Goal: Task Accomplishment & Management: Use online tool/utility

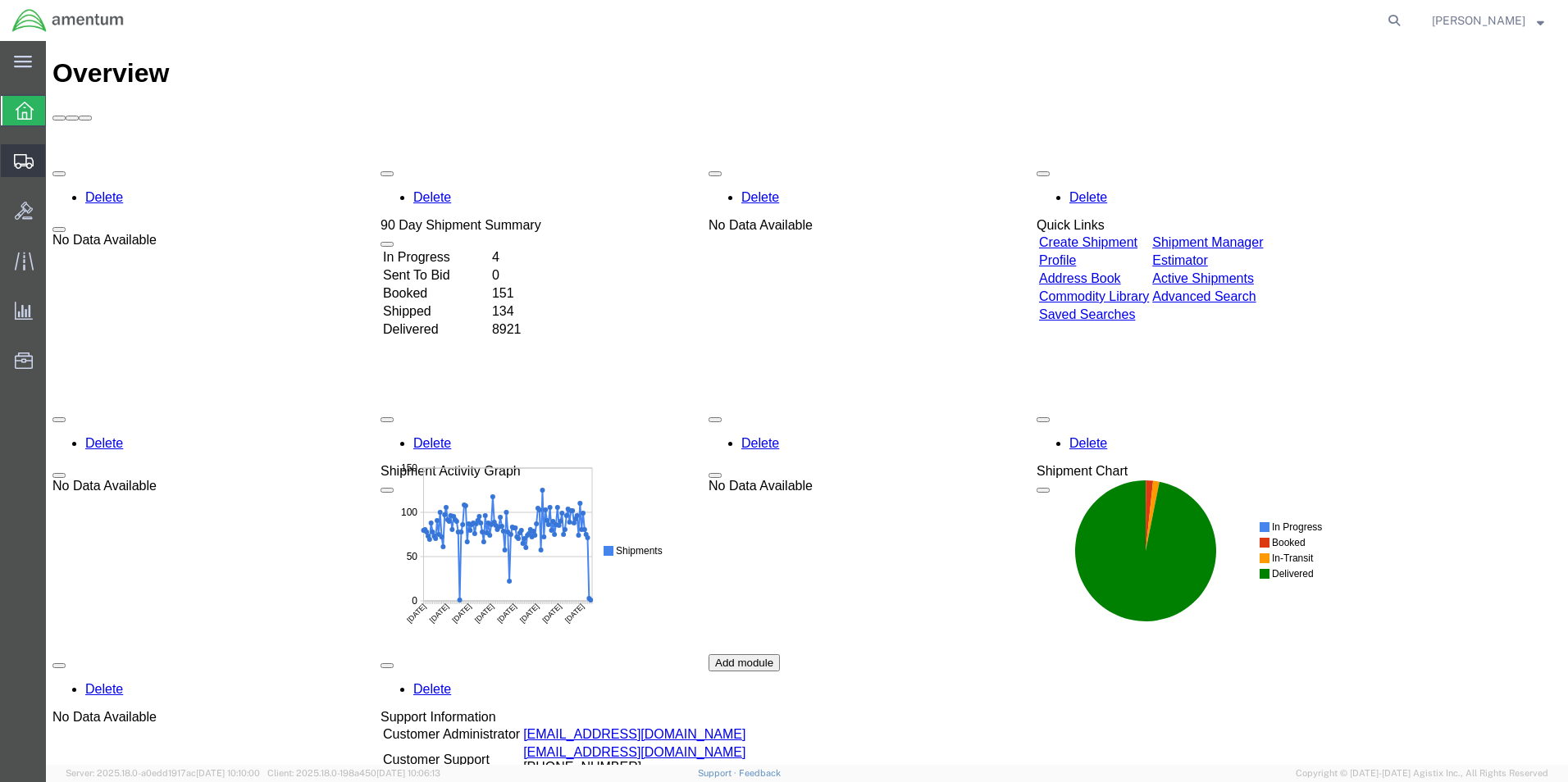
click at [0, 0] on span "Create from Template" at bounding box center [0, 0] width 0 height 0
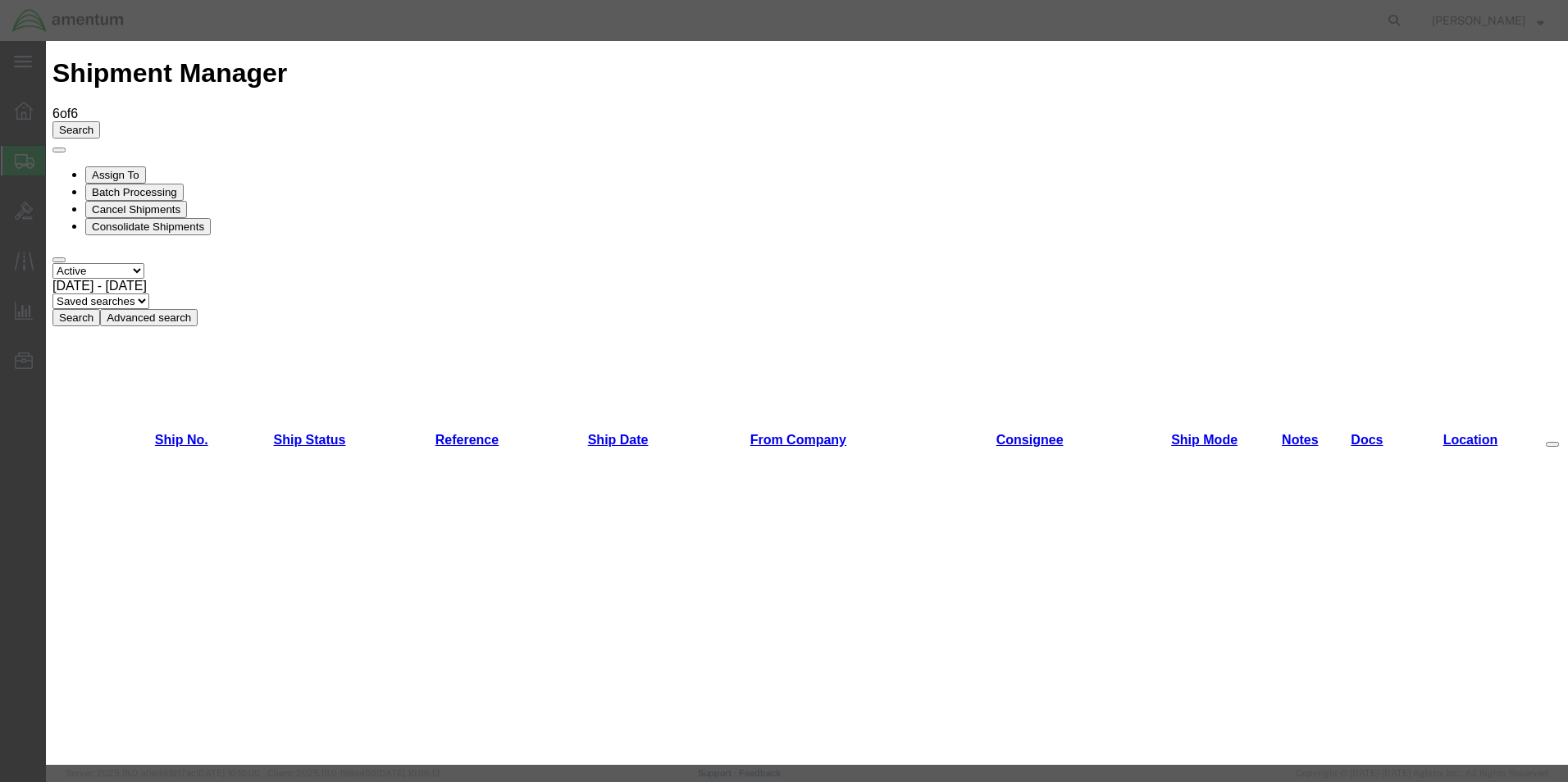
scroll to position [1148, 0]
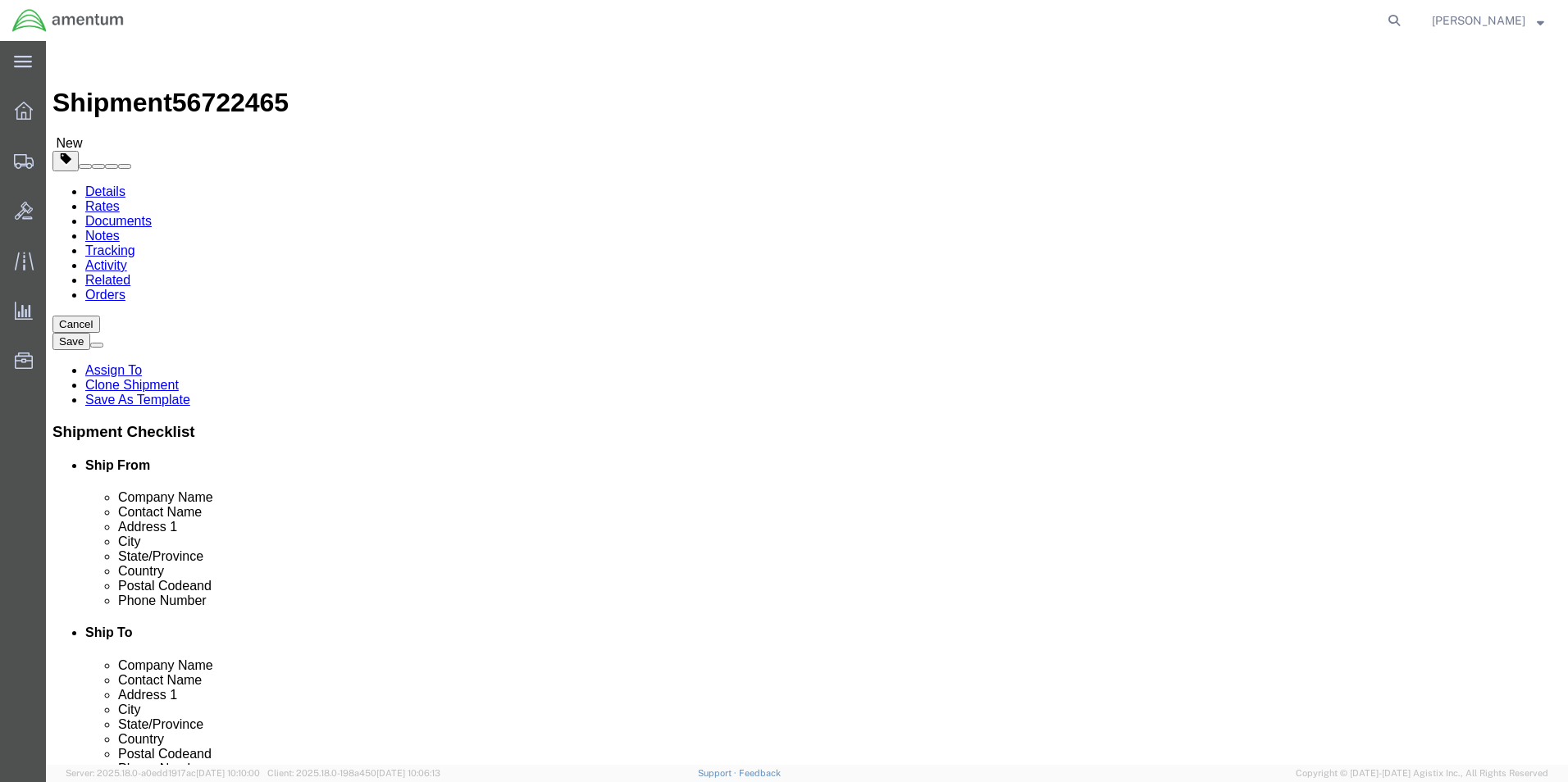
select select "49831"
select select "49925"
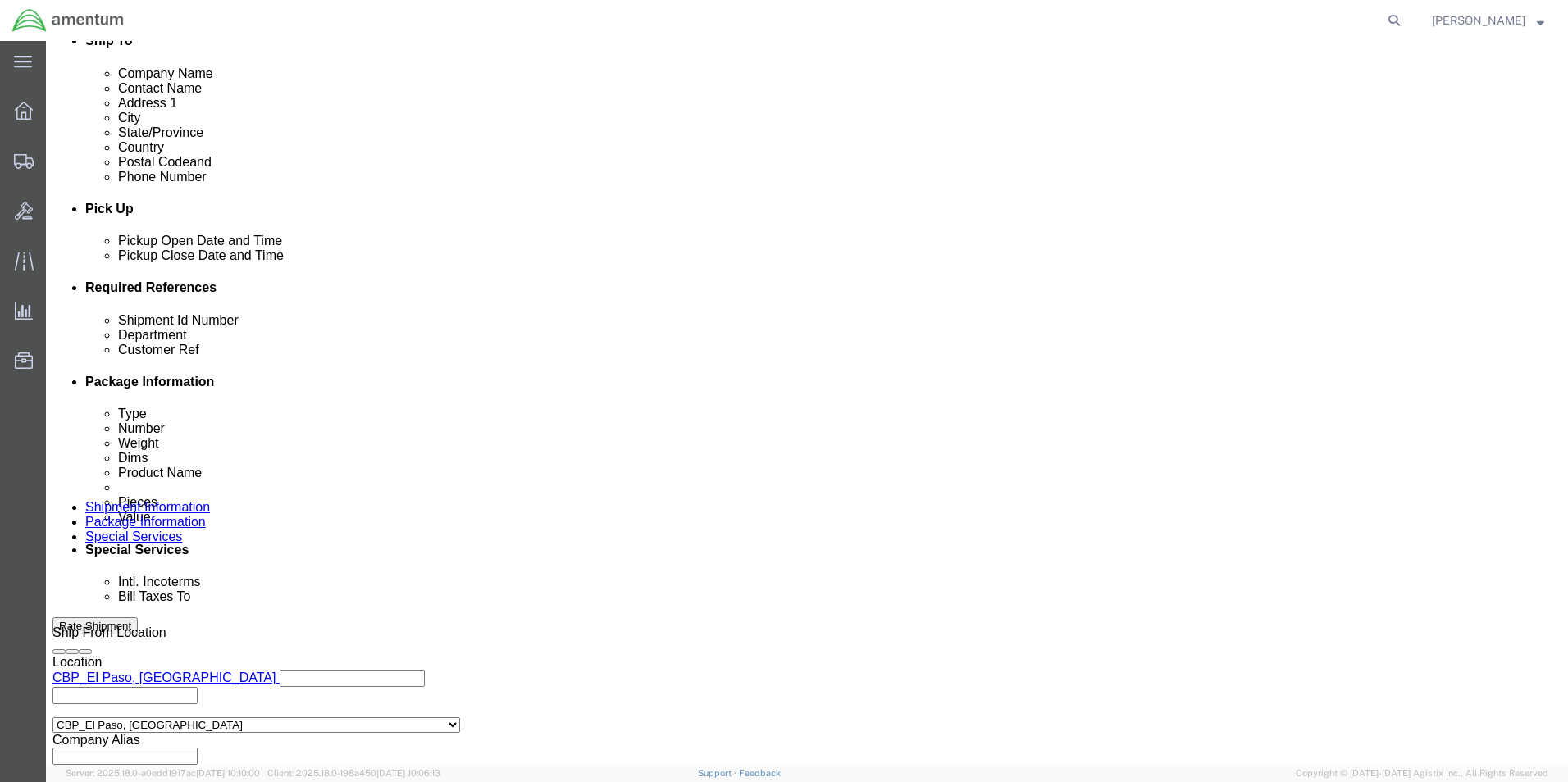
scroll to position [656, 0]
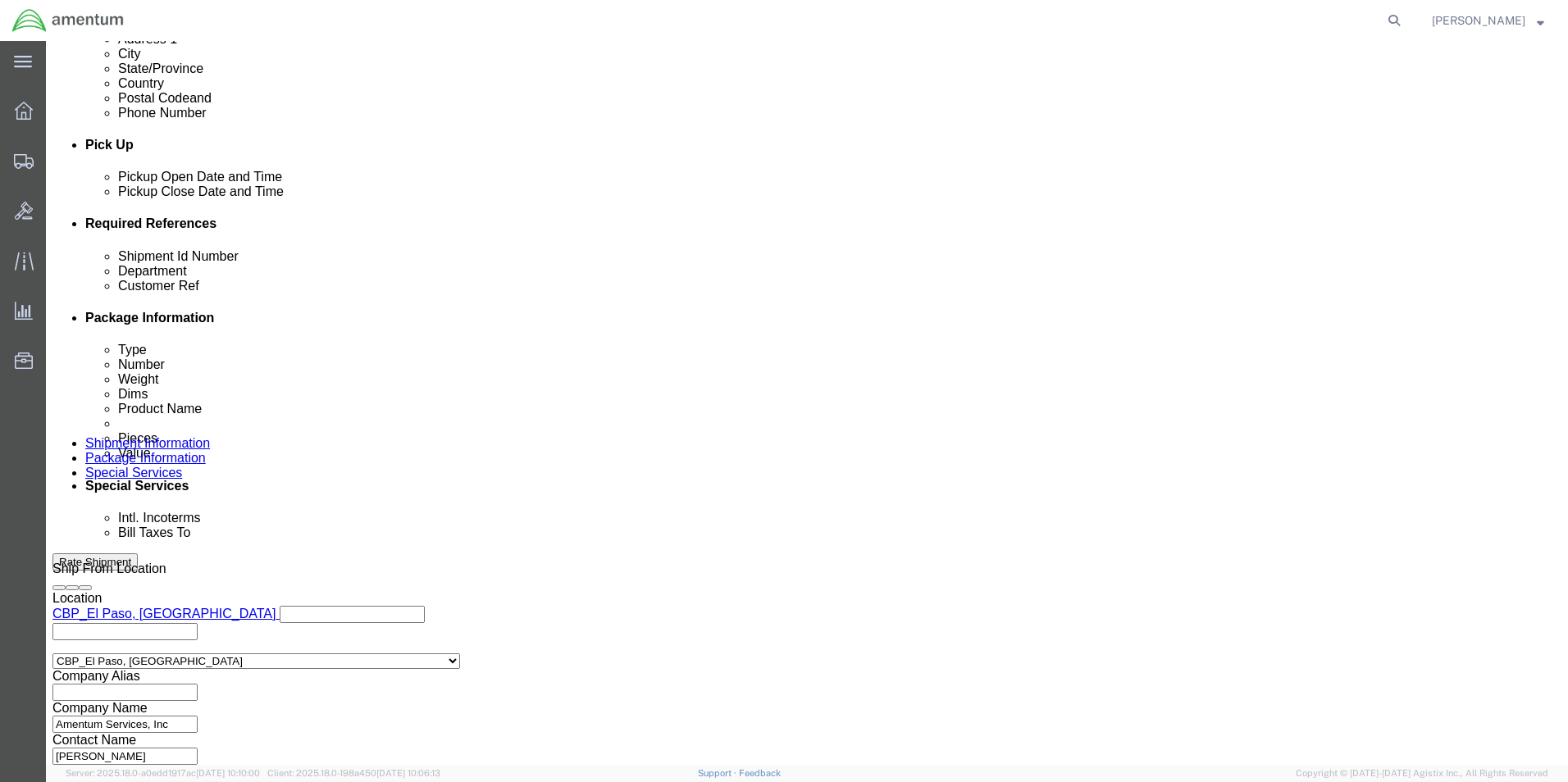
drag, startPoint x: 345, startPoint y: 349, endPoint x: 162, endPoint y: 339, distance: 183.3
click div "Shipment Id Number 272657, 272647, 272597 Department CBP Select Account Type Ac…"
drag, startPoint x: 321, startPoint y: 343, endPoint x: 135, endPoint y: 353, distance: 186.3
click div "Shipment Id Number 328899, 328888"
type input "328899, 328888"
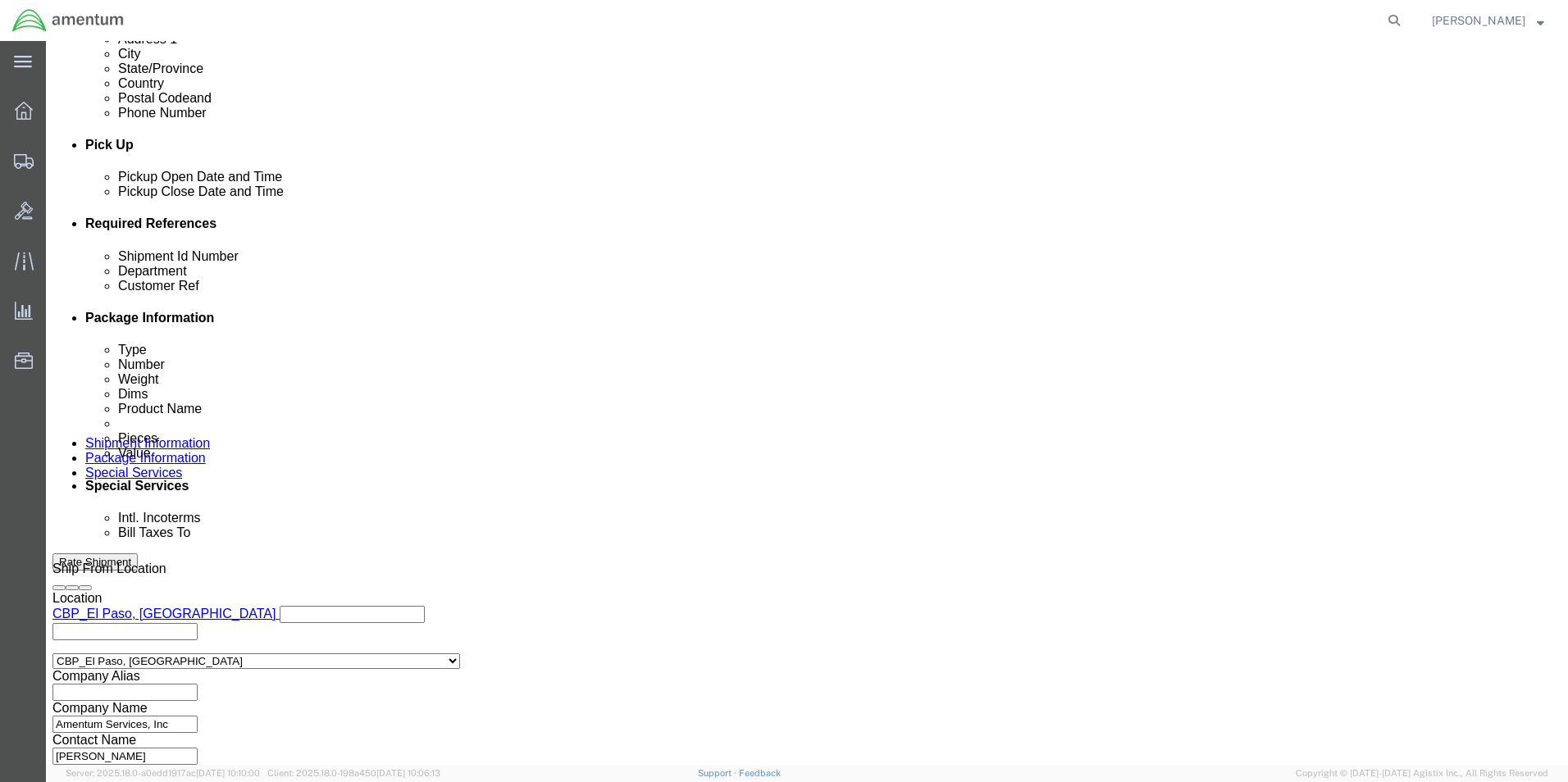
click input "272657, 272647, 272597"
drag, startPoint x: 296, startPoint y: 378, endPoint x: 187, endPoint y: 372, distance: 109.2
click div "Customer Ref 272647, 27259772657, 2"
paste input "328899, 328888"
type input "328899, 328888"
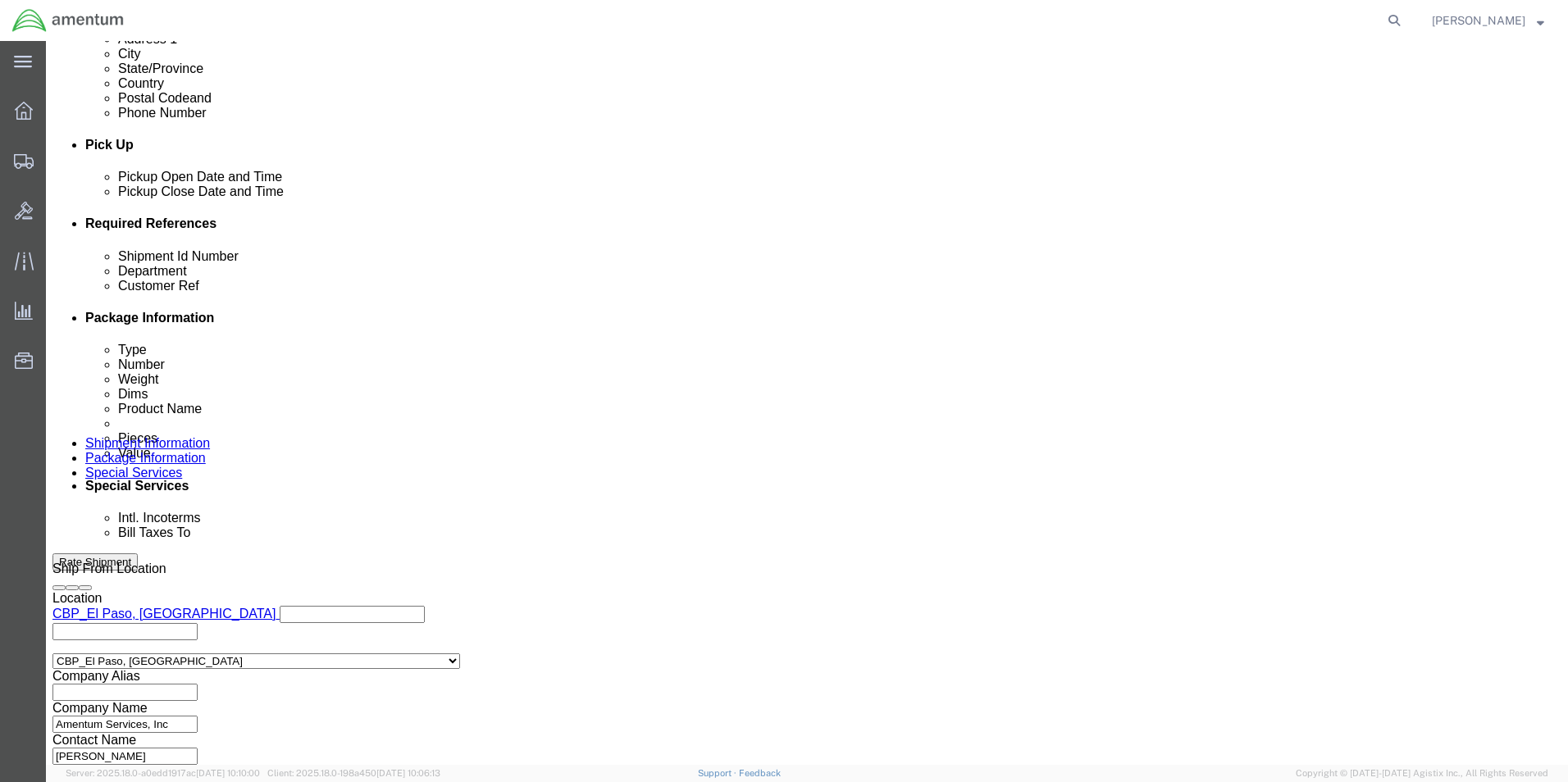
click button "Continue"
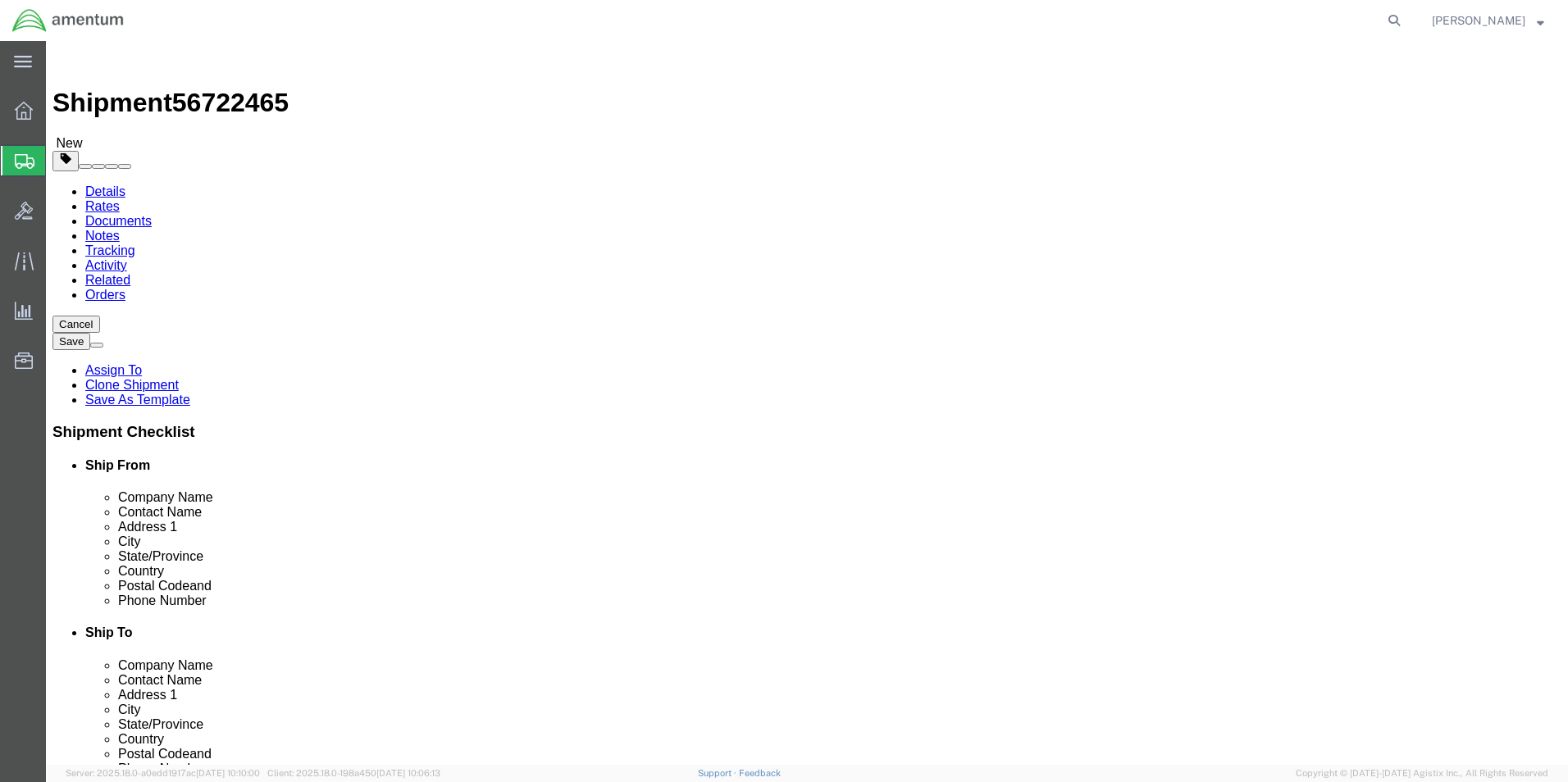
click input "15.00"
drag, startPoint x: 205, startPoint y: 353, endPoint x: 194, endPoint y: 353, distance: 11.0
click div "Dimensions Length 15.00 x Width 15.00 x Height 15.00 Select cm ft in"
type input "16"
type input "11"
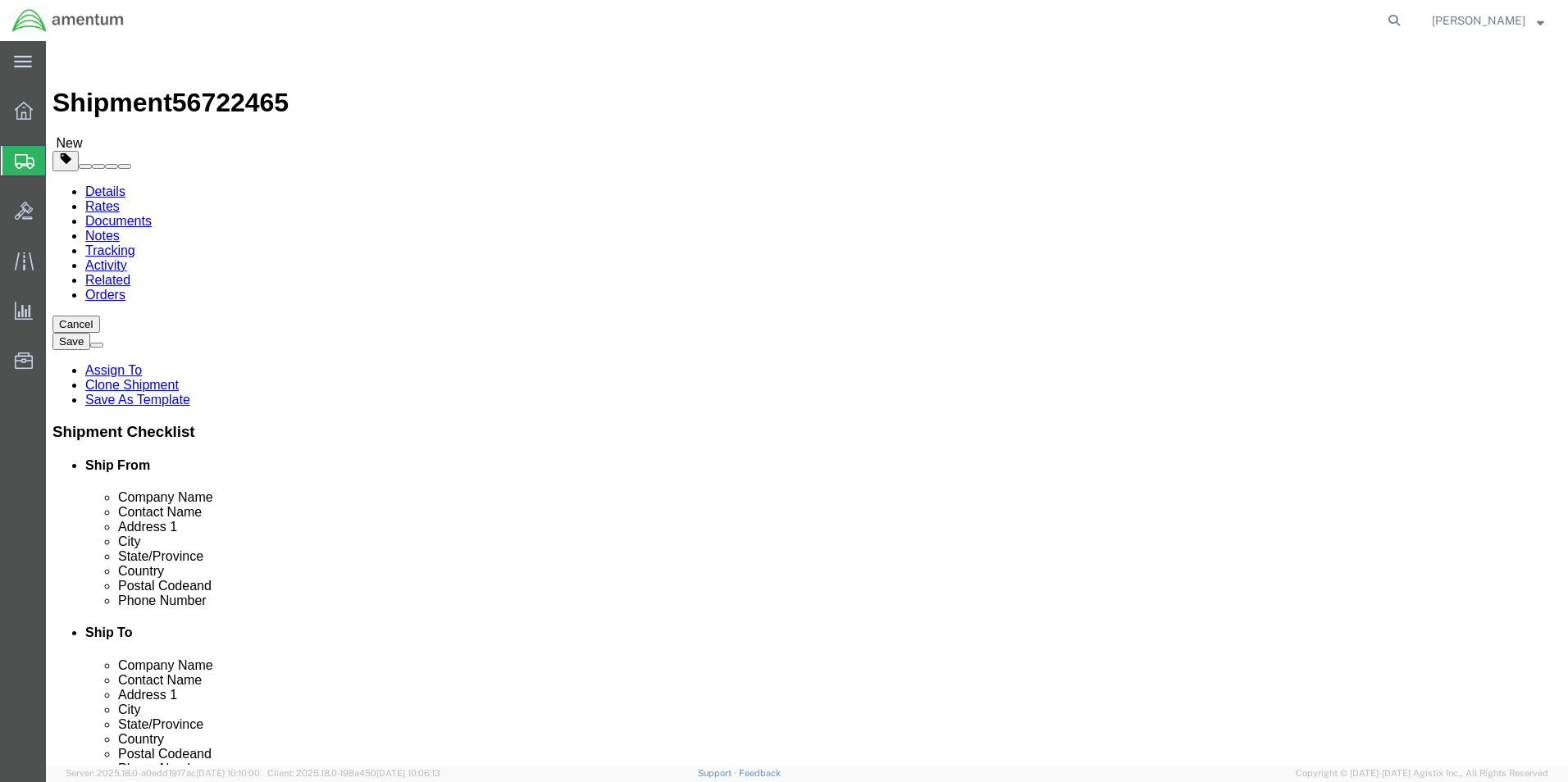
type input "12"
drag, startPoint x: 261, startPoint y: 378, endPoint x: 165, endPoint y: 380, distance: 96.0
click div "Weight Total weight of packages in pounds or kilograms 13.90 Select kgs lbs Shi…"
type input "5.95"
click dd "11.00 Each"
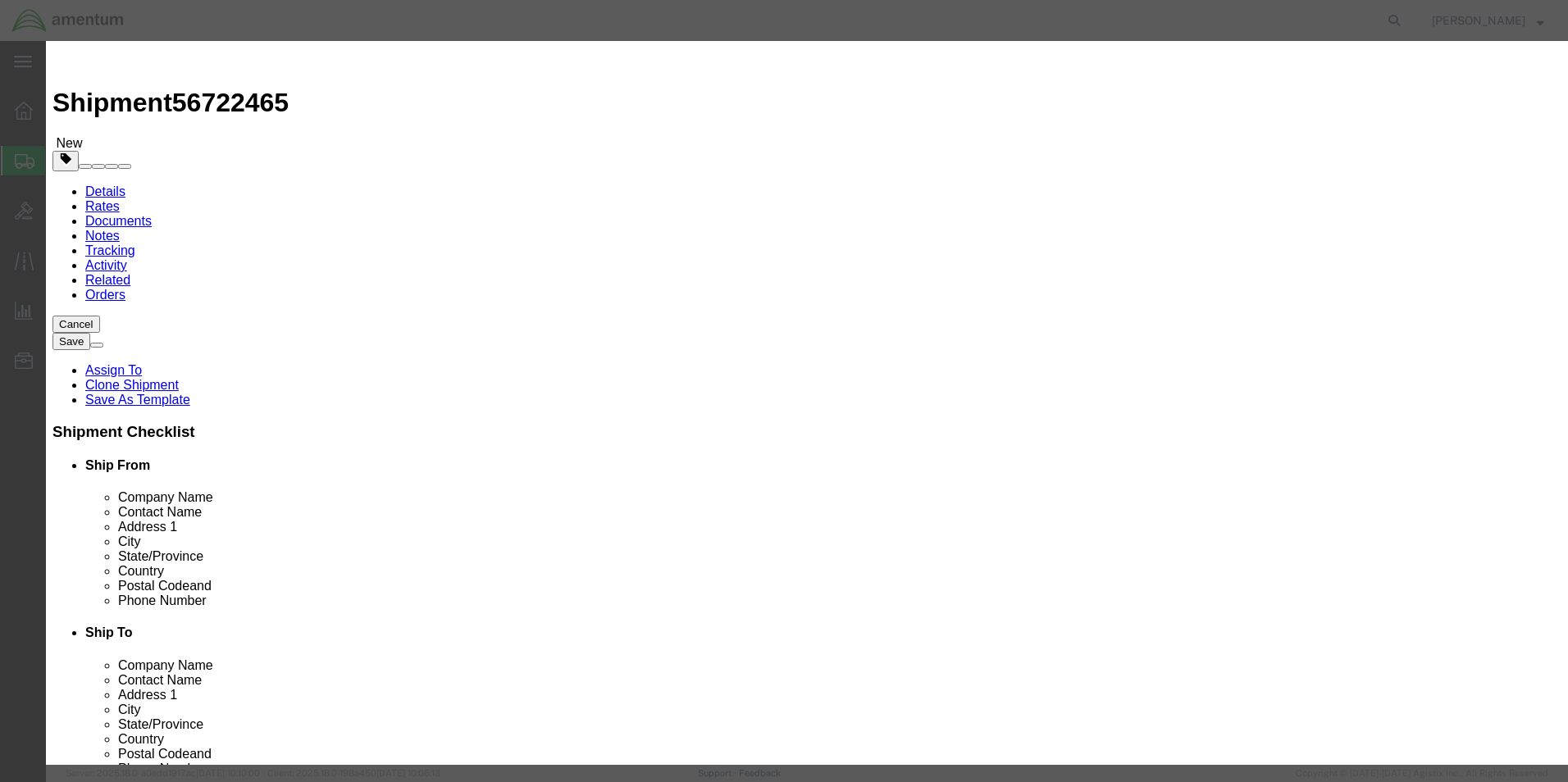
drag, startPoint x: 541, startPoint y: 157, endPoint x: 349, endPoint y: 142, distance: 192.6
click div "Product Name AIRCRAFT PARTS Pieces 11.00 Select Bag Barrels 100Board Feet Bottl…"
drag, startPoint x: 1120, startPoint y: 124, endPoint x: 873, endPoint y: 131, distance: 247.1
click div "Description Filter, Seal, Blower, Cooler, Packing"
type textarea "Bearings, Ero strip, screw"
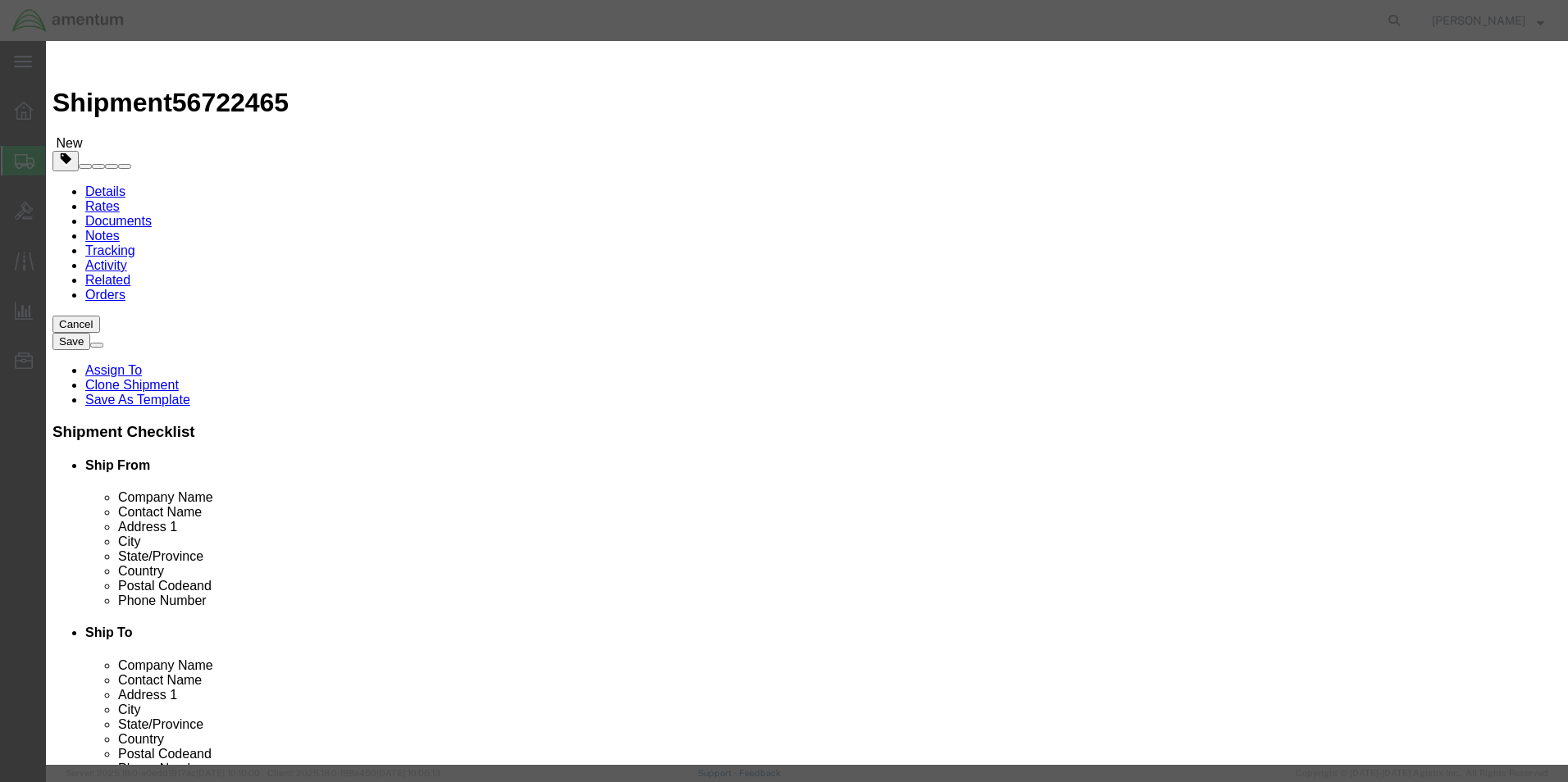
click button "Save & Close"
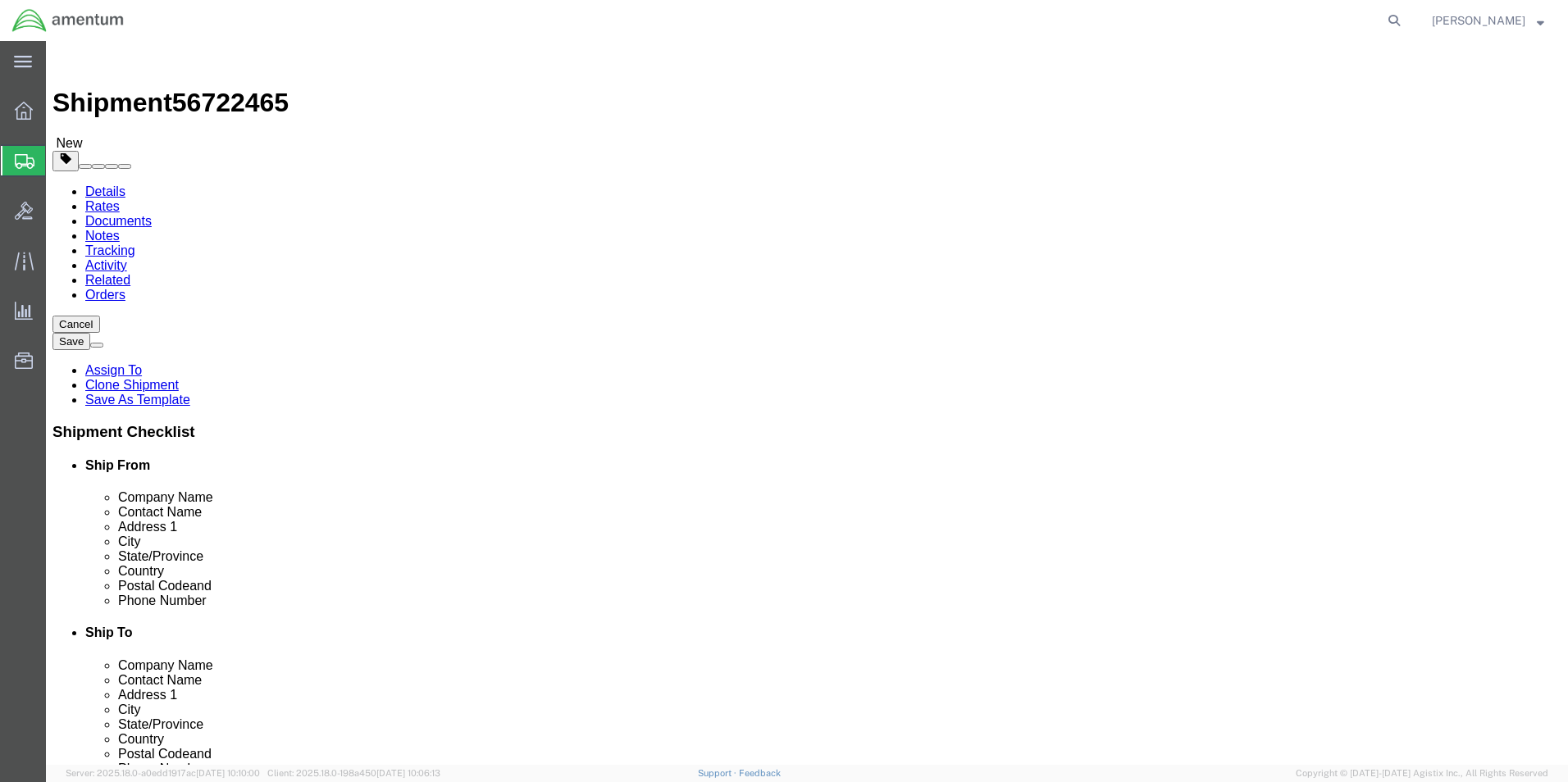
click button "Continue"
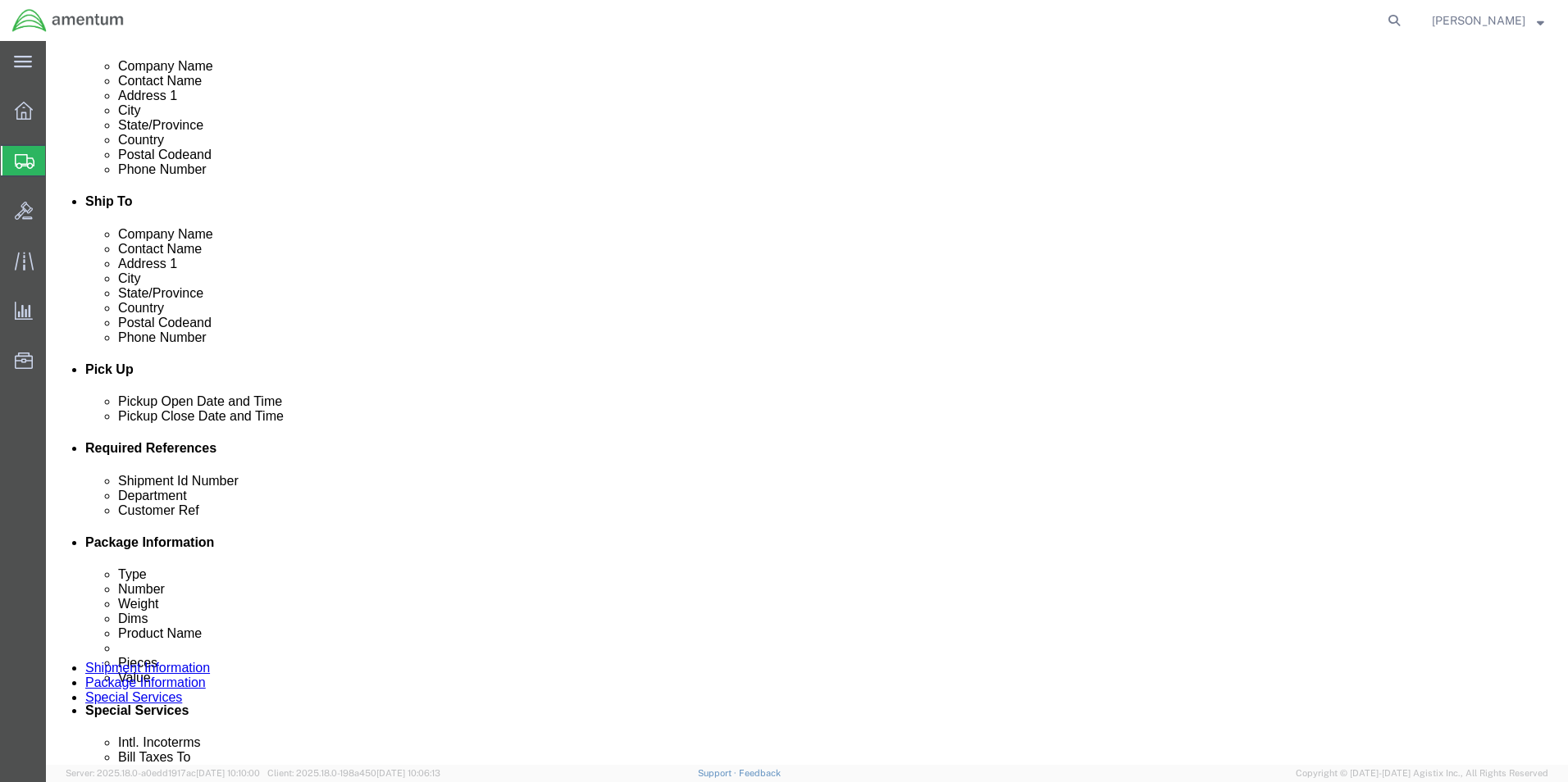
scroll to position [491, 0]
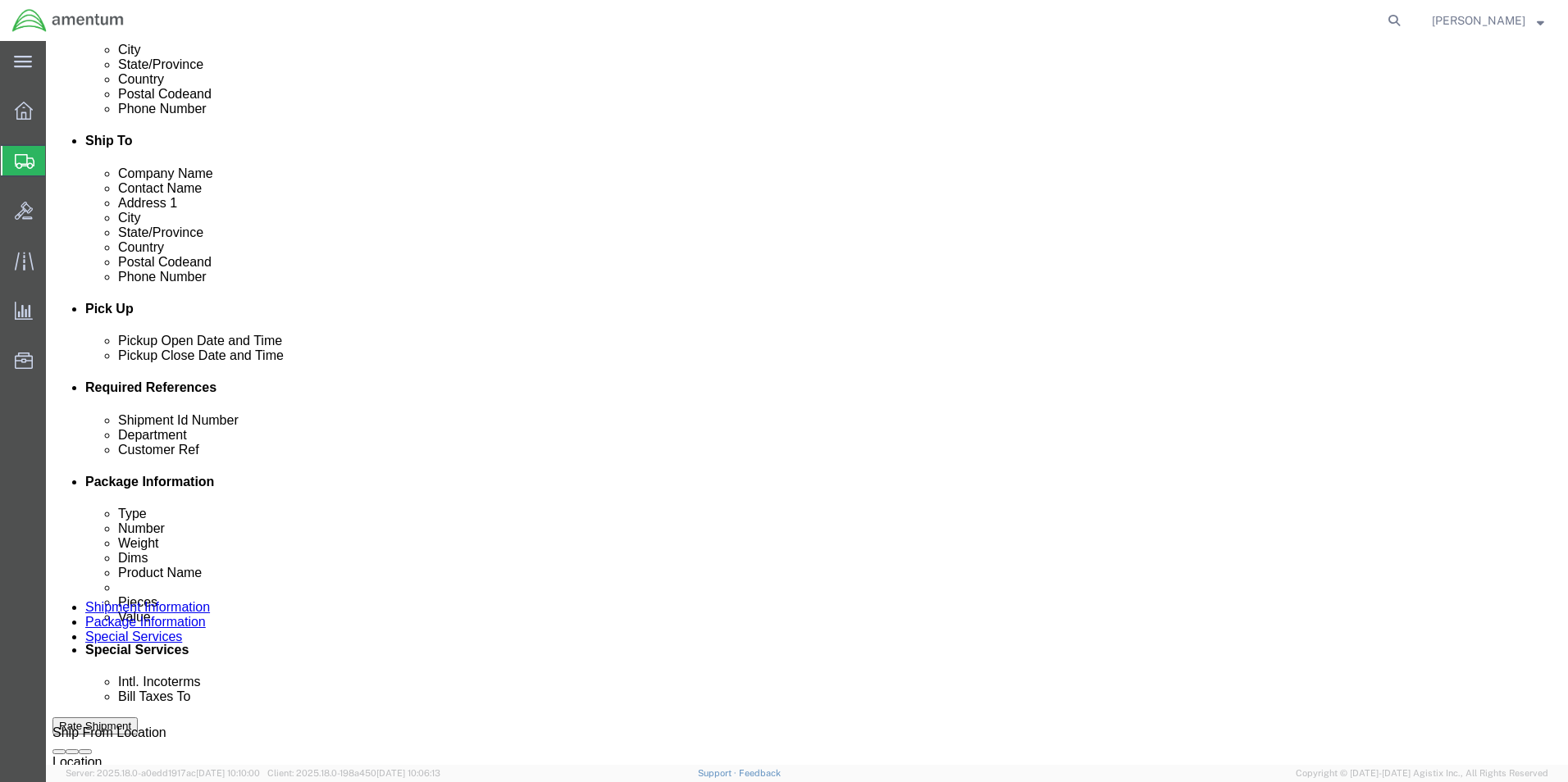
click button "Rate Shipment"
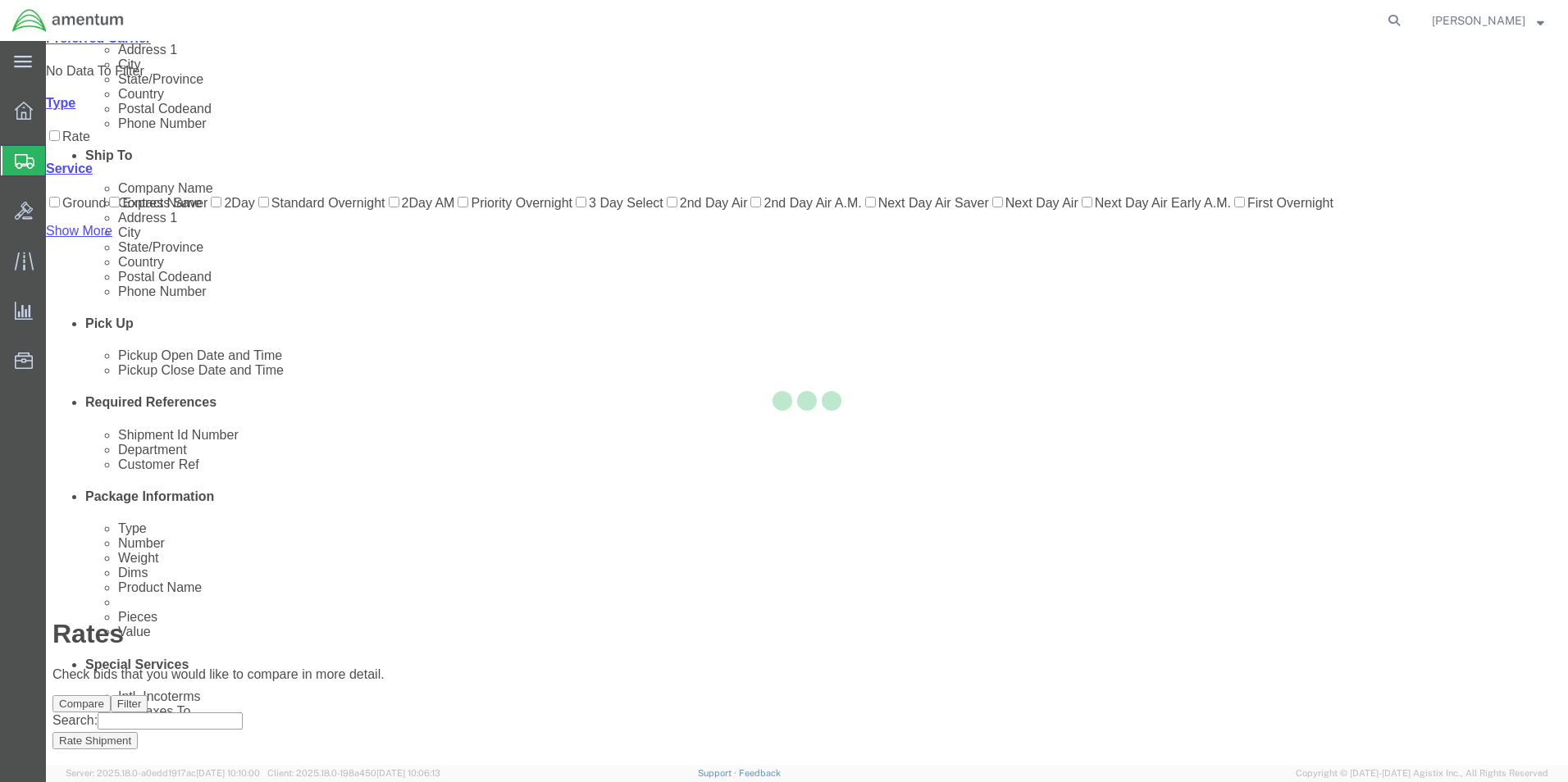
scroll to position [35, 0]
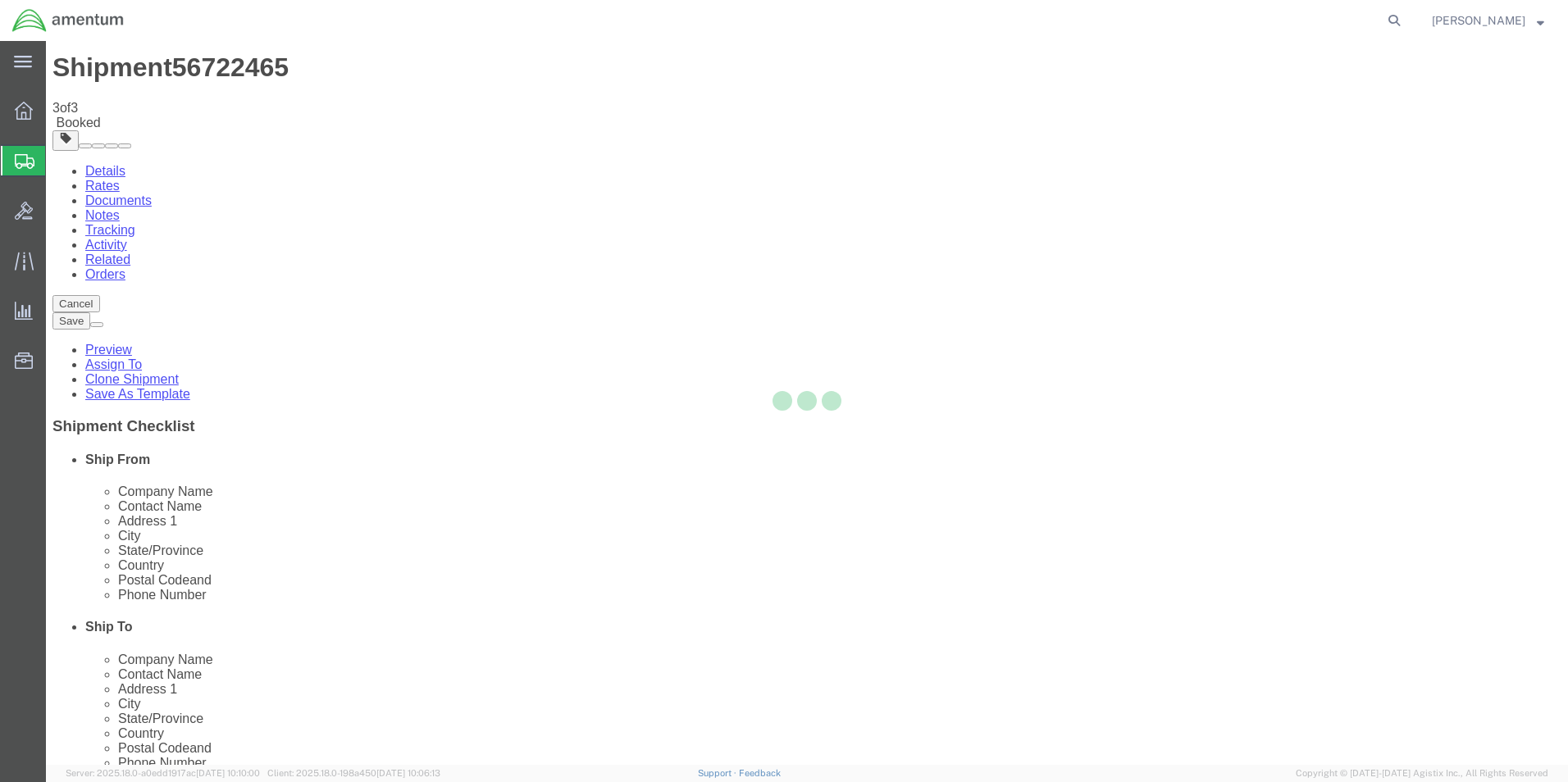
scroll to position [0, 0]
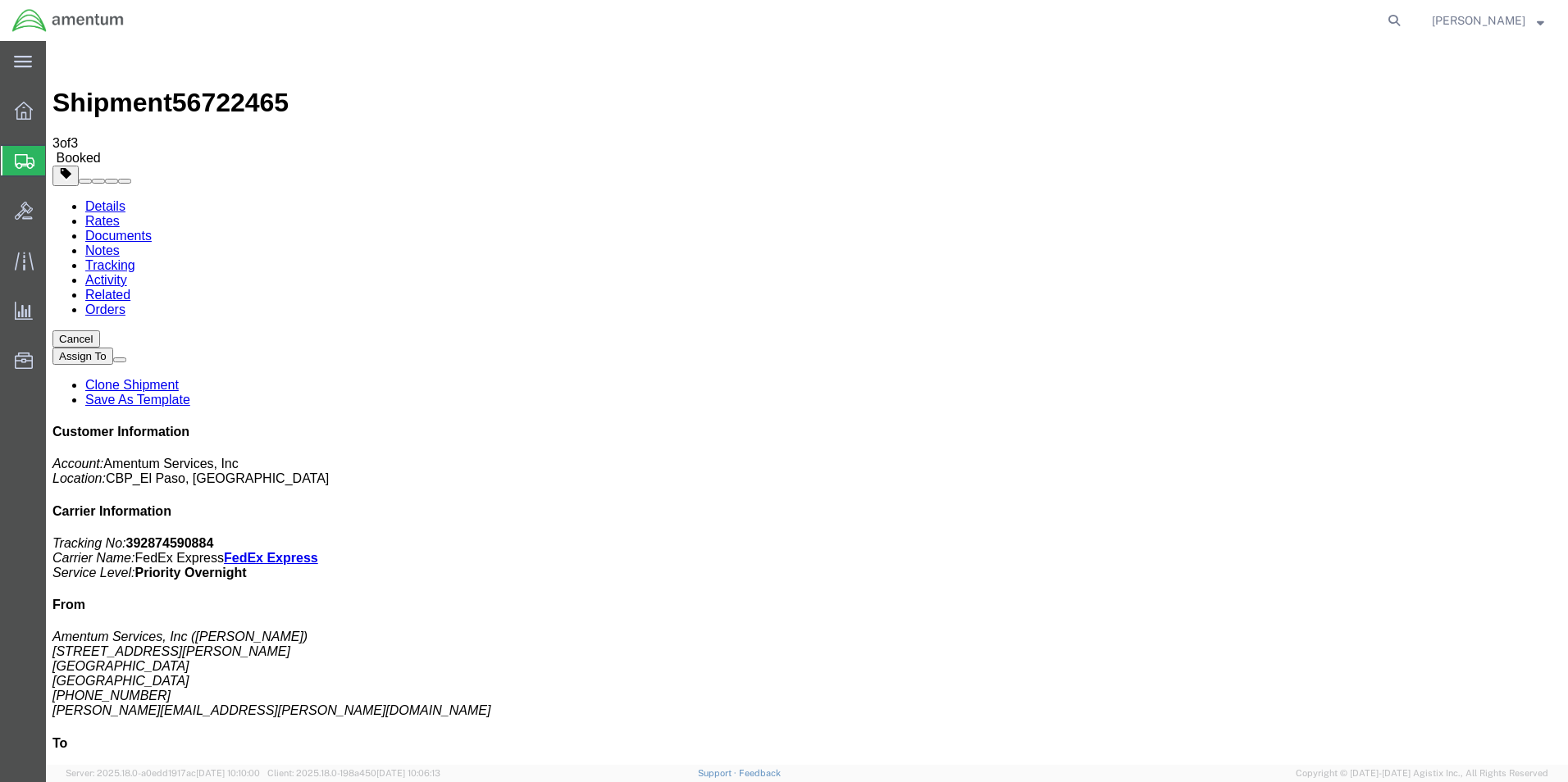
click at [0, 0] on span "Create from Template" at bounding box center [0, 0] width 0 height 0
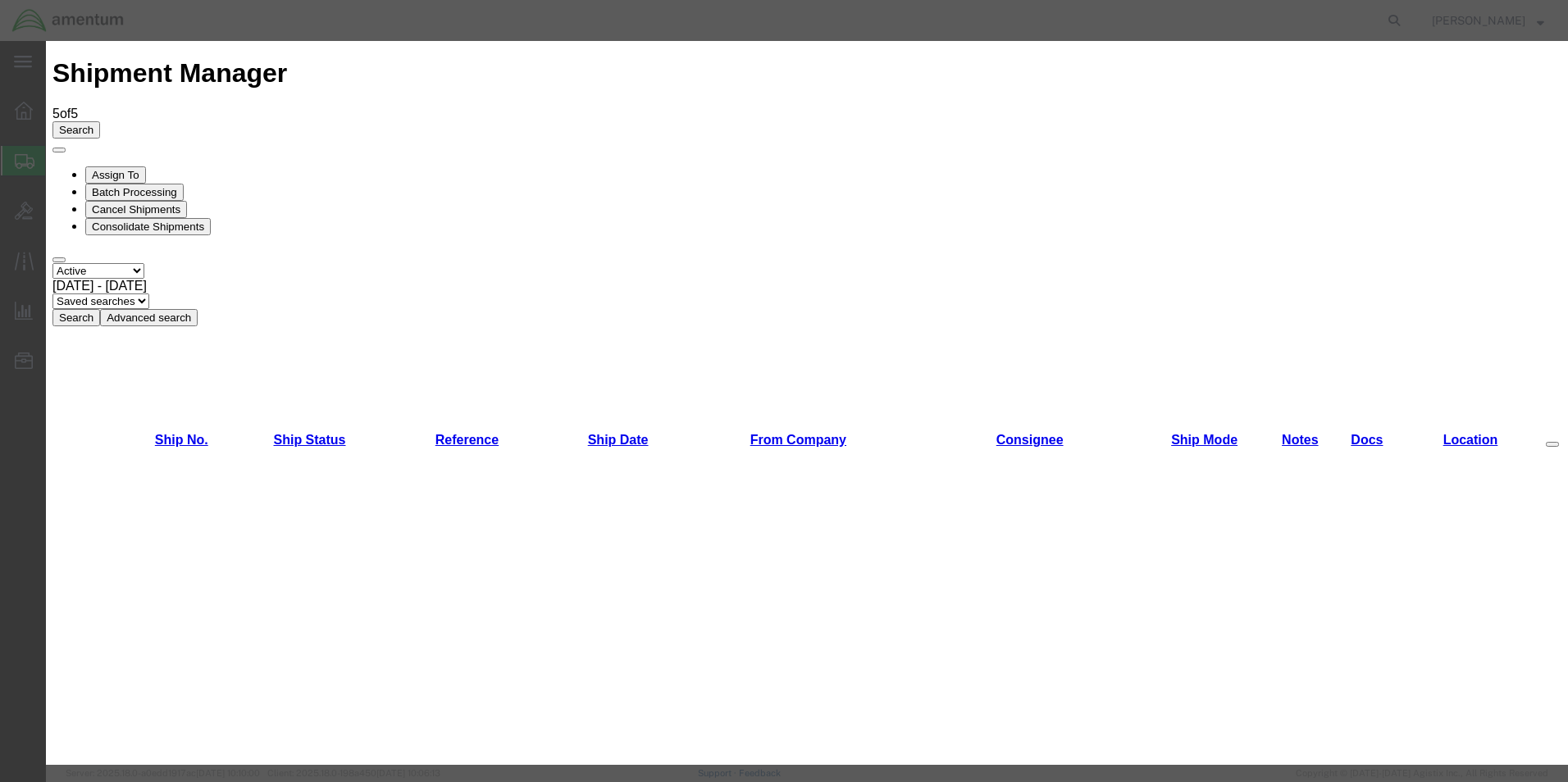
scroll to position [984, 0]
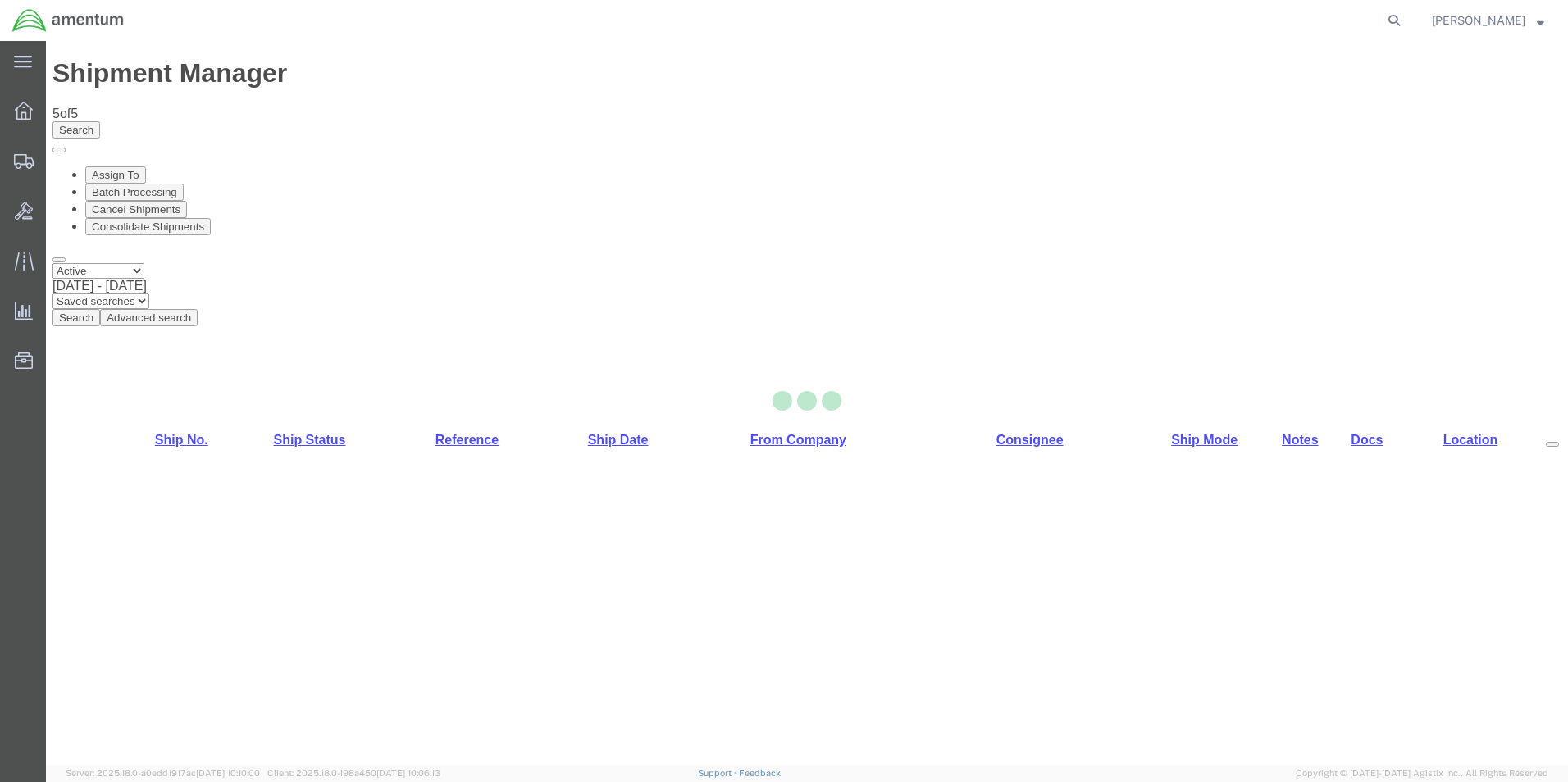
select select "49831"
select select "49941"
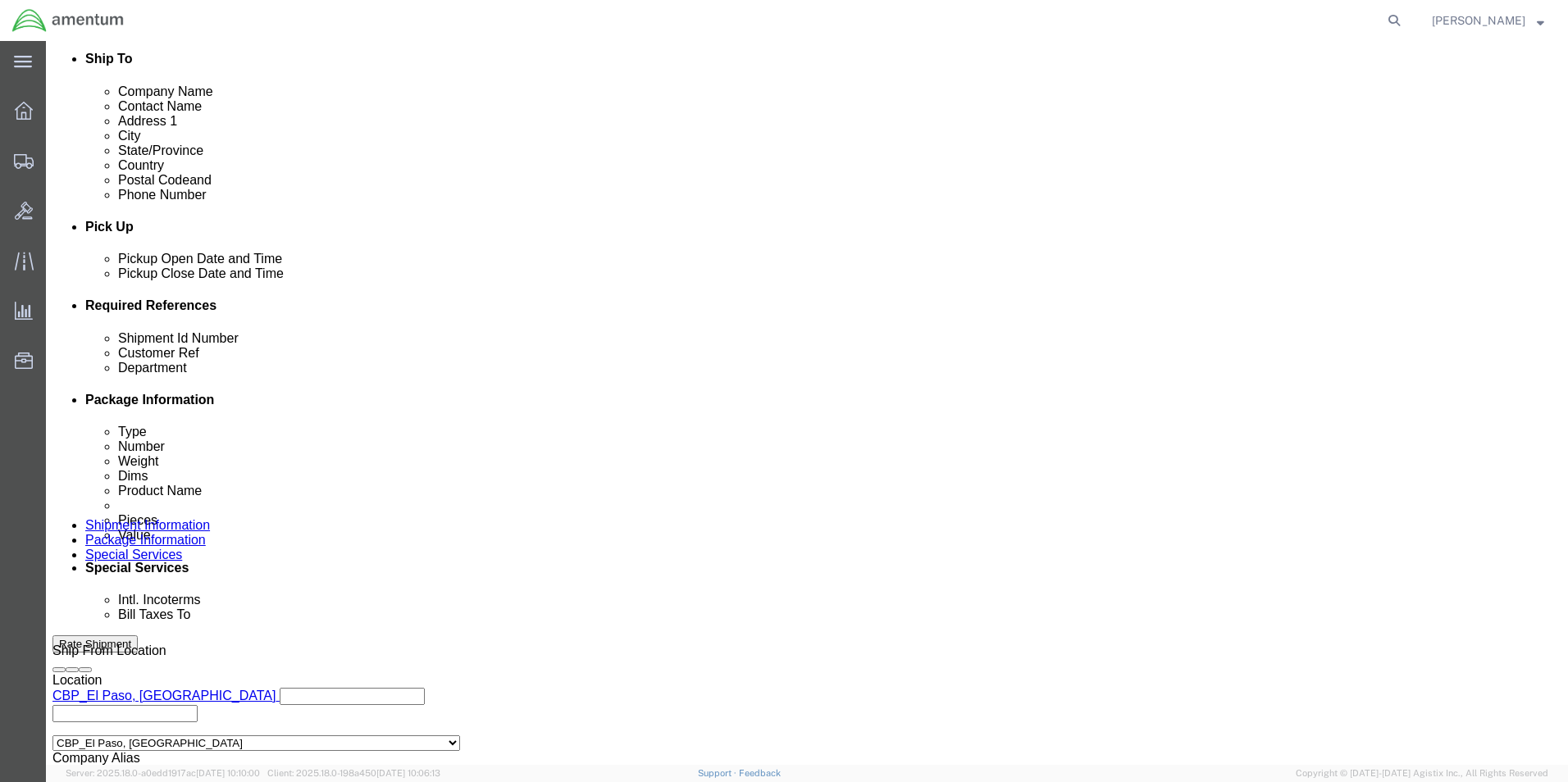
scroll to position [715, 0]
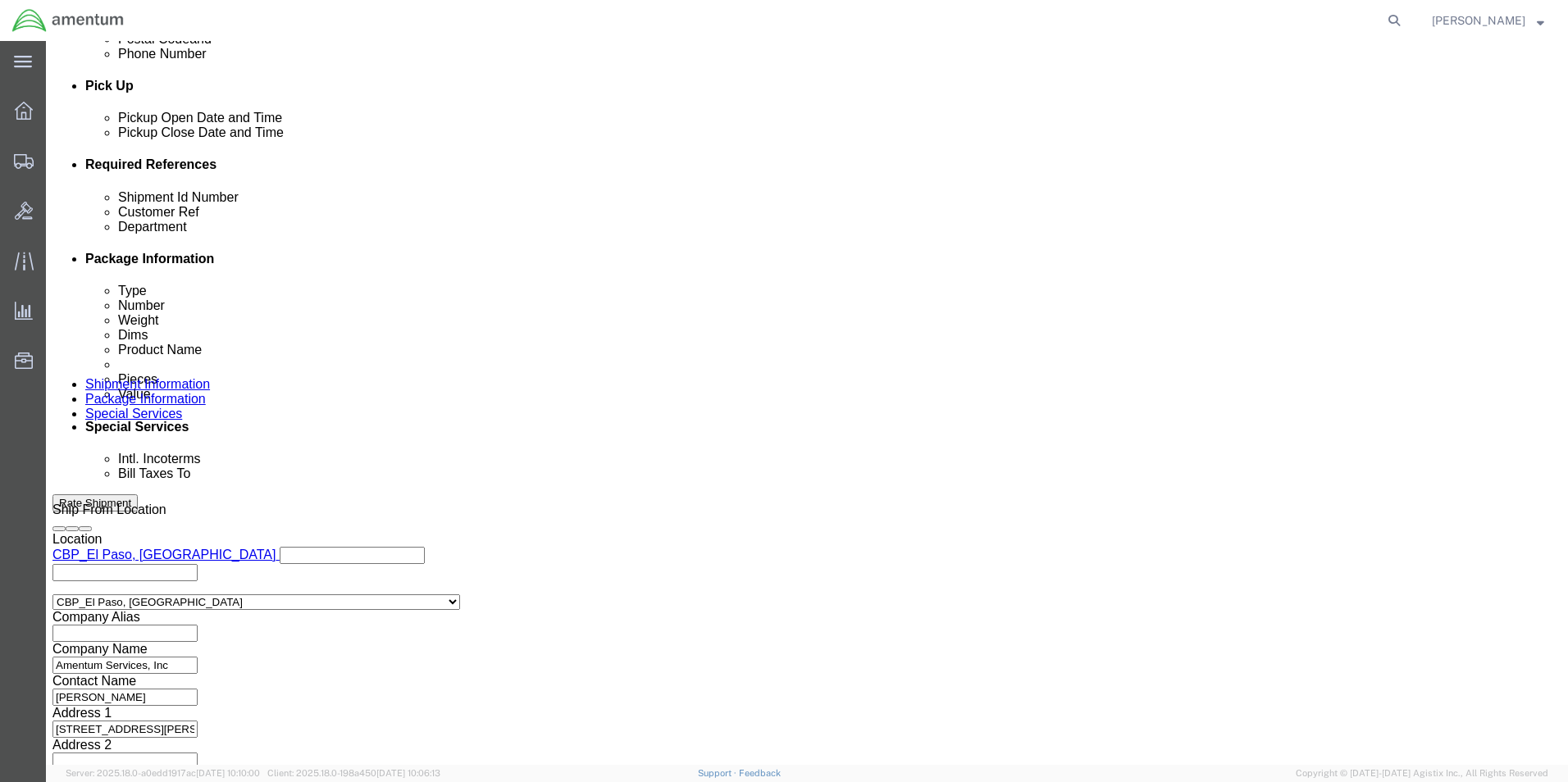
drag, startPoint x: 298, startPoint y: 291, endPoint x: 126, endPoint y: 276, distance: 172.7
click div "Shipment Id Number 250846 Customer Ref 250846 Select Account Type Activity ID A…"
type input "328920"
drag, startPoint x: 660, startPoint y: 295, endPoint x: 483, endPoint y: 291, distance: 177.0
click div "Customer Ref 250846"
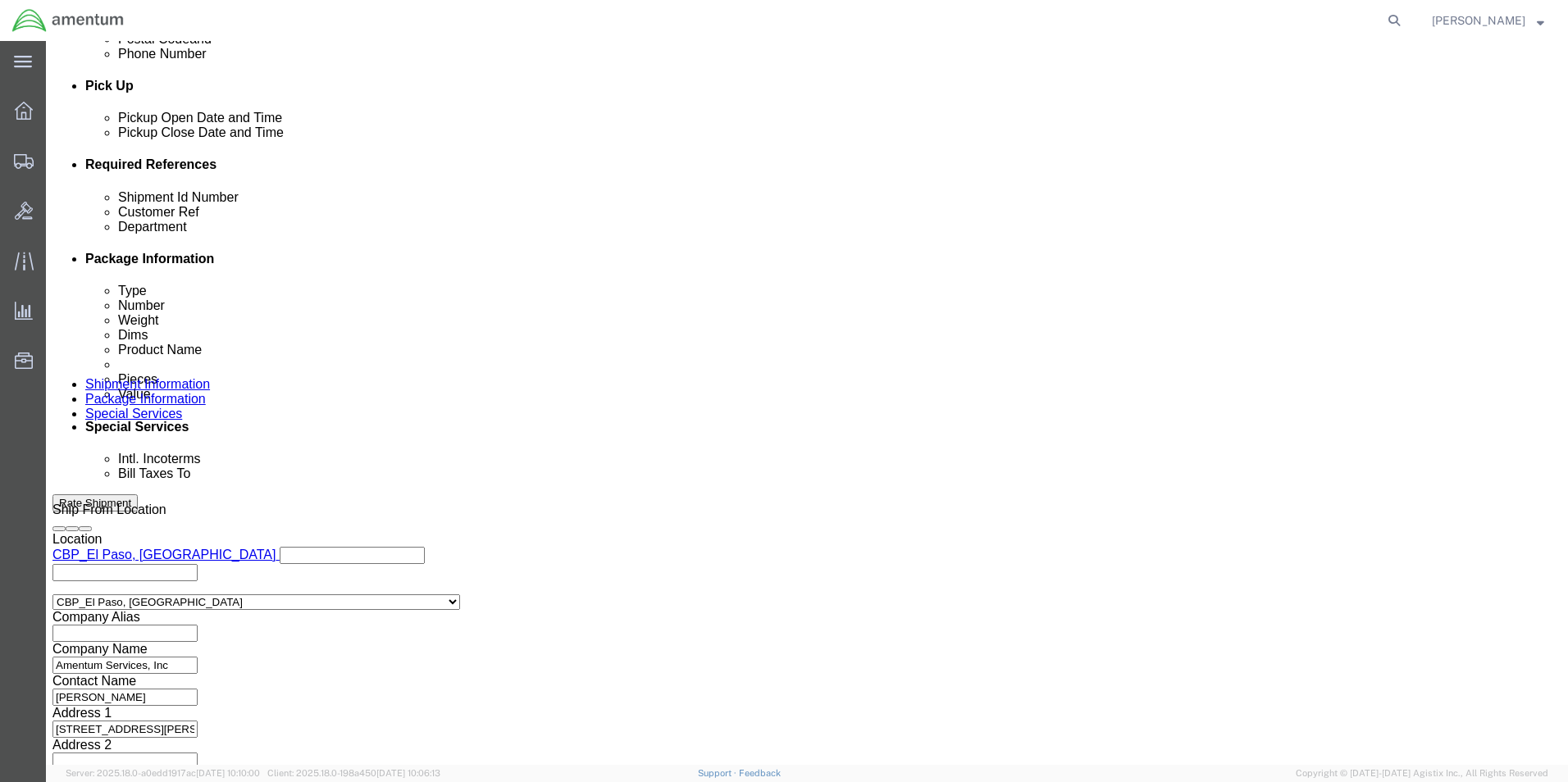
type input "328920"
click input "6118.02.03.2219.000.MCA.0000"
type input "6118.03.03.2219.000.MCA.0000"
click button "Continue"
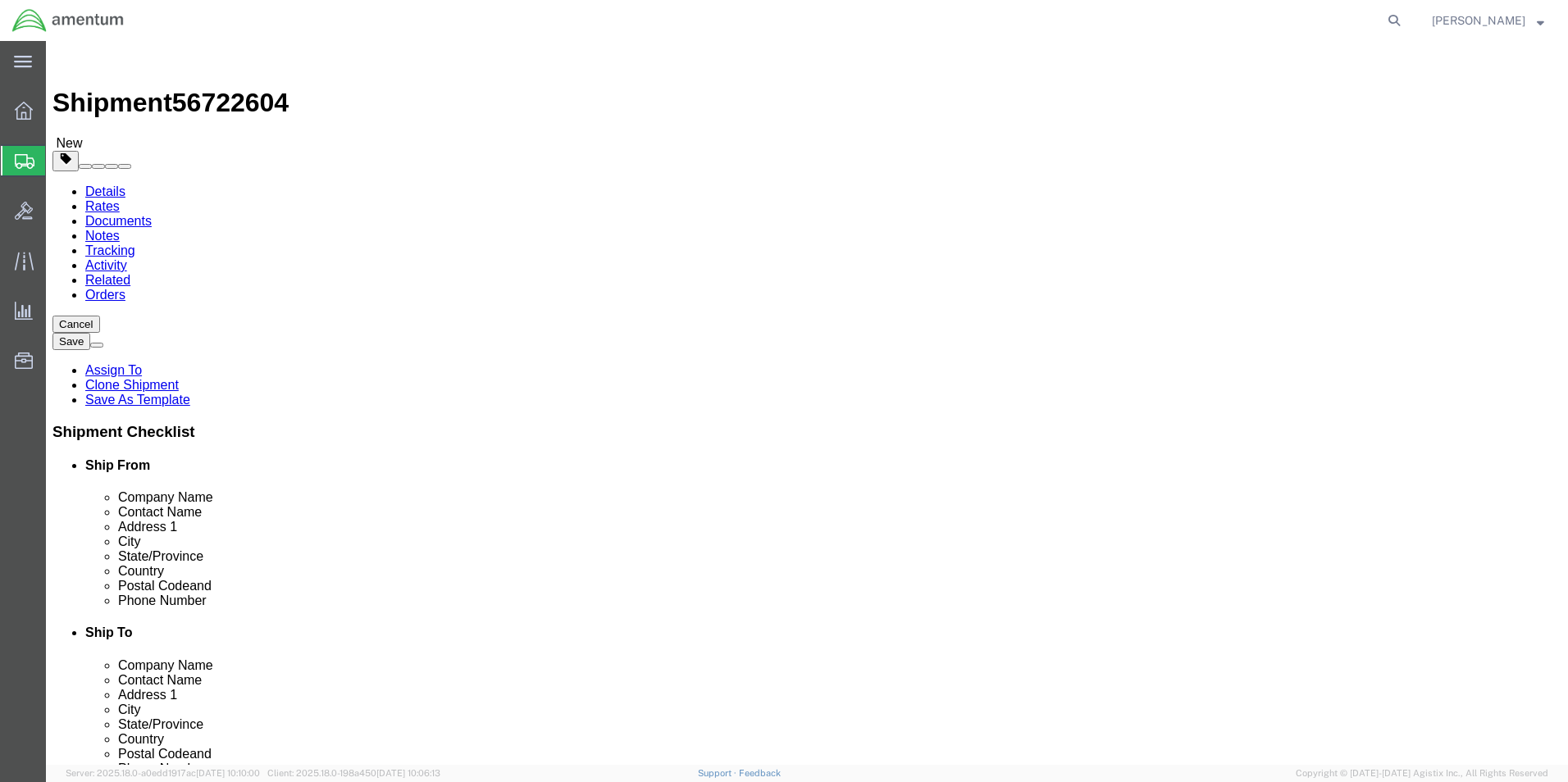
drag, startPoint x: 264, startPoint y: 347, endPoint x: 196, endPoint y: 348, distance: 68.0
click div "Dimensions Length 9.00 x Width 7.00 x Height 1.00 Select cm ft in"
type input "12"
type input "9"
type input "6"
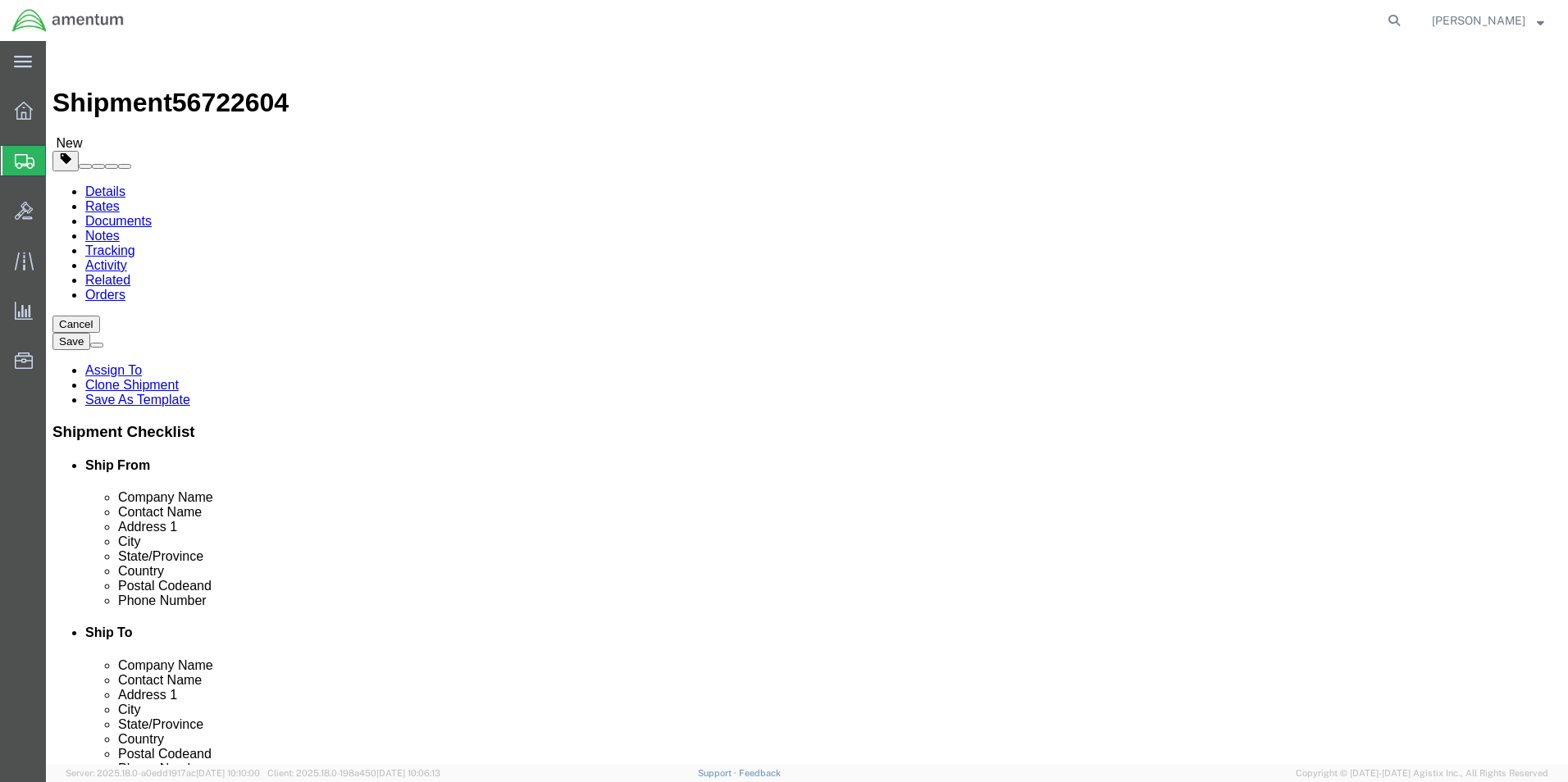
drag, startPoint x: 262, startPoint y: 374, endPoint x: 164, endPoint y: 374, distance: 98.0
click div "Weight Total weight of packages in pounds or kilograms 0.10 Select kgs lbs Ship…"
type input "1.40"
click div "Pieces: 1.00 Each Total value: 100.00 USD"
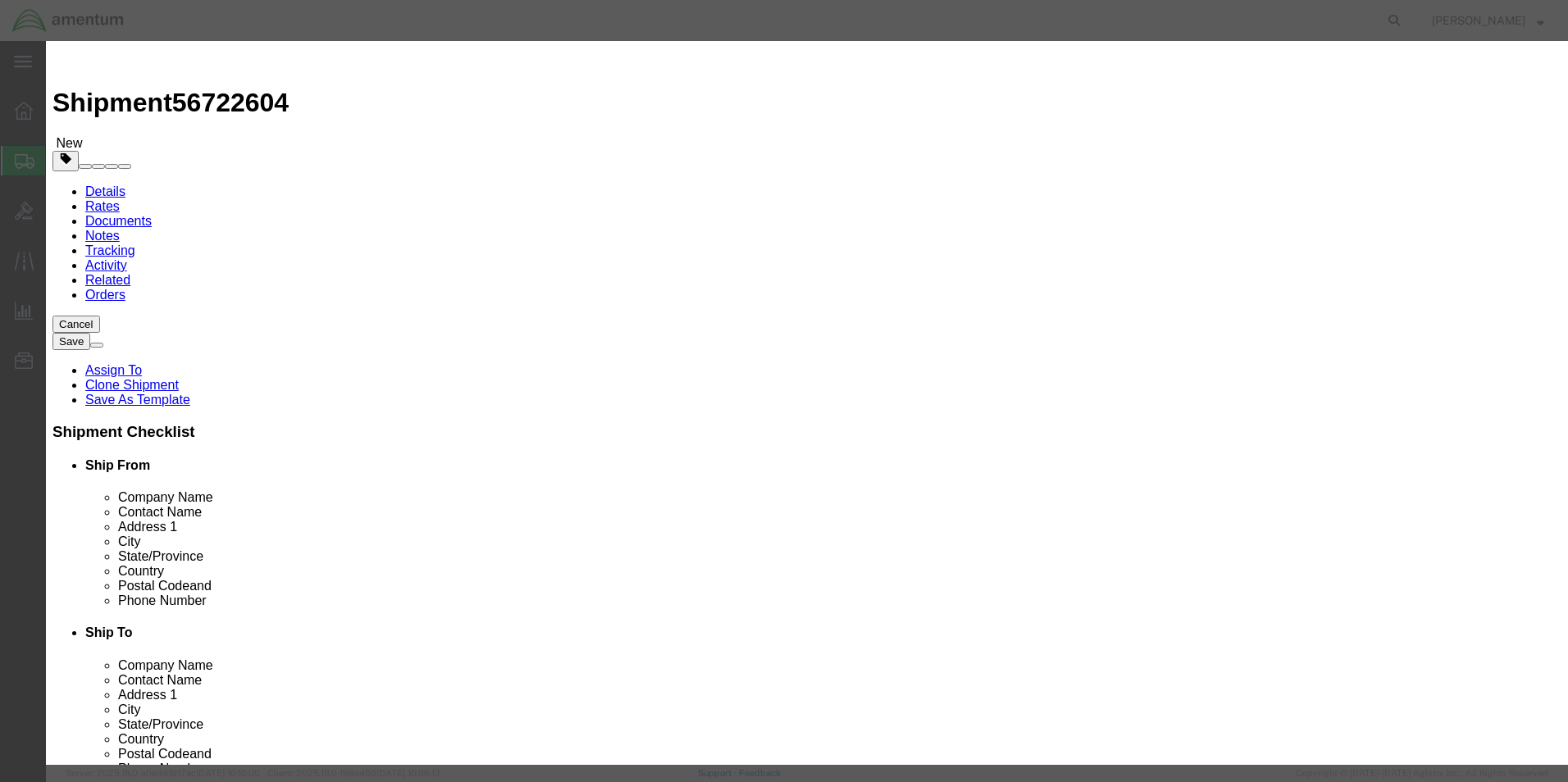
drag, startPoint x: 525, startPoint y: 160, endPoint x: 424, endPoint y: 140, distance: 103.0
click div "Product Name AIRCRAFT PARTS Pieces 1.00 Select Bag Barrels 100Board Feet Bottle…"
type input "4"
type input "400"
drag, startPoint x: 579, startPoint y: 93, endPoint x: 568, endPoint y: 153, distance: 61.0
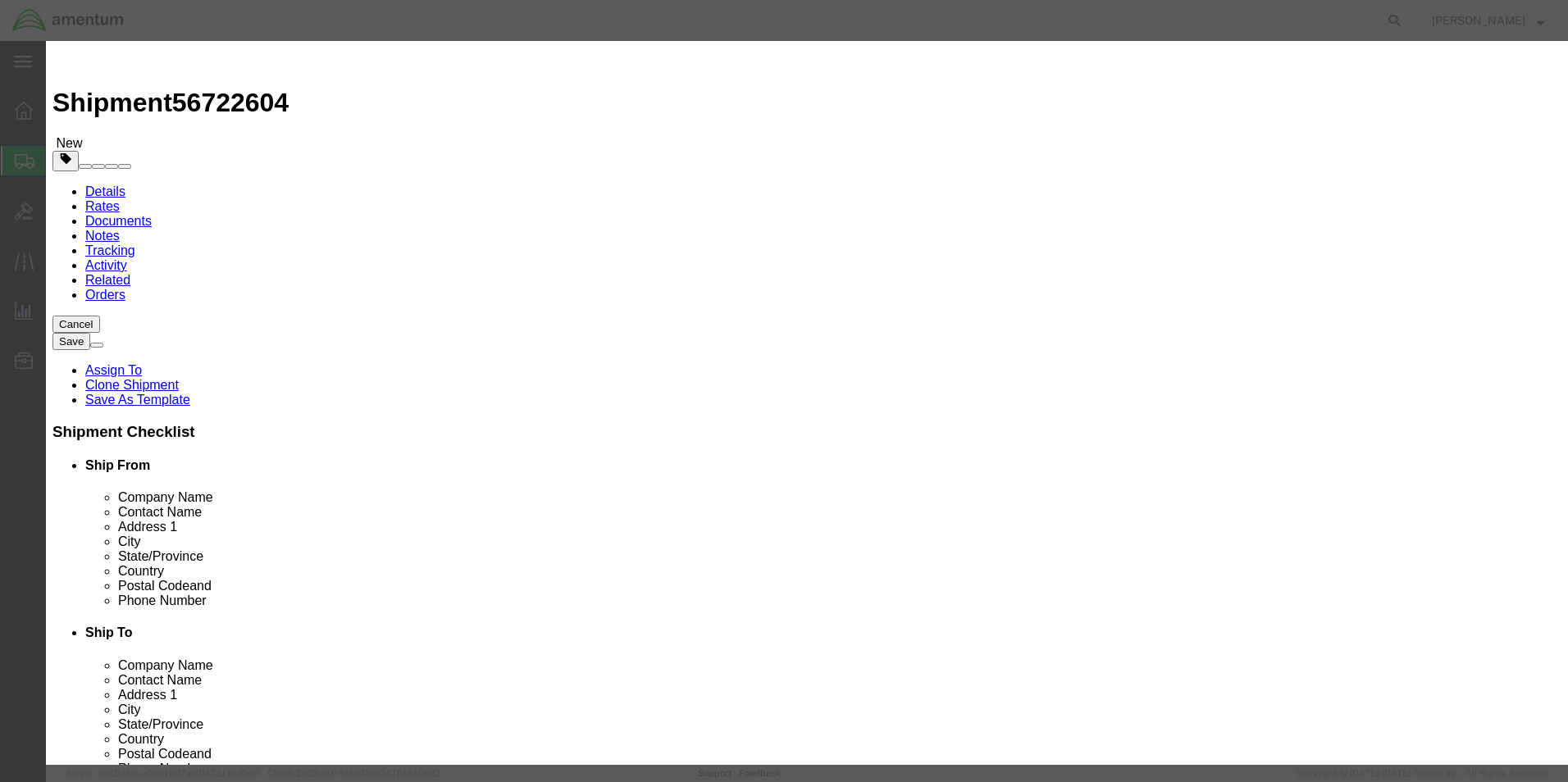
click div "Commodity library"
drag, startPoint x: 829, startPoint y: 126, endPoint x: 823, endPoint y: 131, distance: 7.8
click div "Description 956166220"
type textarea "Adapter Dyn, Packing"
click button "Save & Close"
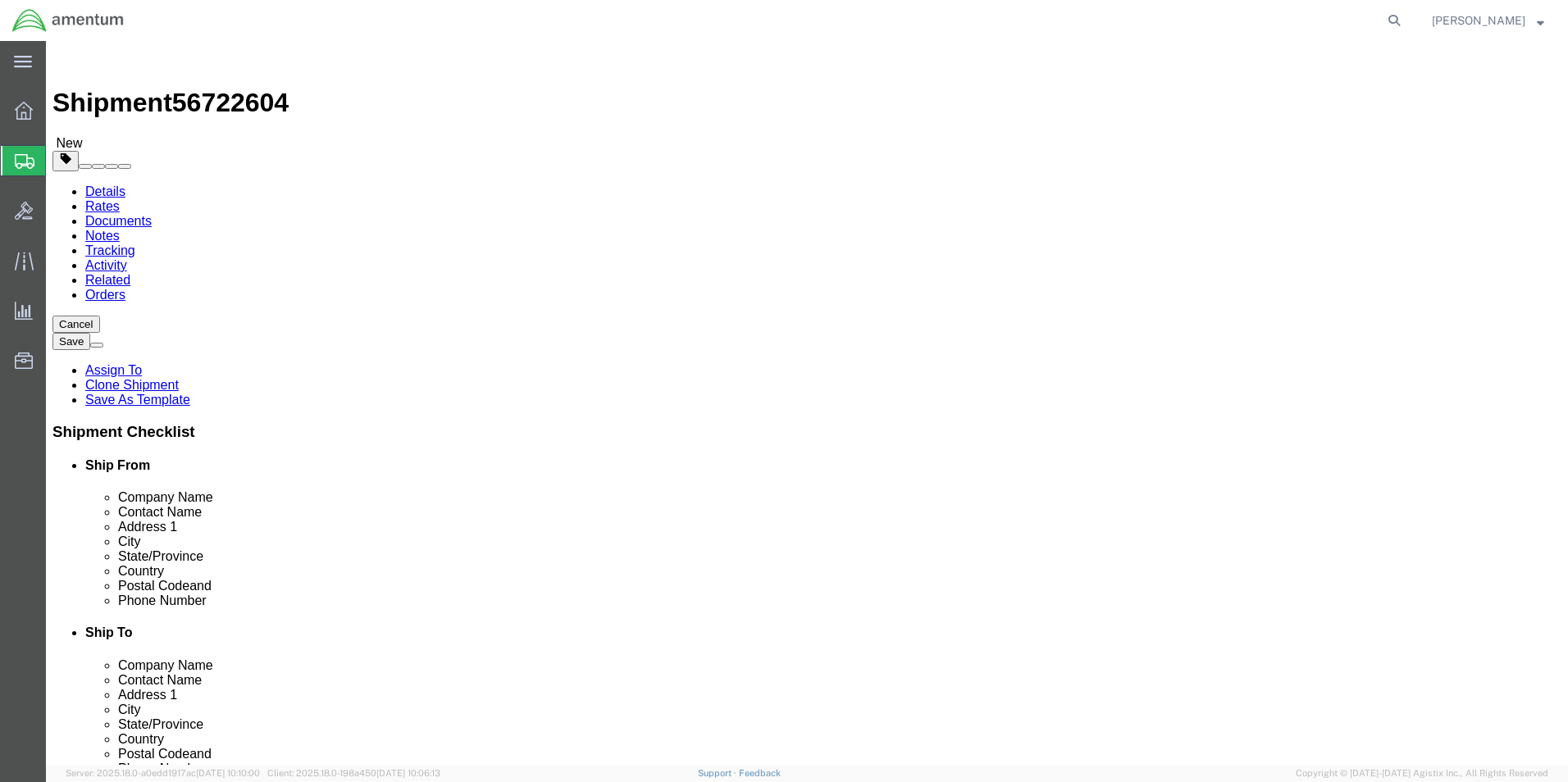
click button "Continue"
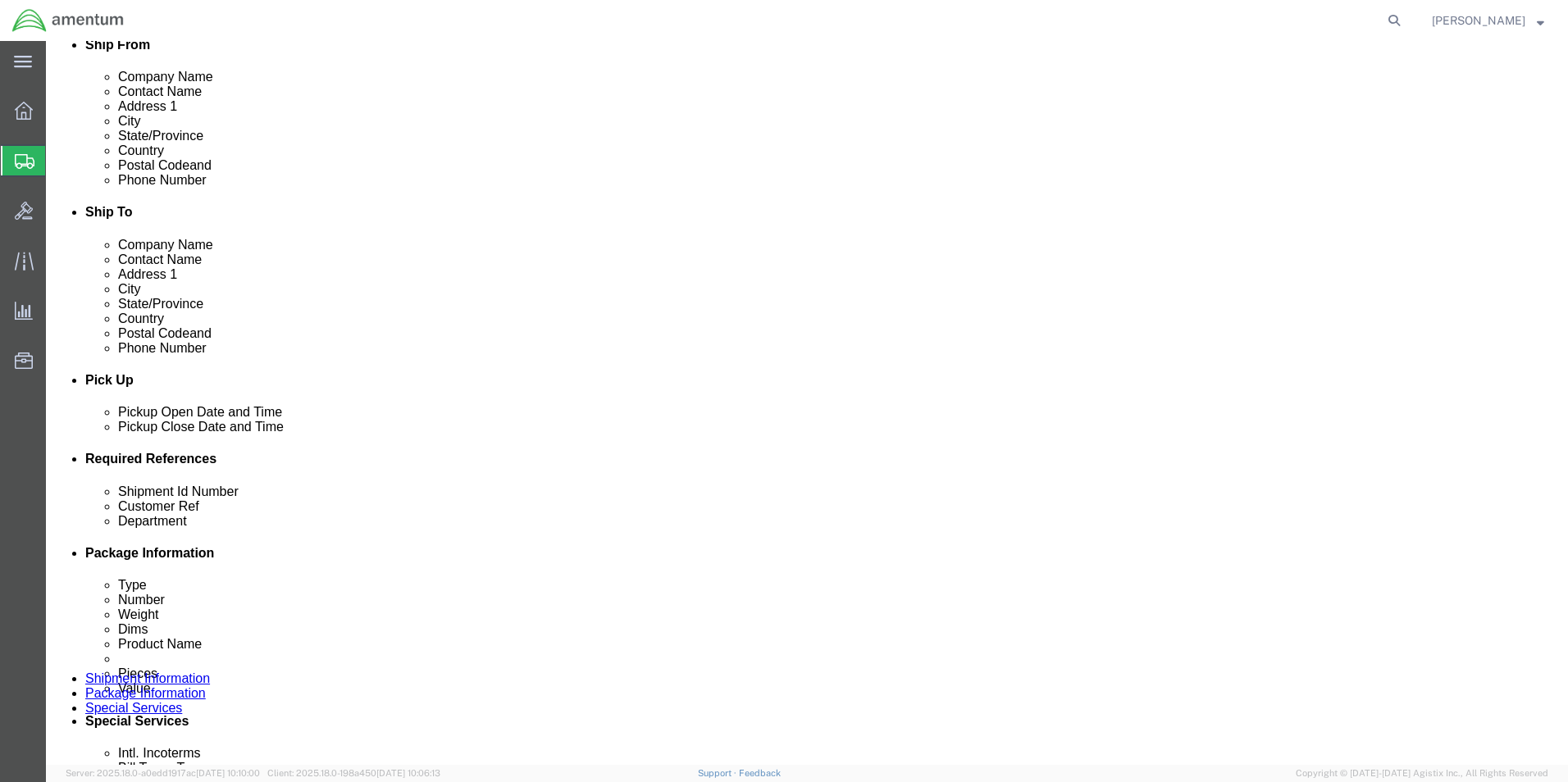
scroll to position [656, 0]
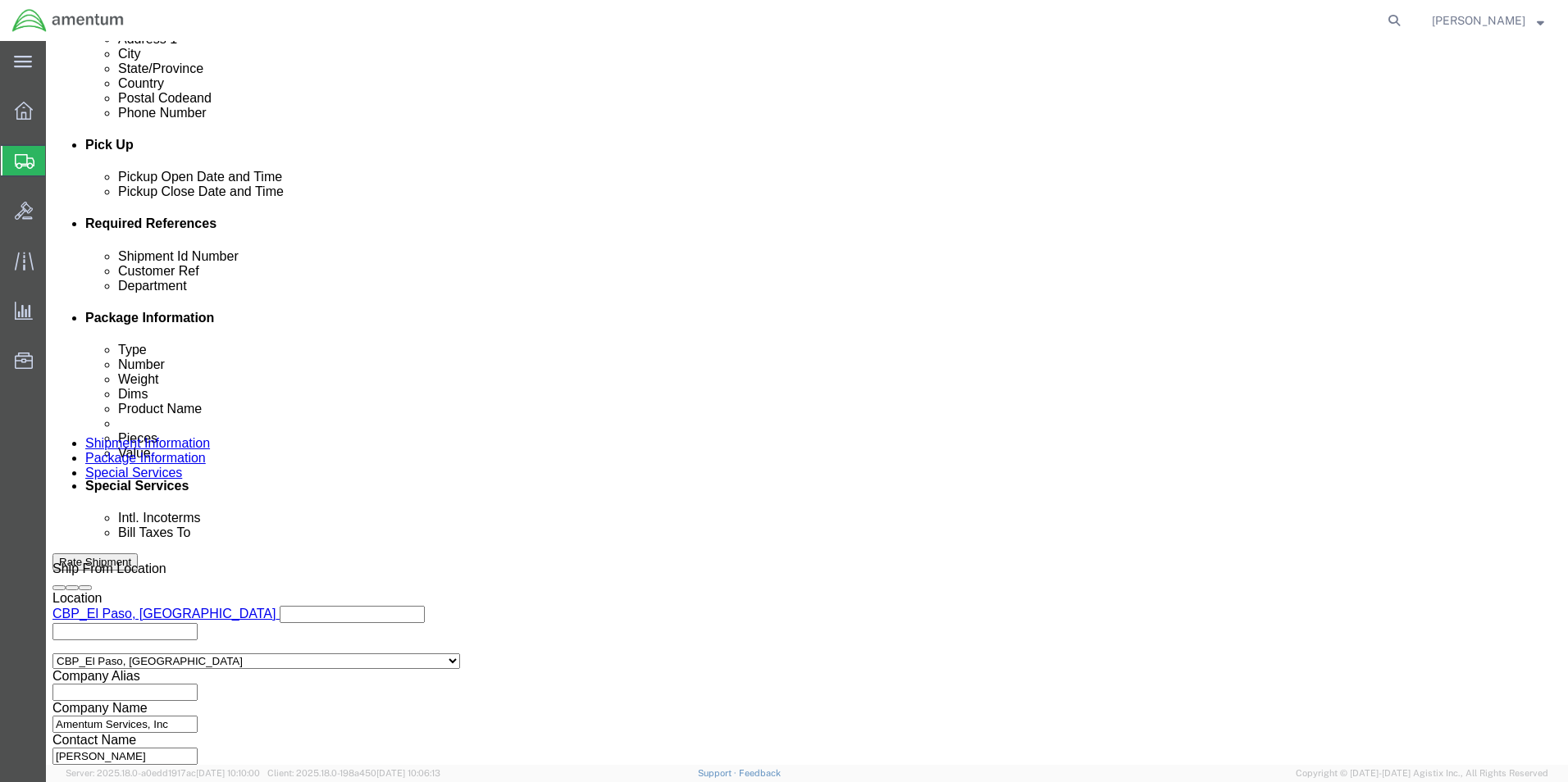
type input "6118.03.03.2219.000.MCA"
click button "Rate Shipment"
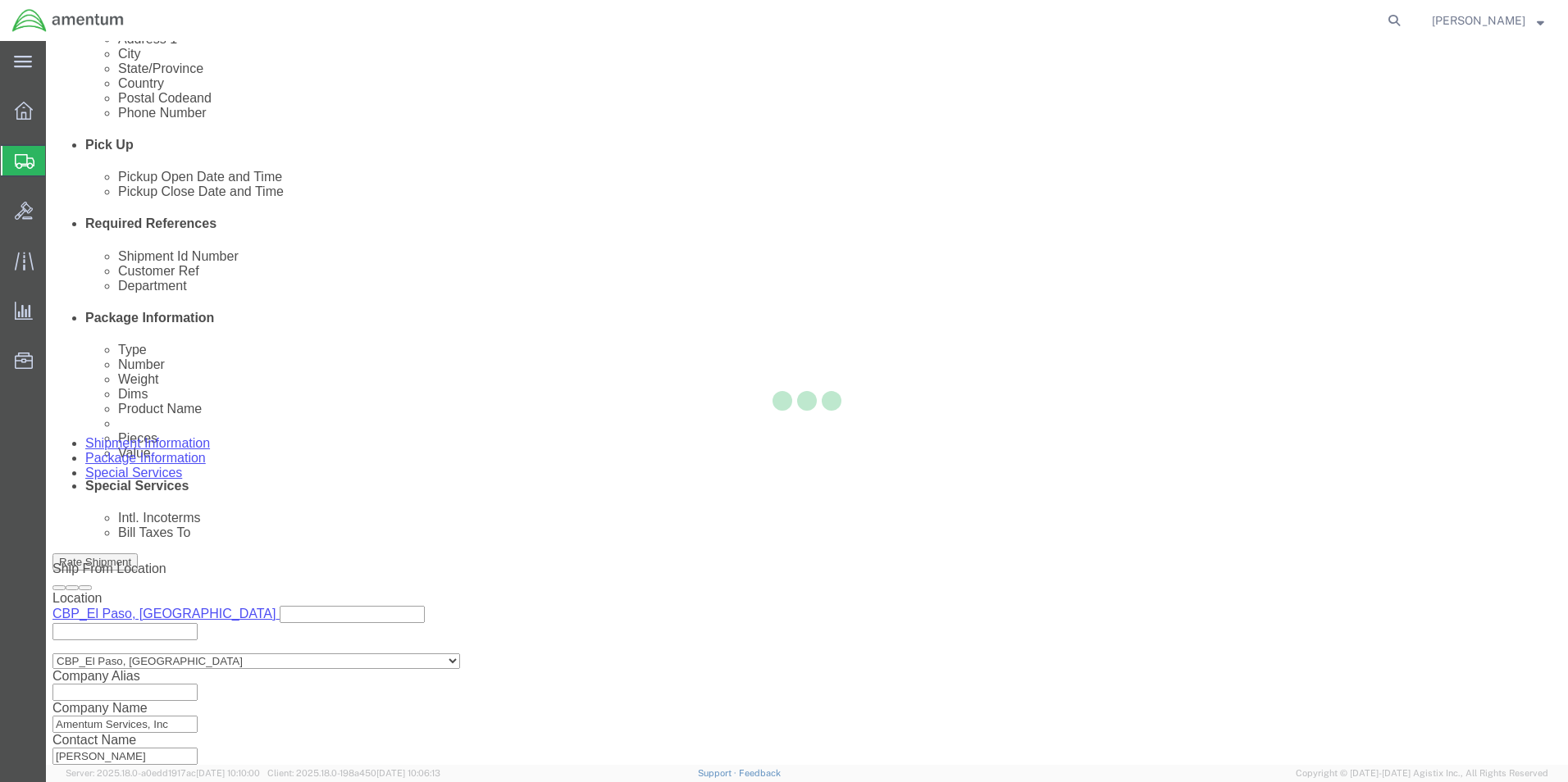
scroll to position [35, 0]
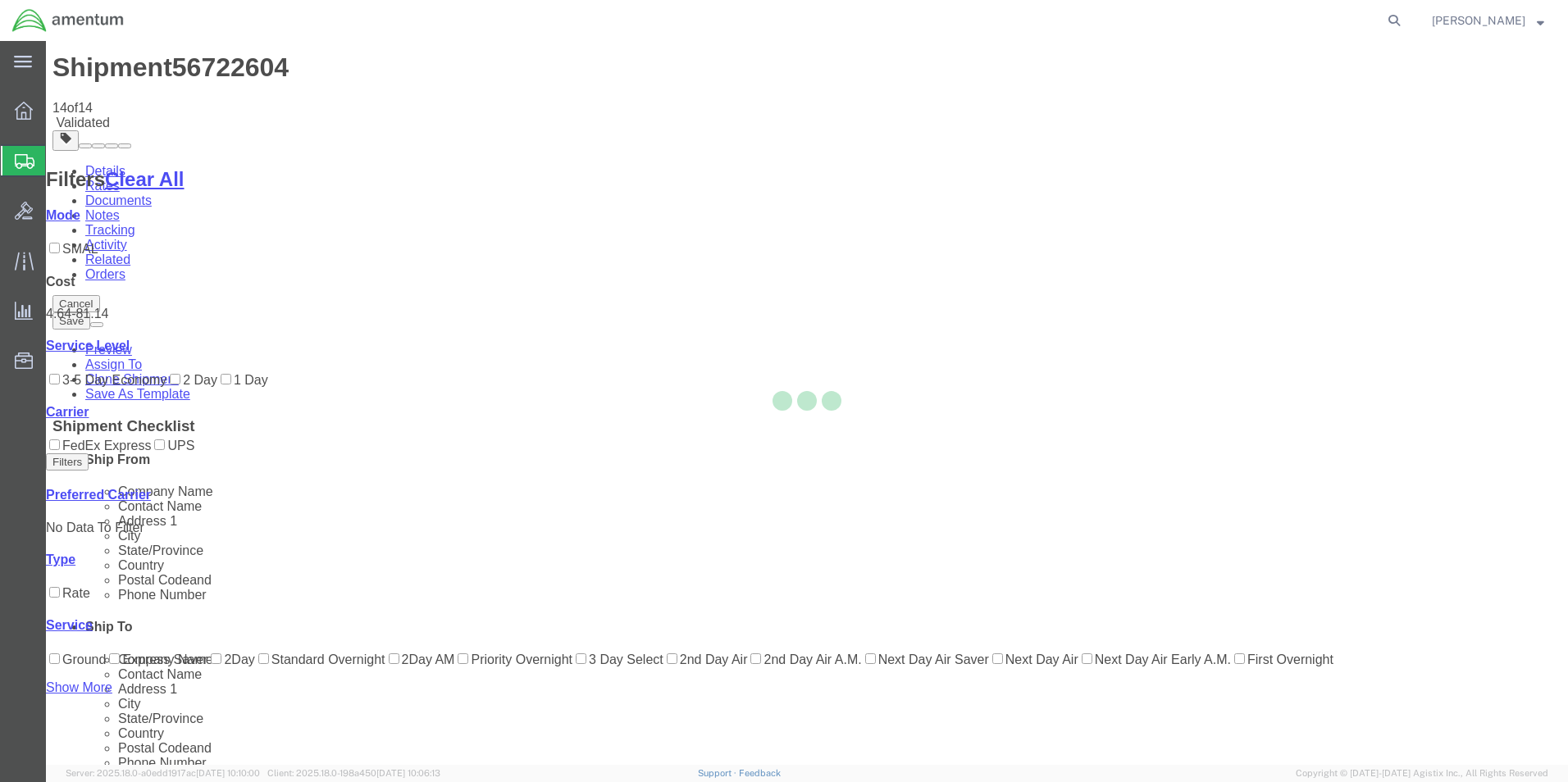
scroll to position [0, 0]
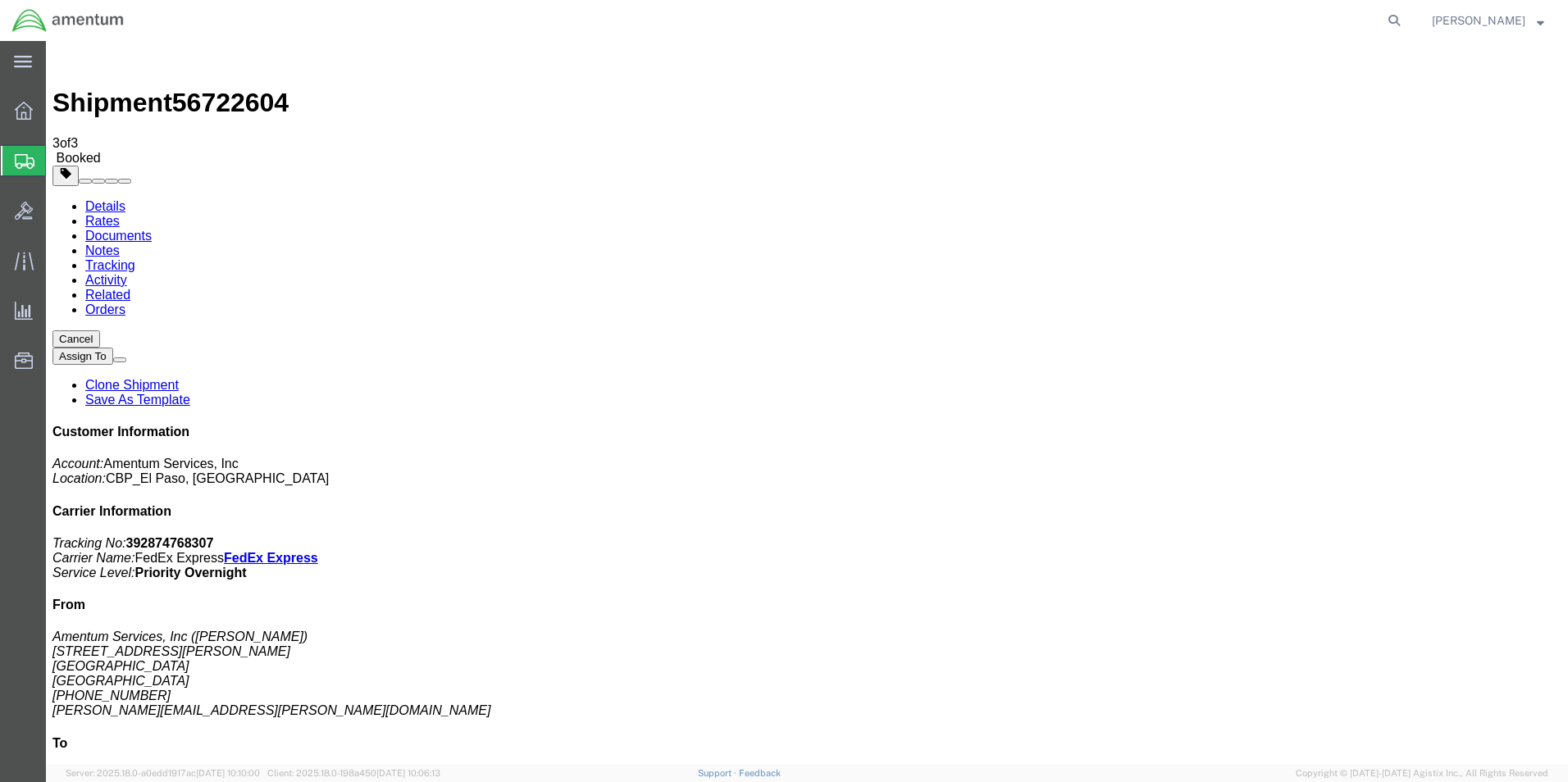
click at [0, 0] on span "Create from Template" at bounding box center [0, 0] width 0 height 0
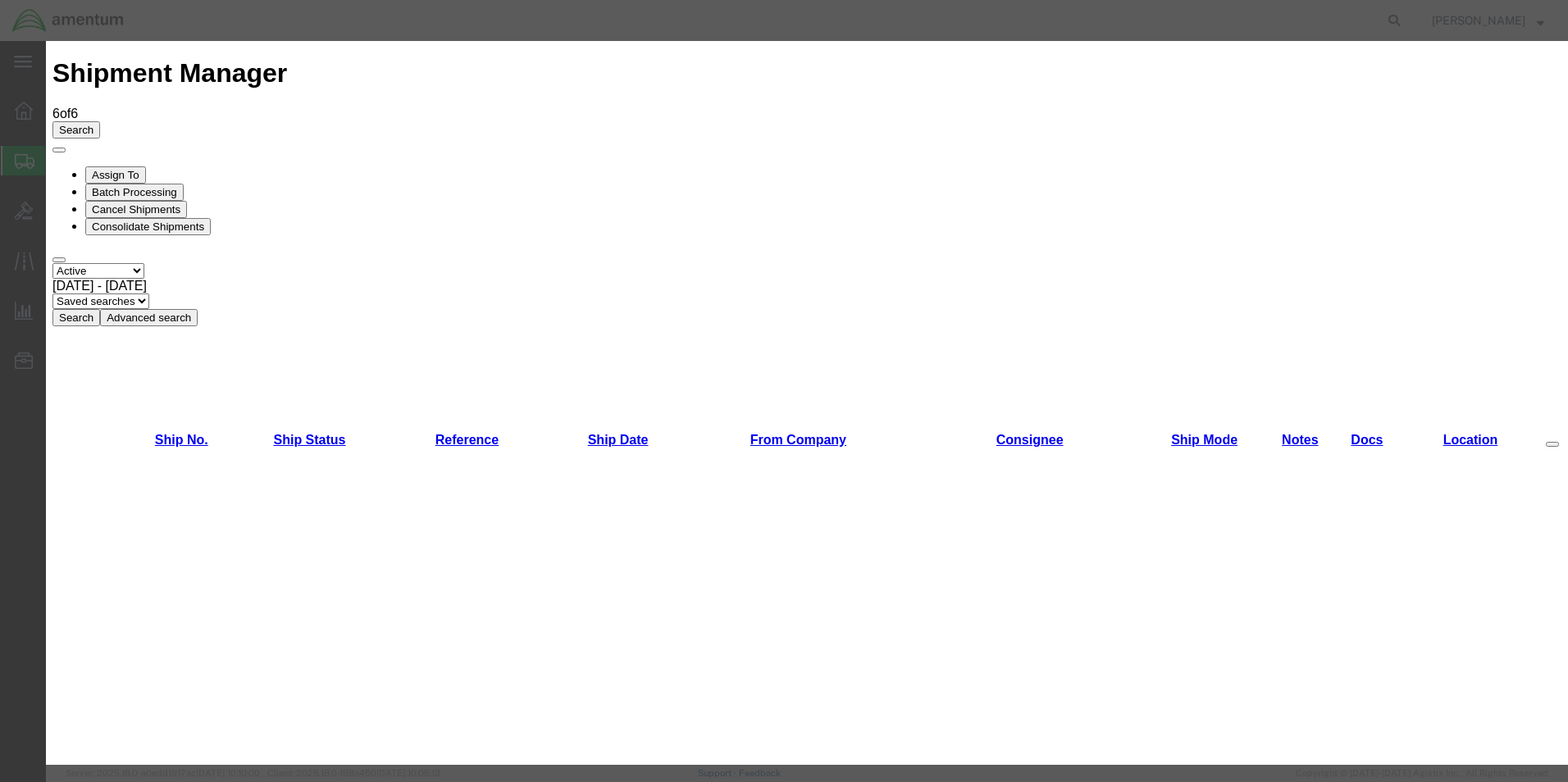
scroll to position [738, 0]
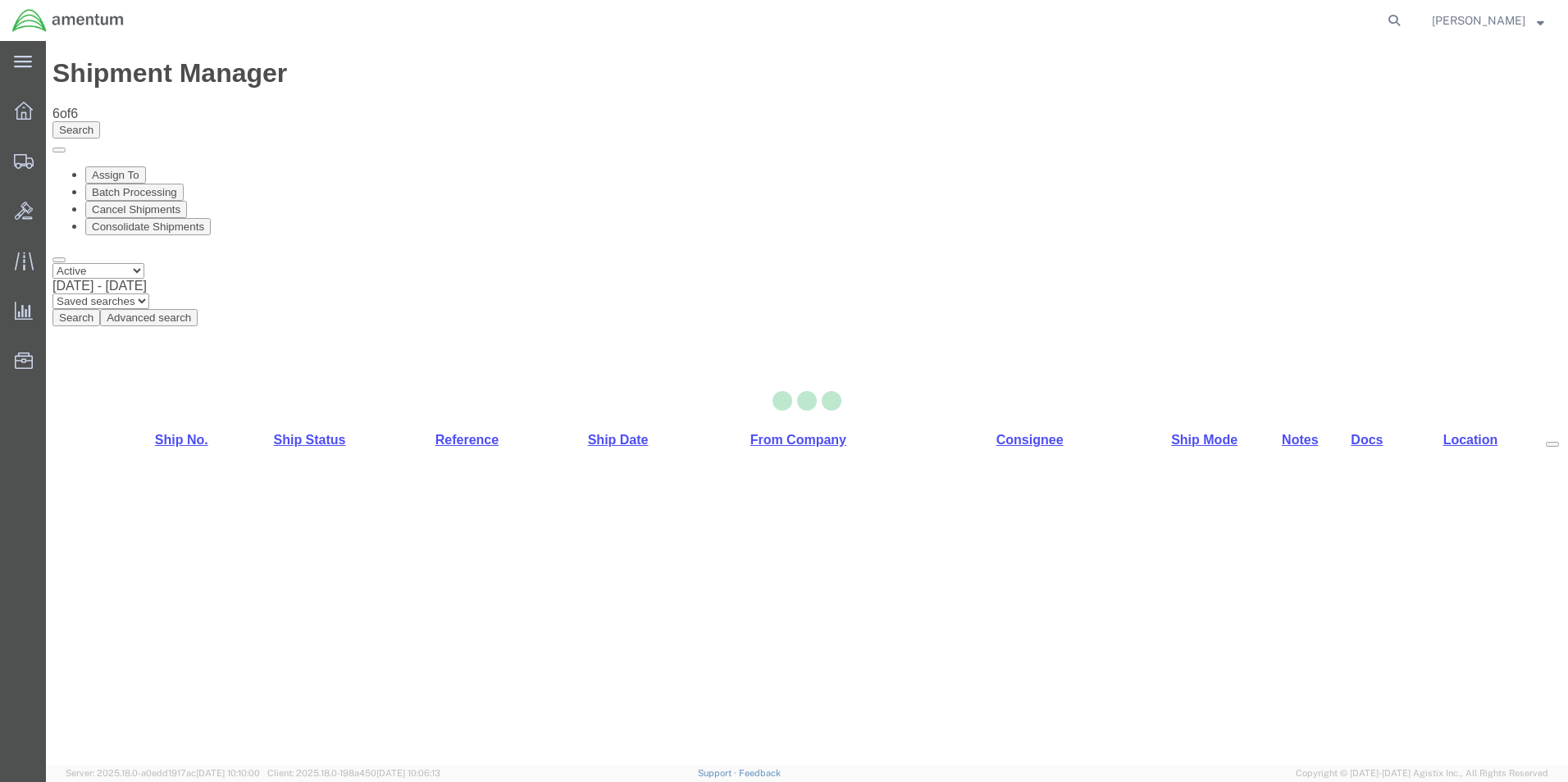
select select "49831"
select select "49940"
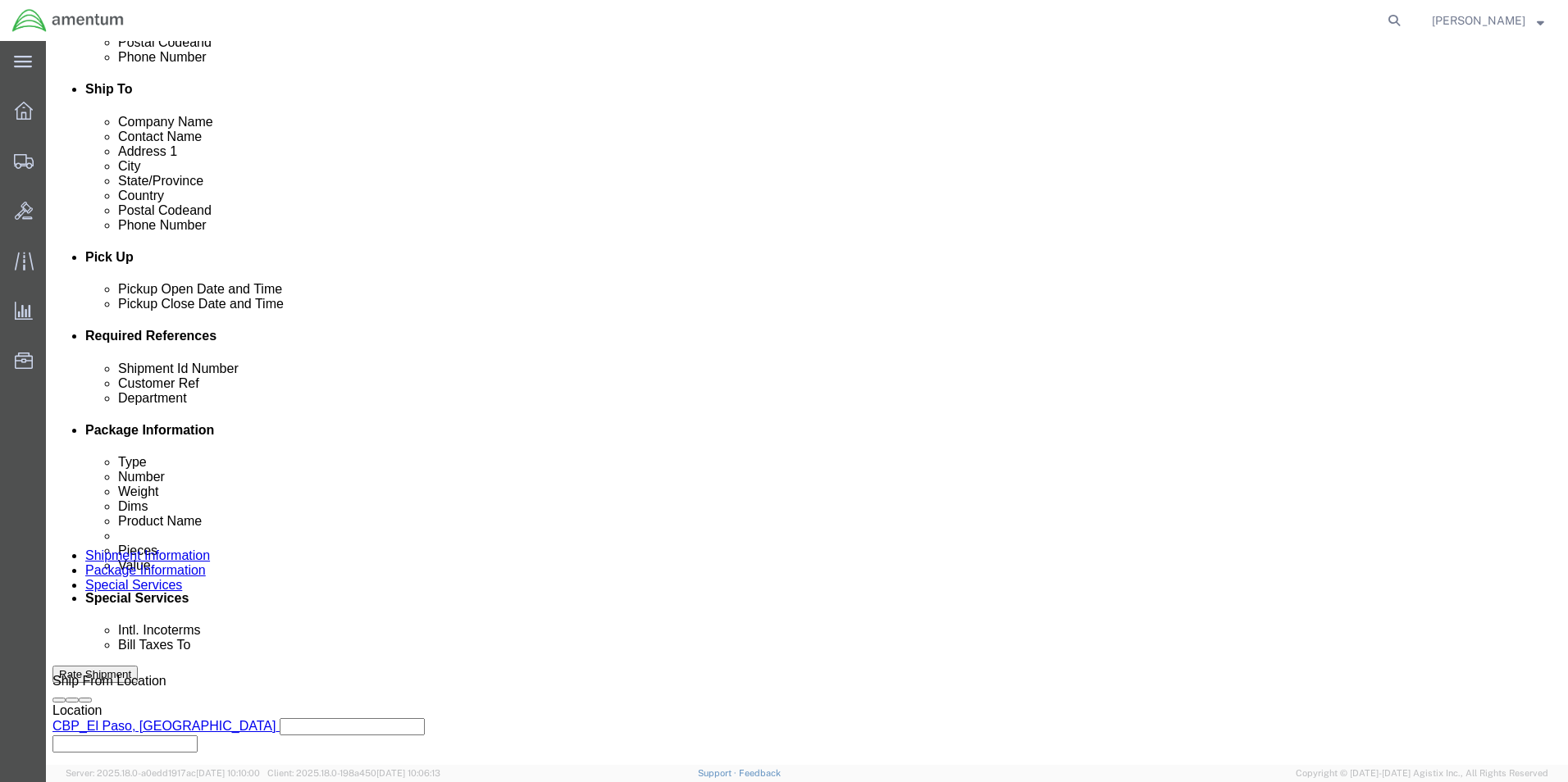
scroll to position [715, 0]
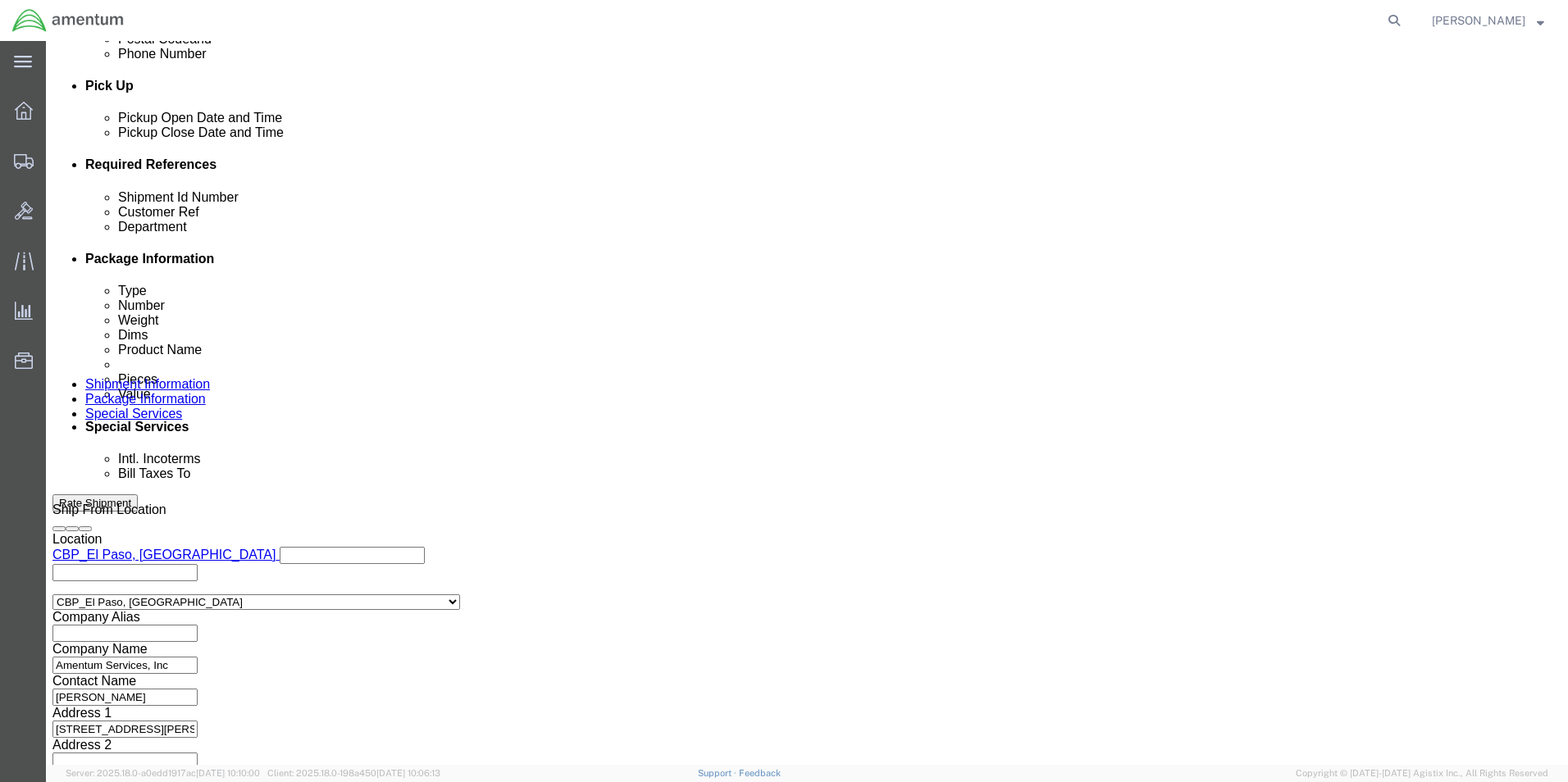
drag, startPoint x: 158, startPoint y: 297, endPoint x: 140, endPoint y: 297, distance: 18.0
click div "Shipment Id Number 275392"
type input "328867"
drag, startPoint x: 1041, startPoint y: 293, endPoint x: 903, endPoint y: 310, distance: 139.0
click div "Customer Ref 275392"
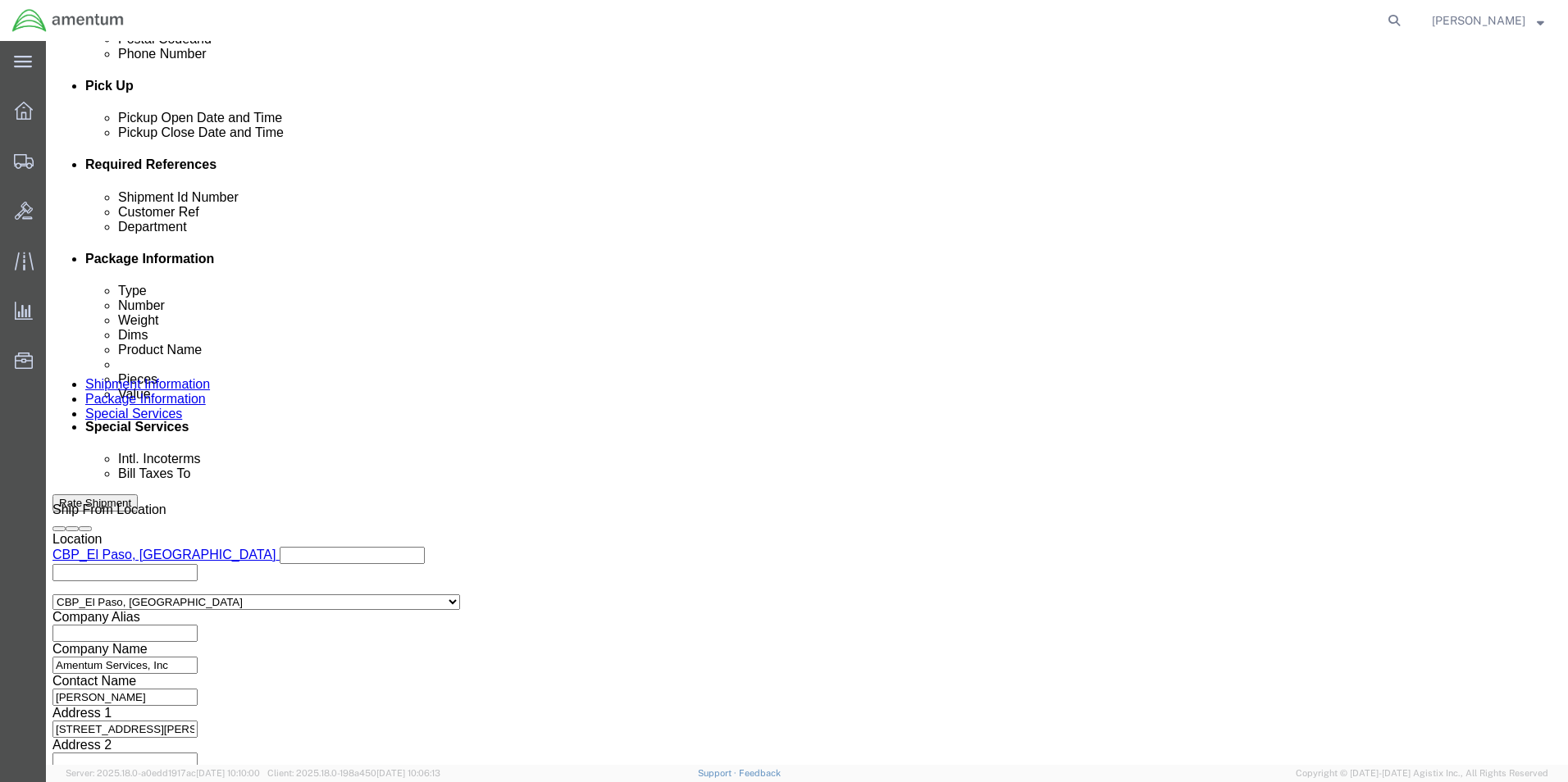
type input "328867"
click button "Continue"
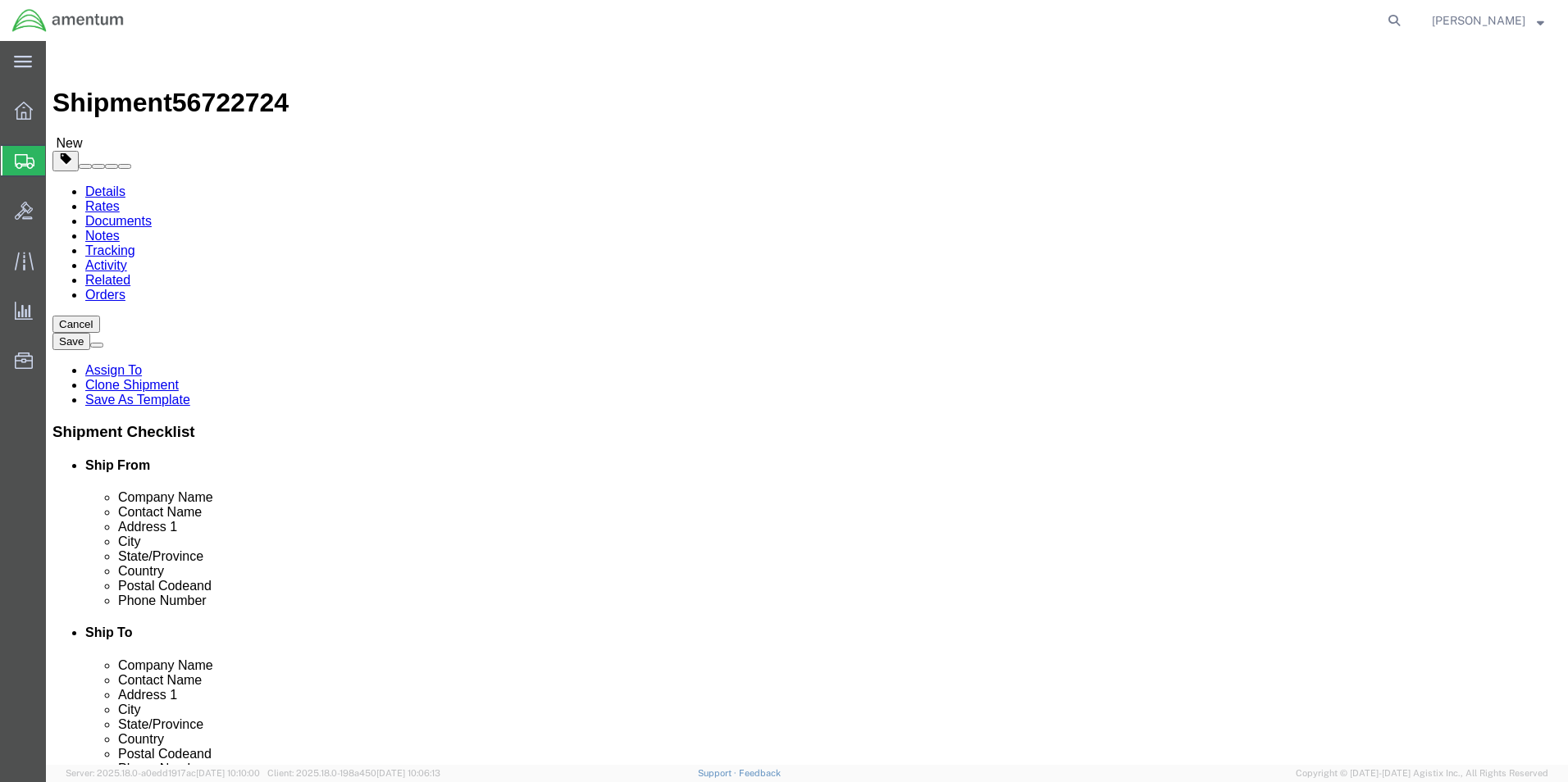
drag, startPoint x: 266, startPoint y: 353, endPoint x: 141, endPoint y: 349, distance: 125.1
click div "Dimensions Length 12.00 x Width 10.00 x Height 8.00 Select cm ft in"
type input "8"
type input "6"
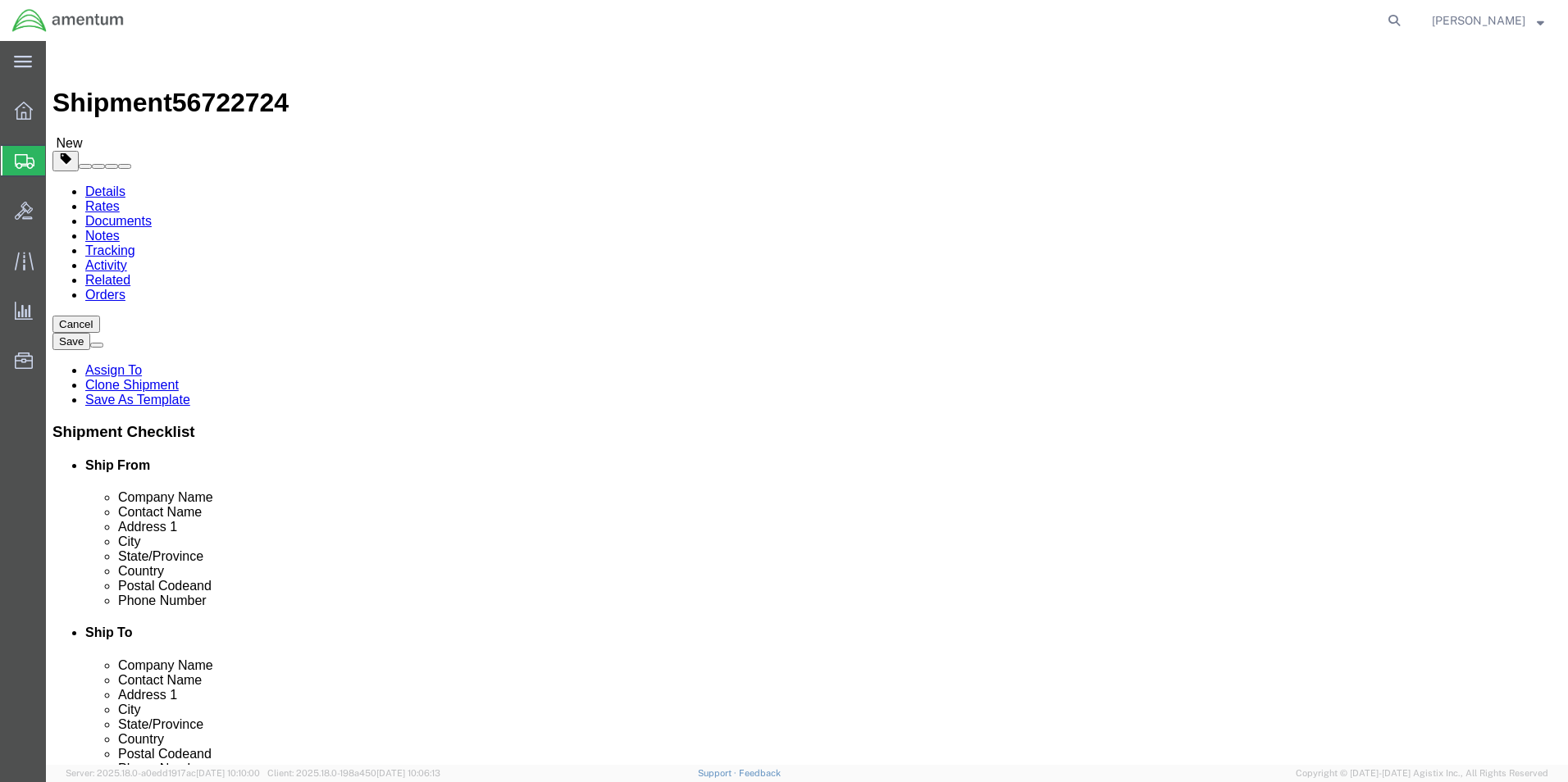
drag, startPoint x: 253, startPoint y: 382, endPoint x: 162, endPoint y: 384, distance: 91.0
click div "Weight Total weight of packages in pounds or kilograms 1.90 Select kgs lbs Ship…"
type input "0.90"
click dd "500.00 USD"
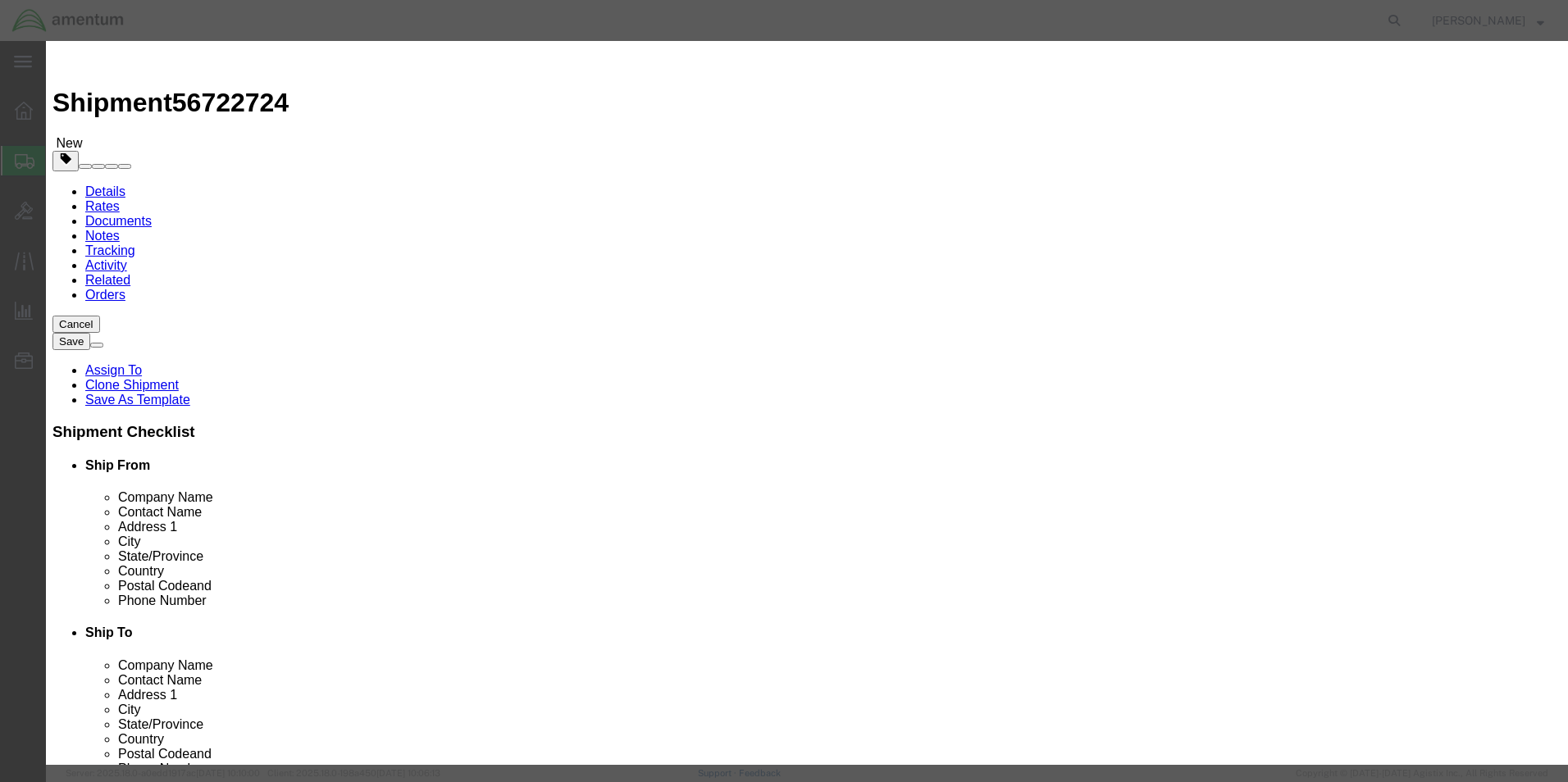
drag, startPoint x: 485, startPoint y: 189, endPoint x: 444, endPoint y: 191, distance: 41.0
click div "Total Value 500.00 Select ADP AED AFN ALL AMD AOA ARS ATS AUD AWG AZN BAM BBD B…"
type input "250"
drag, startPoint x: 913, startPoint y: 122, endPoint x: 884, endPoint y: 130, distance: 30.1
click div "Description LED Light Buld"
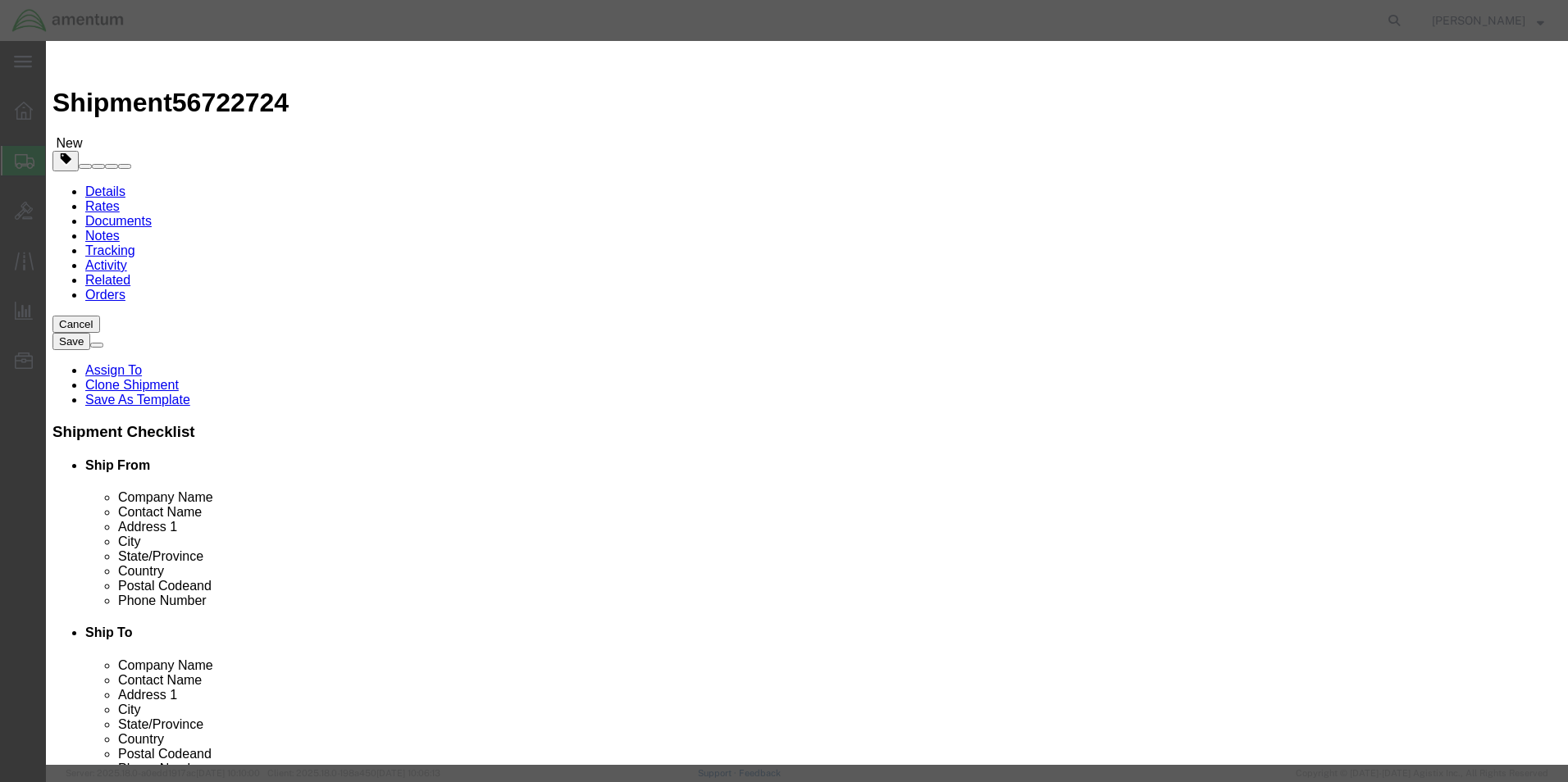
type textarea "Element kit"
click button "Save & Close"
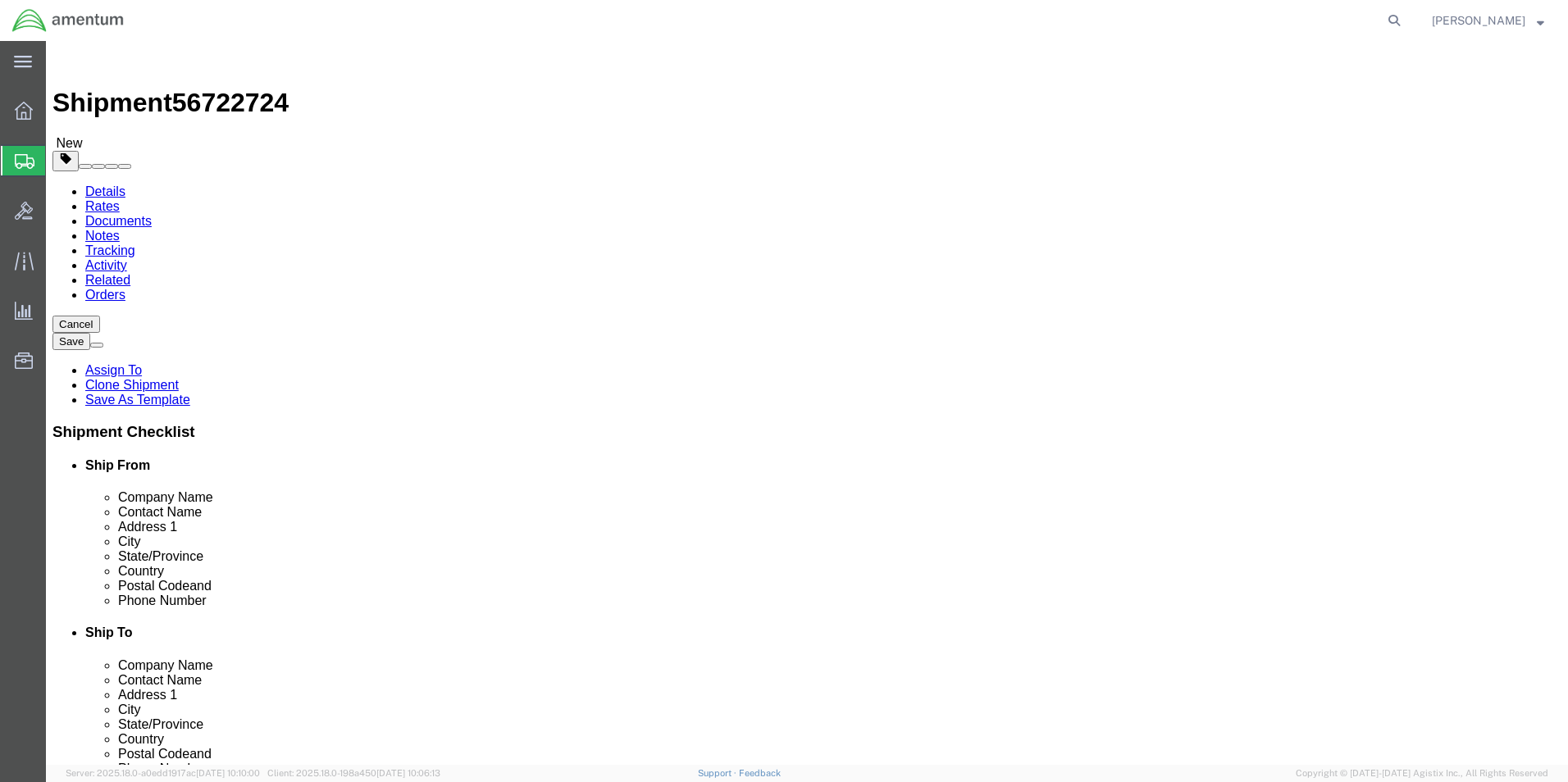
click button "Continue"
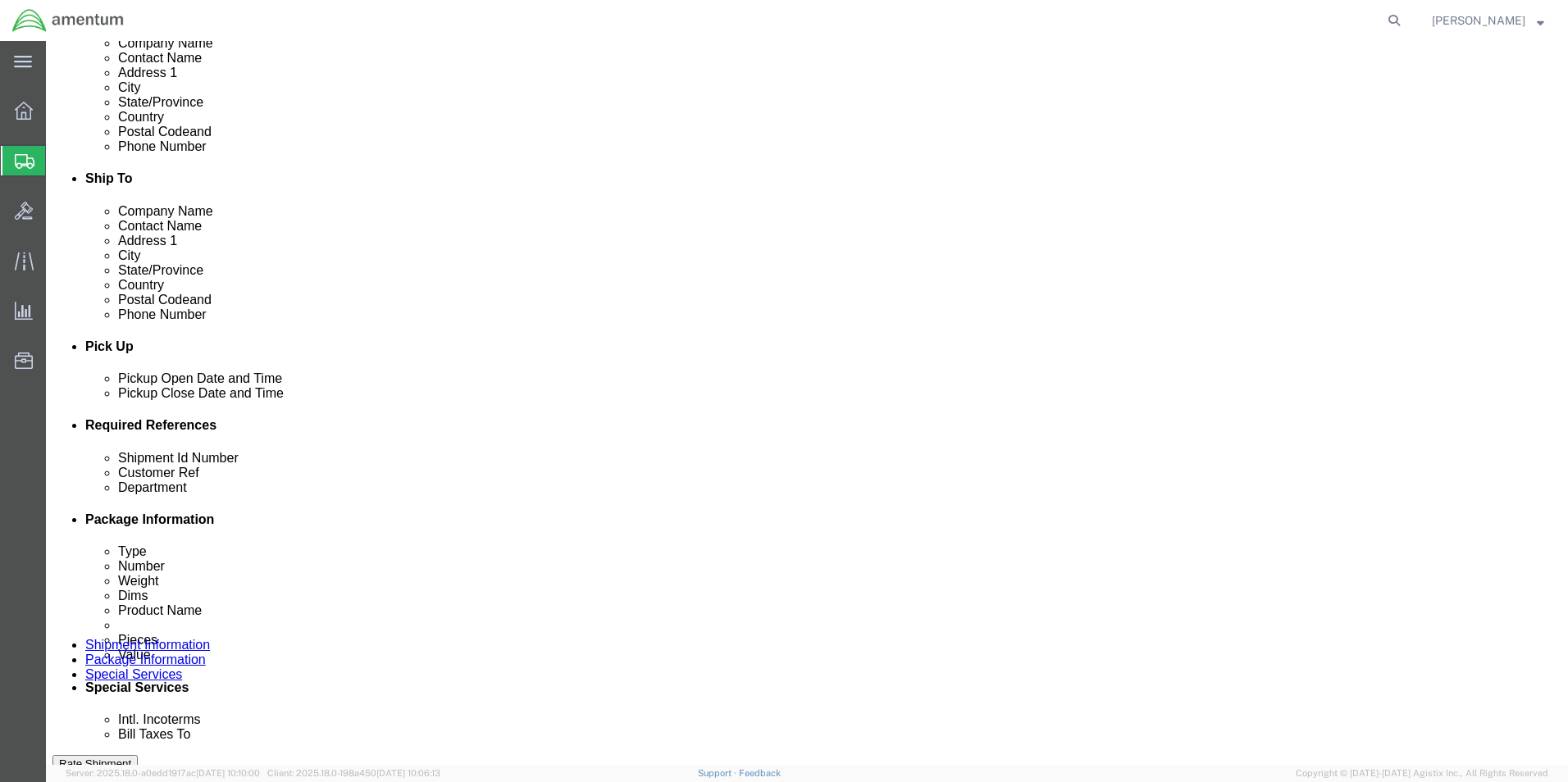
scroll to position [656, 0]
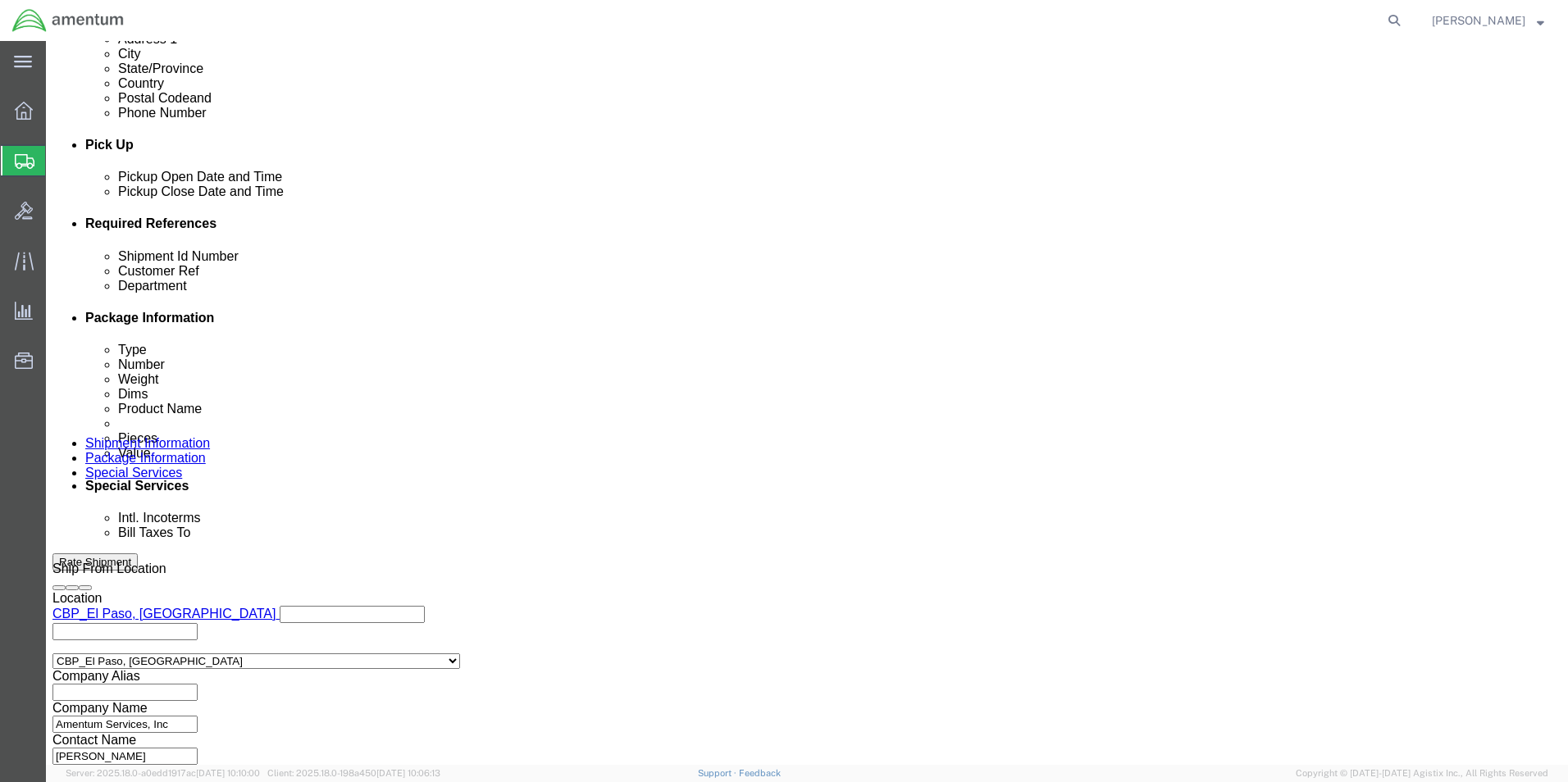
click button "Rate Shipment"
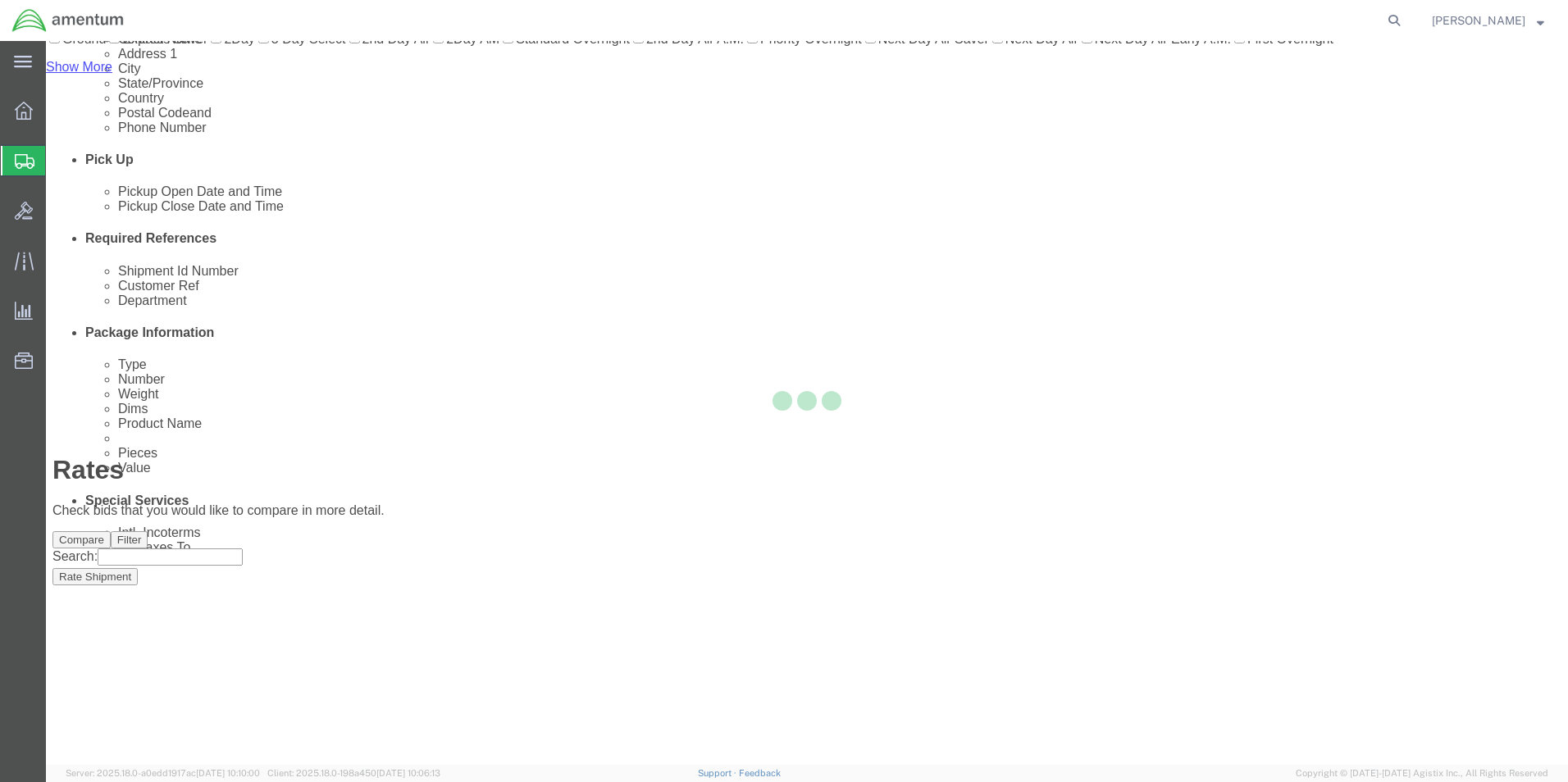
scroll to position [35, 0]
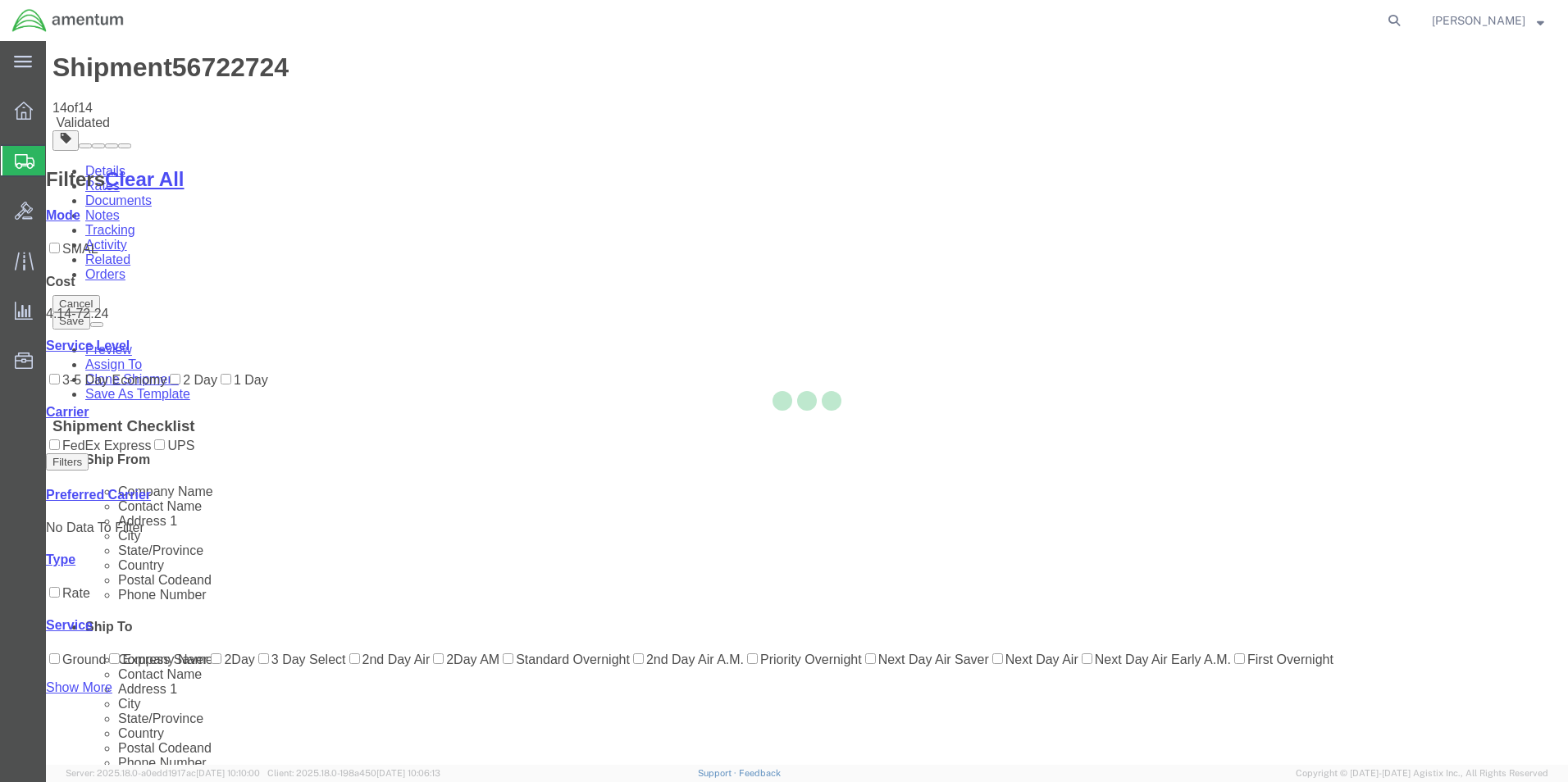
scroll to position [0, 0]
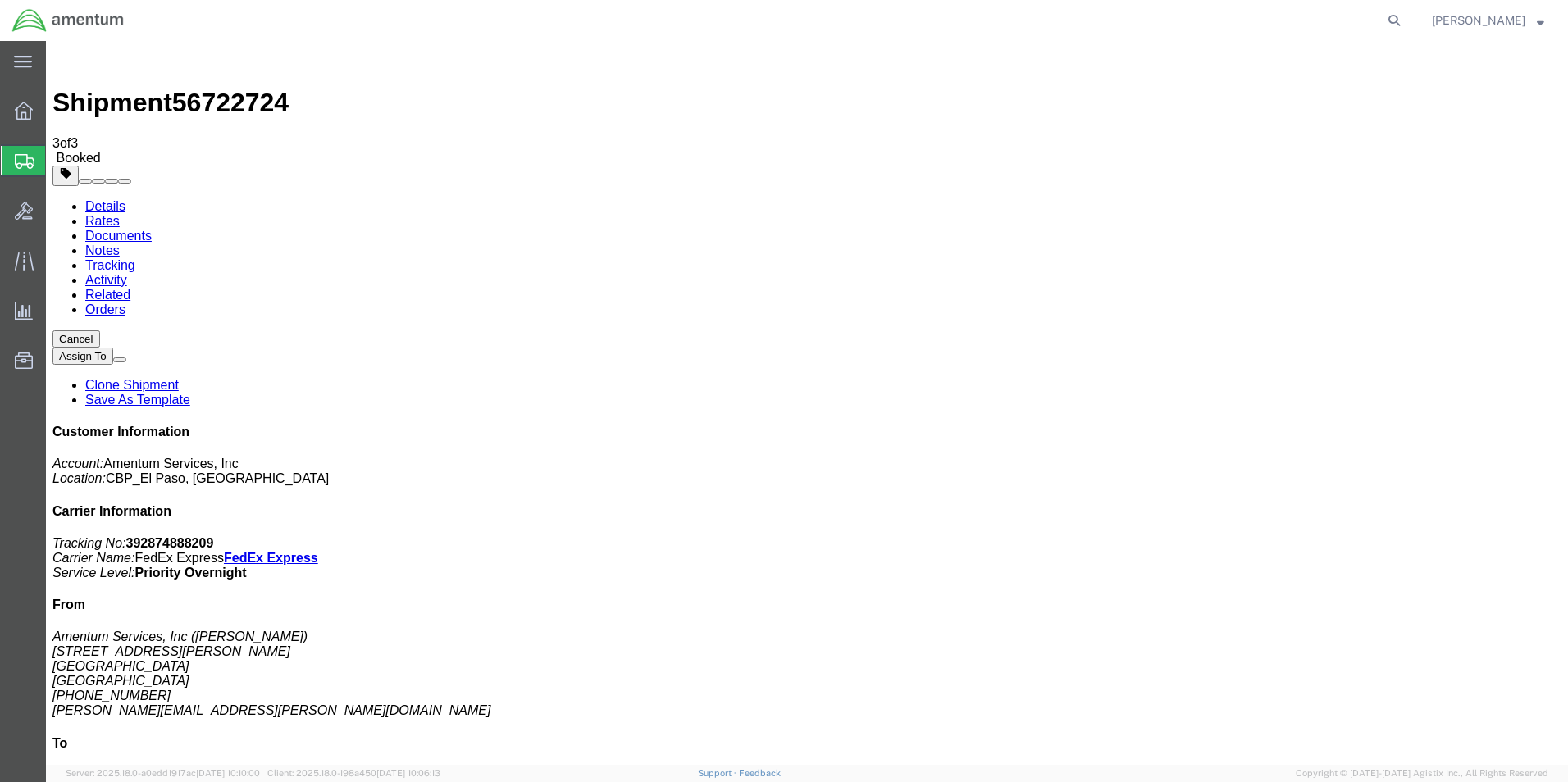
click at [0, 0] on span "Create from Template" at bounding box center [0, 0] width 0 height 0
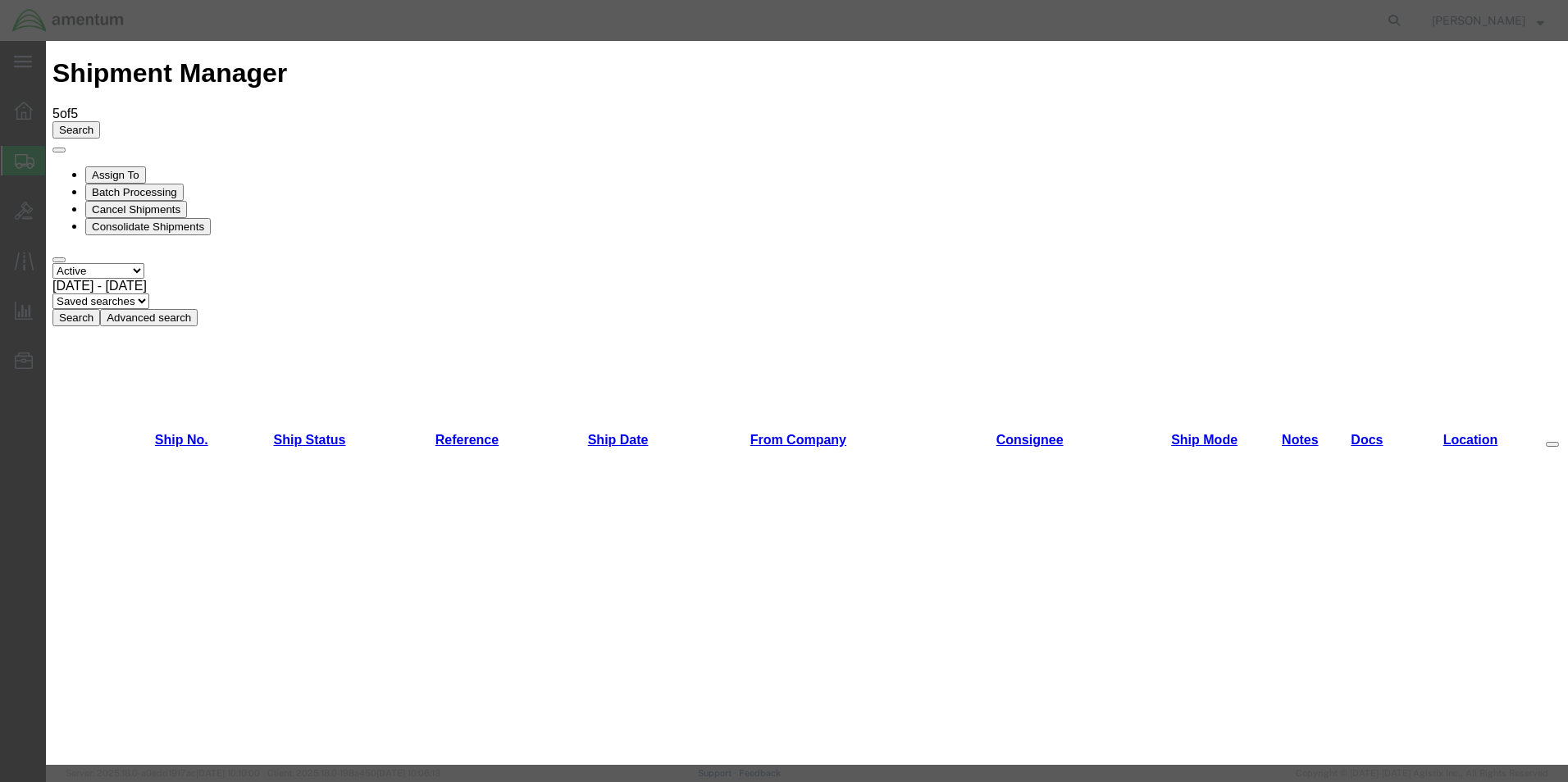
scroll to position [1559, 0]
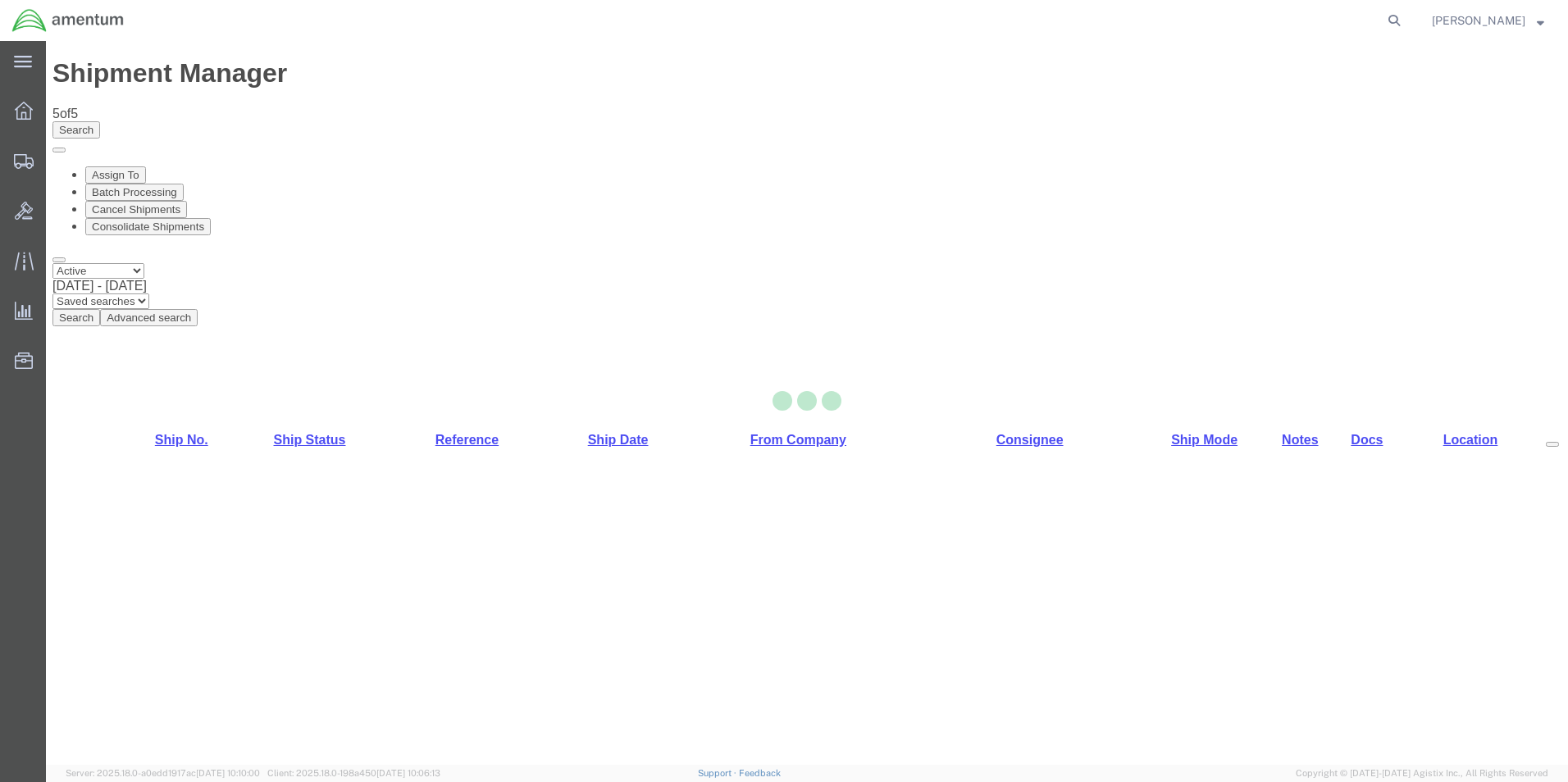
select select "49831"
select select "49951"
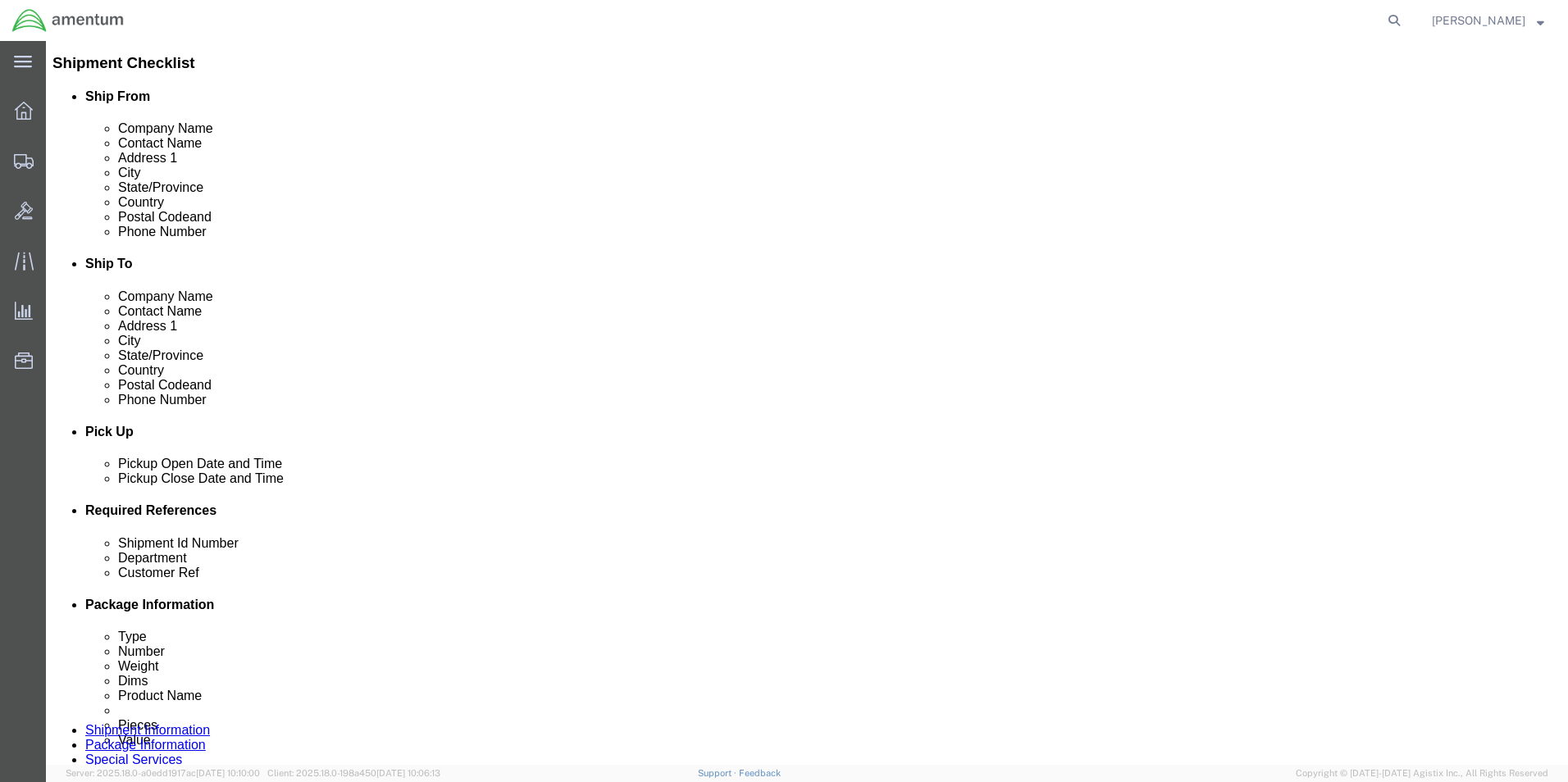
scroll to position [574, 0]
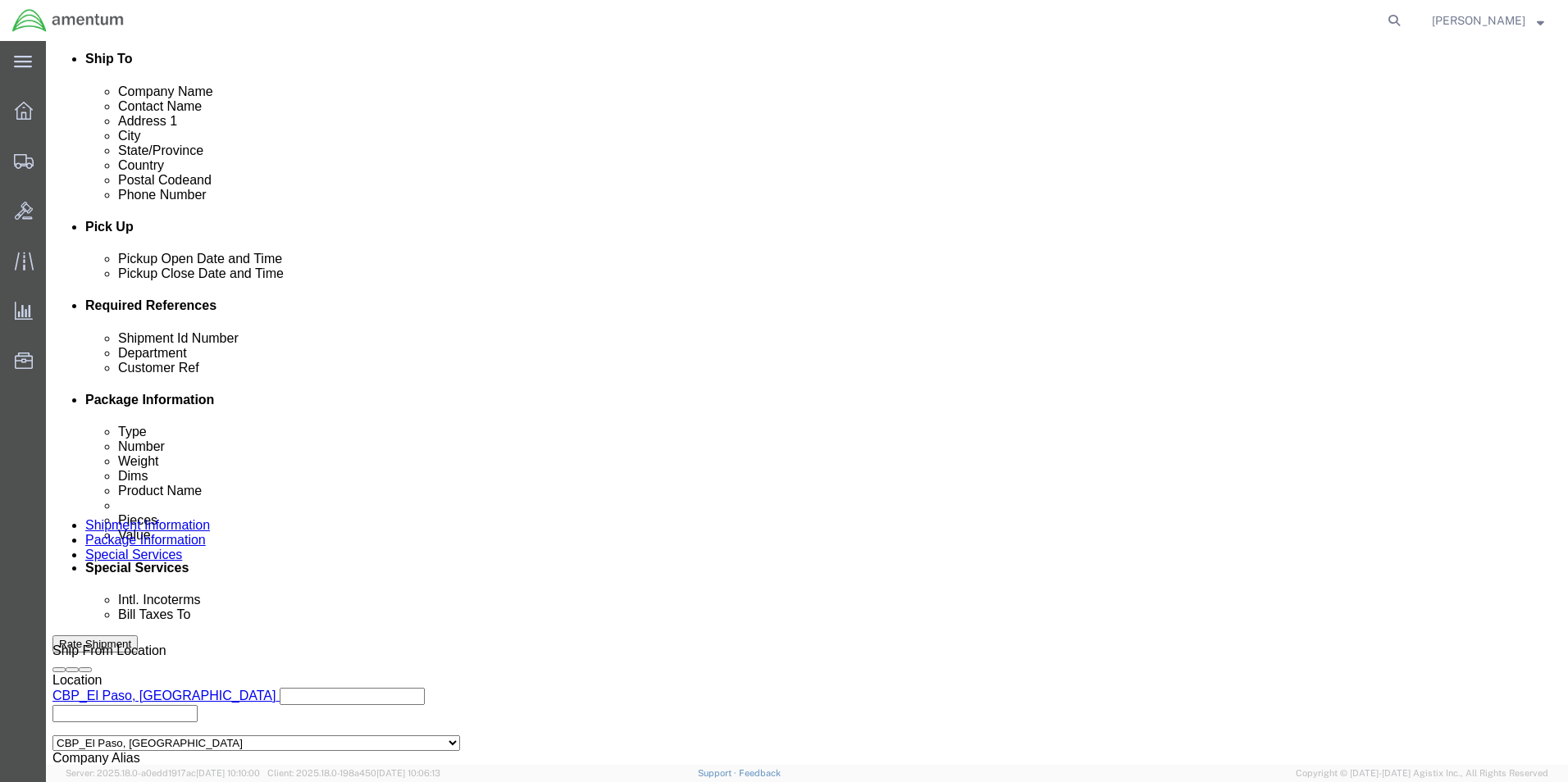
click div "Shipment Id Number 270926"
type input "329995"
drag, startPoint x: 257, startPoint y: 465, endPoint x: 167, endPoint y: 462, distance: 90.0
click div "Customer Ref 270926"
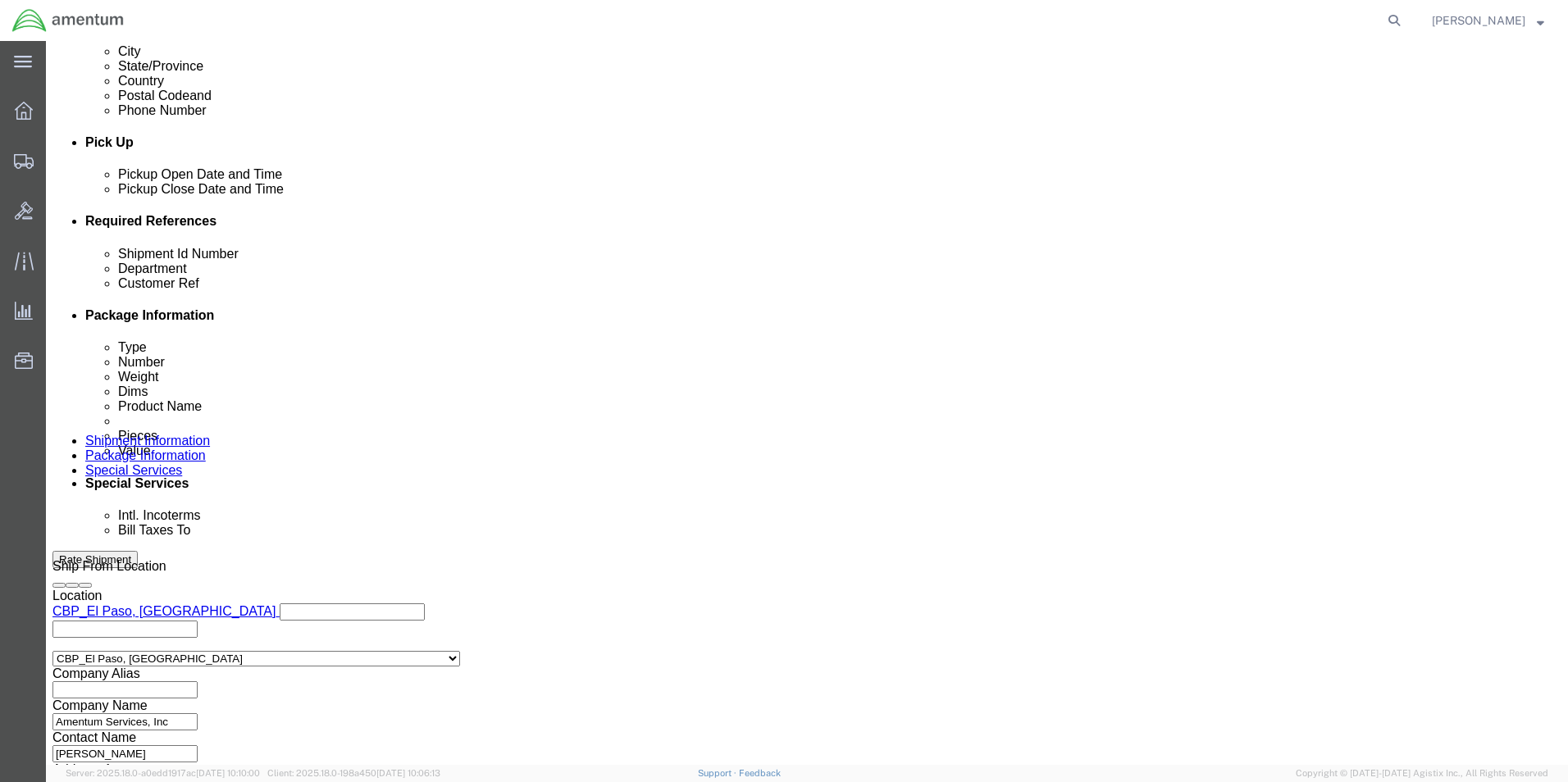
scroll to position [715, 0]
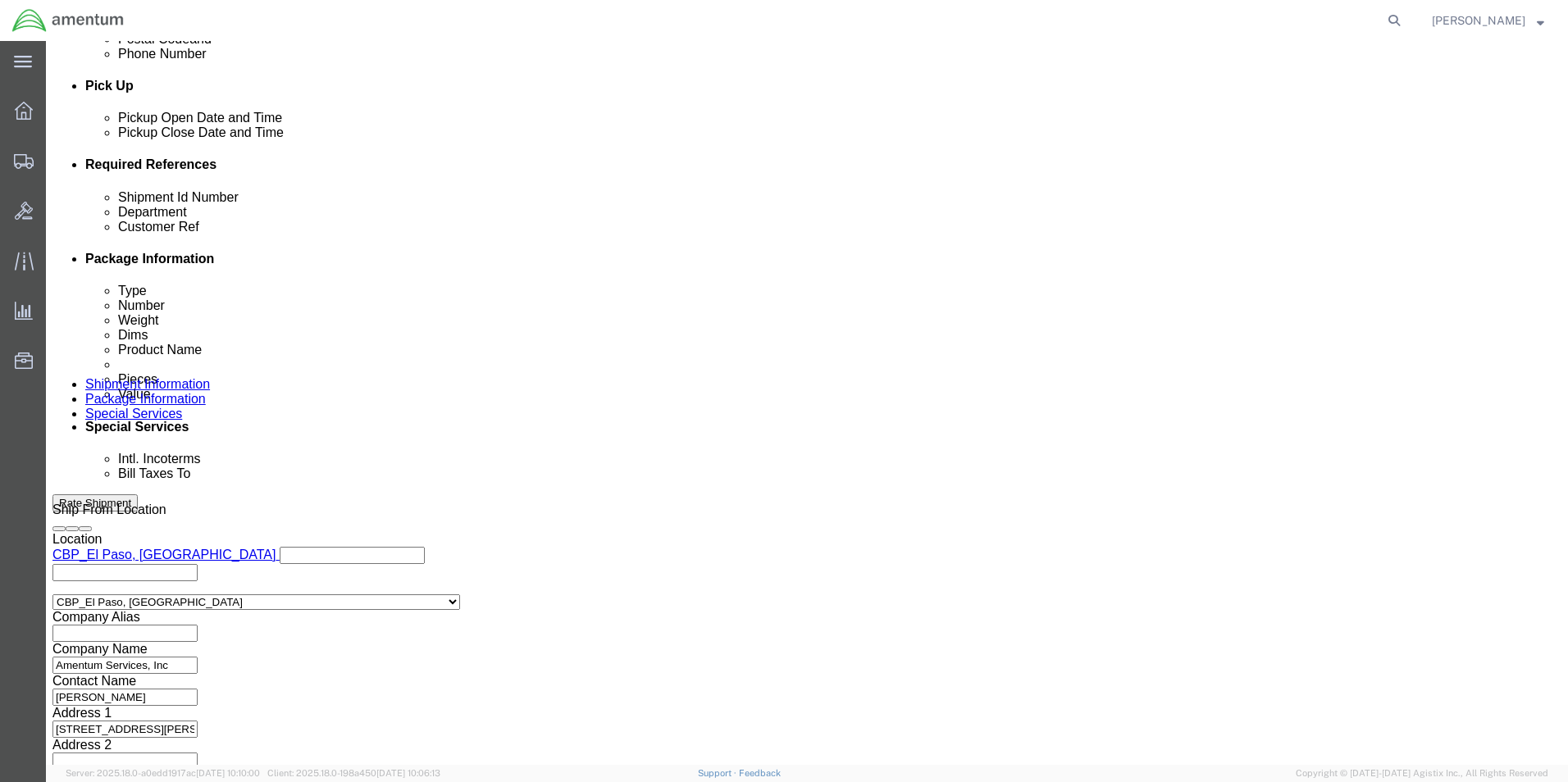
type input "329995"
click button "Continue"
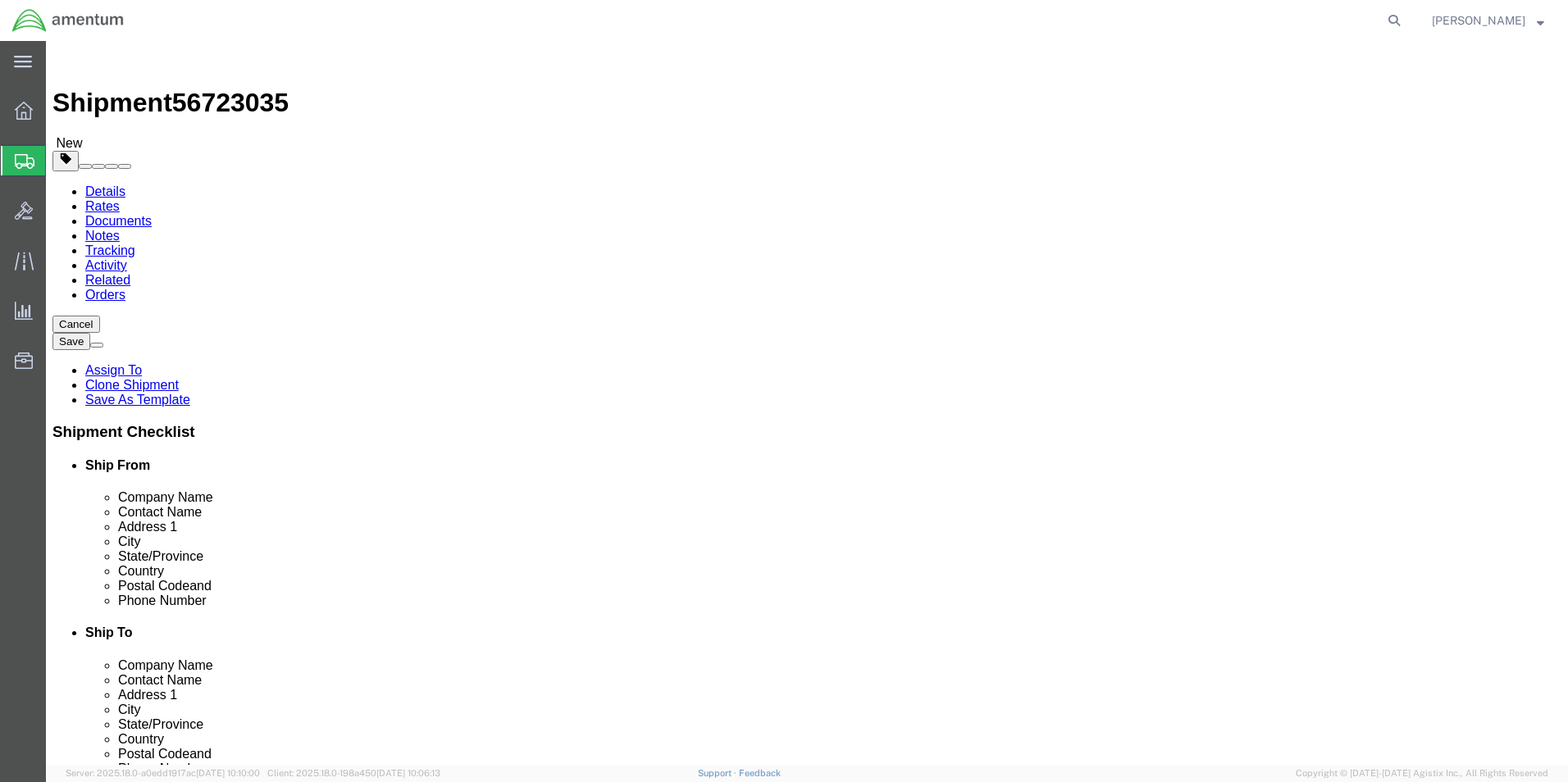
drag, startPoint x: 256, startPoint y: 349, endPoint x: 194, endPoint y: 352, distance: 62.1
click div "Dimensions Length 10.00 x Width 10.00 x Height 10.00 Select cm ft in"
type input "12"
type input "10"
type input "5"
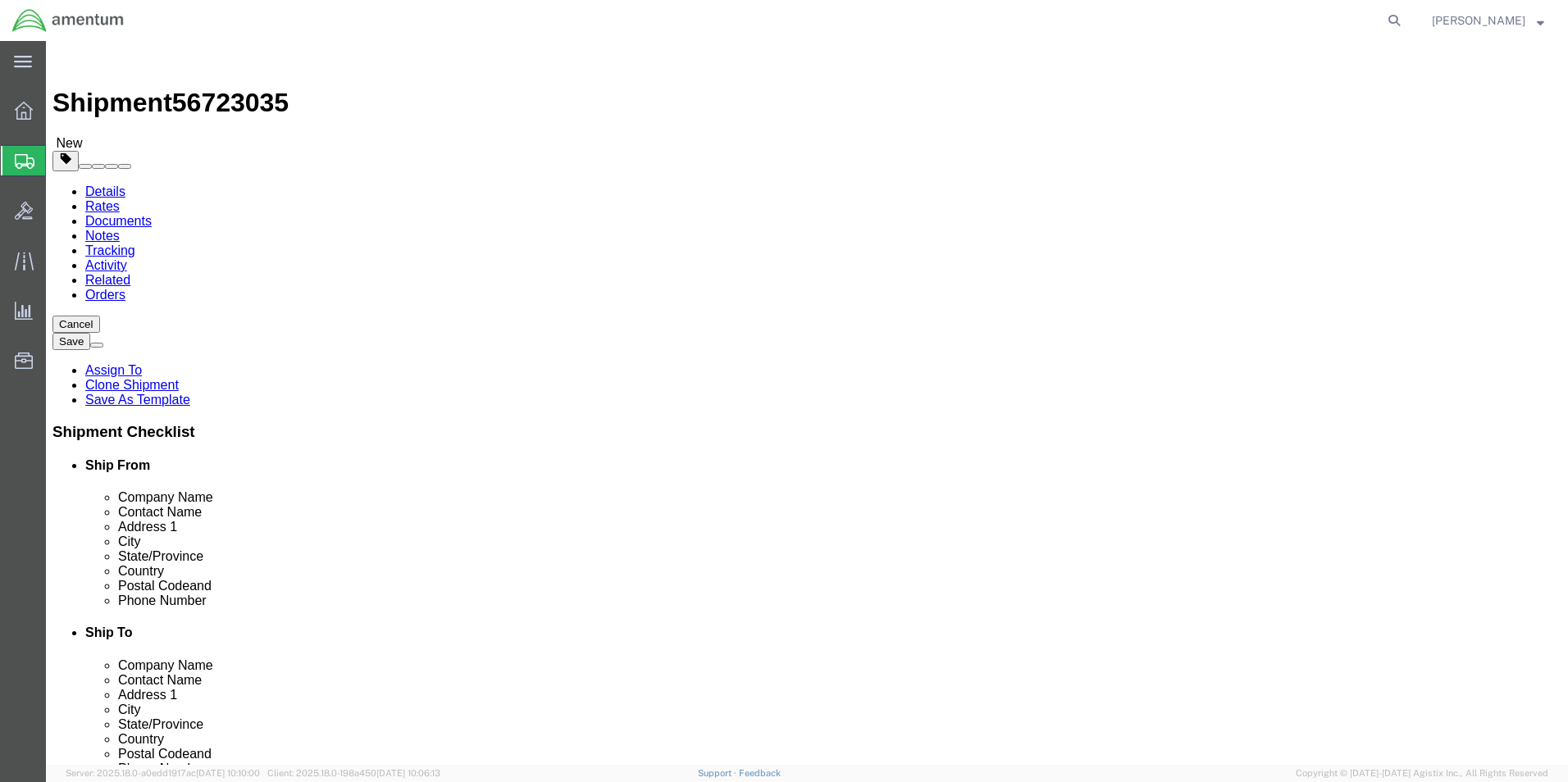
click div "Weight 2.25 Select kgs lbs Ship. t°"
type input "1.00"
click dd "1.00 Each"
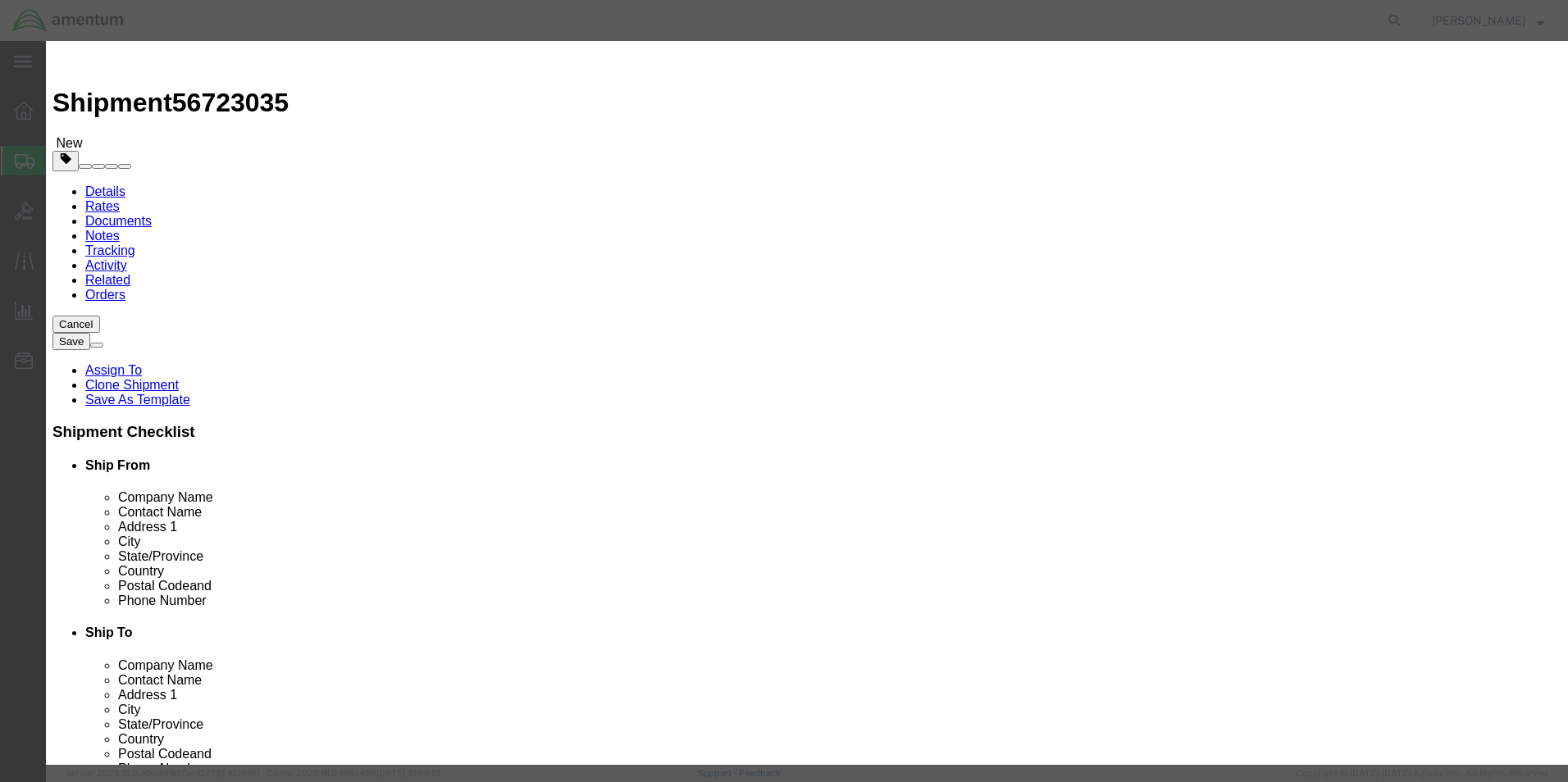
drag, startPoint x: 543, startPoint y: 188, endPoint x: 420, endPoint y: 192, distance: 123.1
click div "Total Value 700.00 Select ADP AED AFN ALL AMD AOA ARS ATS AUD AWG AZN BAM BBD B…"
type input "250"
drag, startPoint x: 1003, startPoint y: 128, endPoint x: 839, endPoint y: 135, distance: 164.1
click div "Description 2537(nvg)"
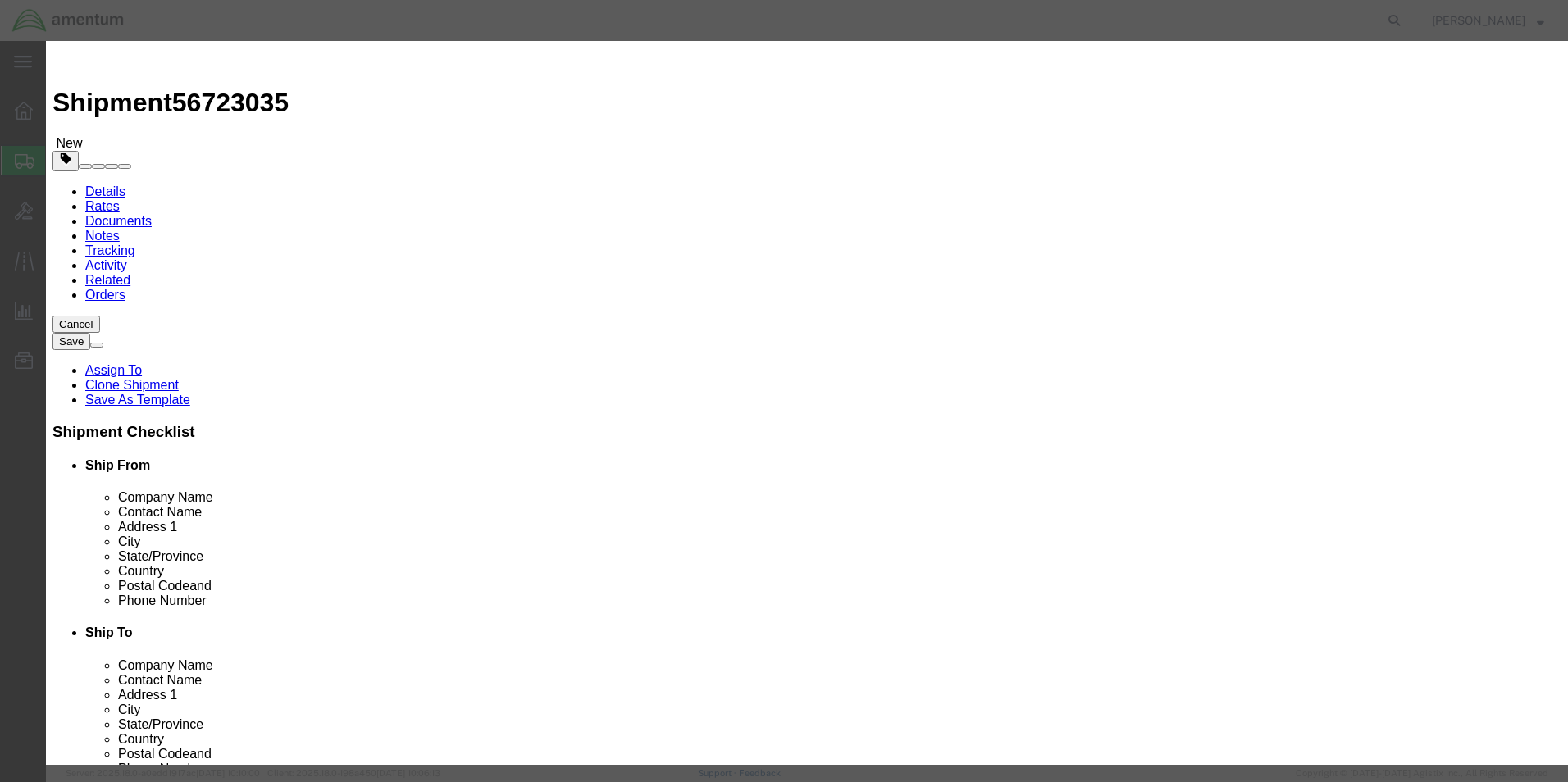
type textarea "Elemnet Kit"
click button "Save & Close"
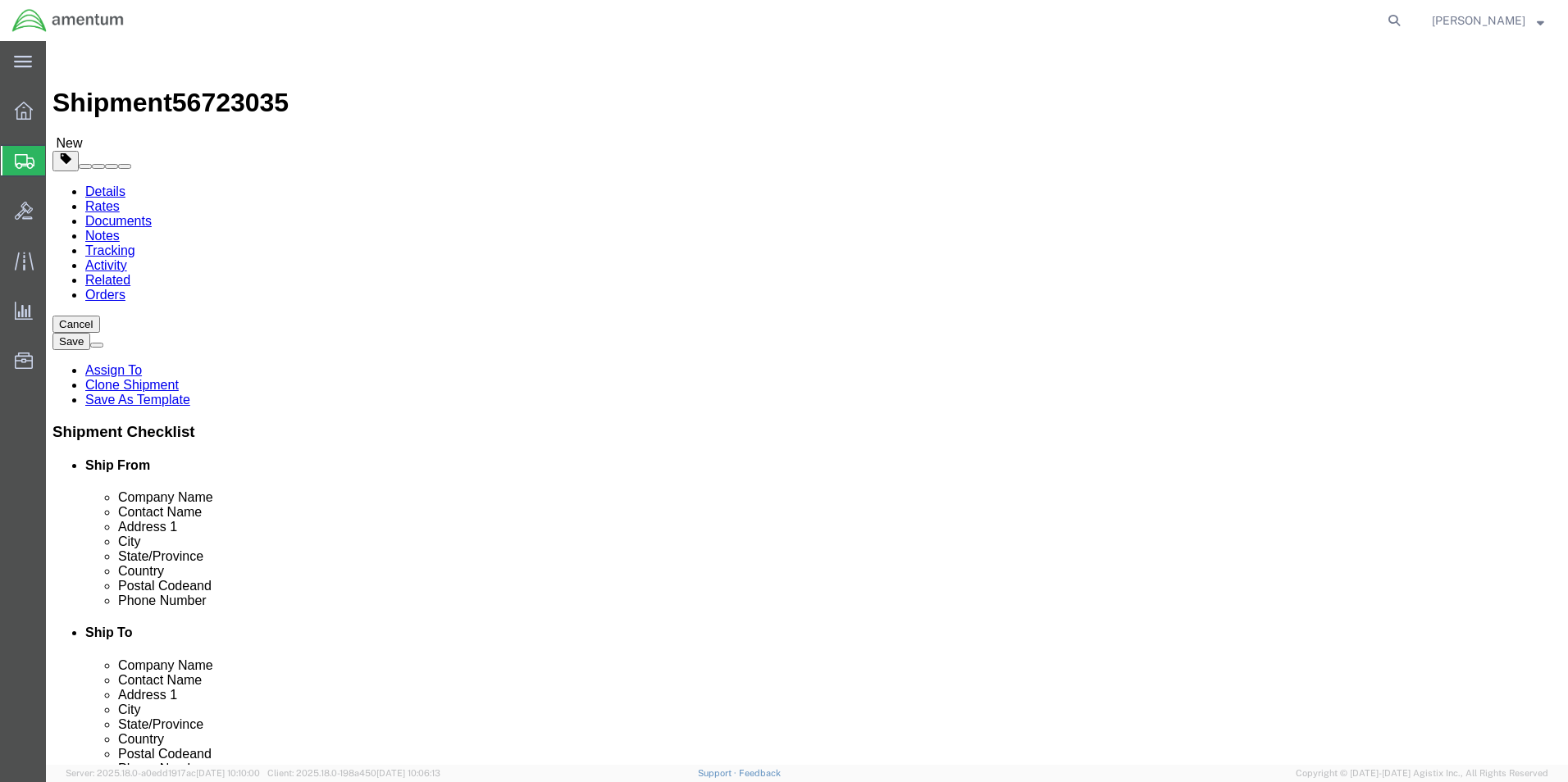
click button "Continue"
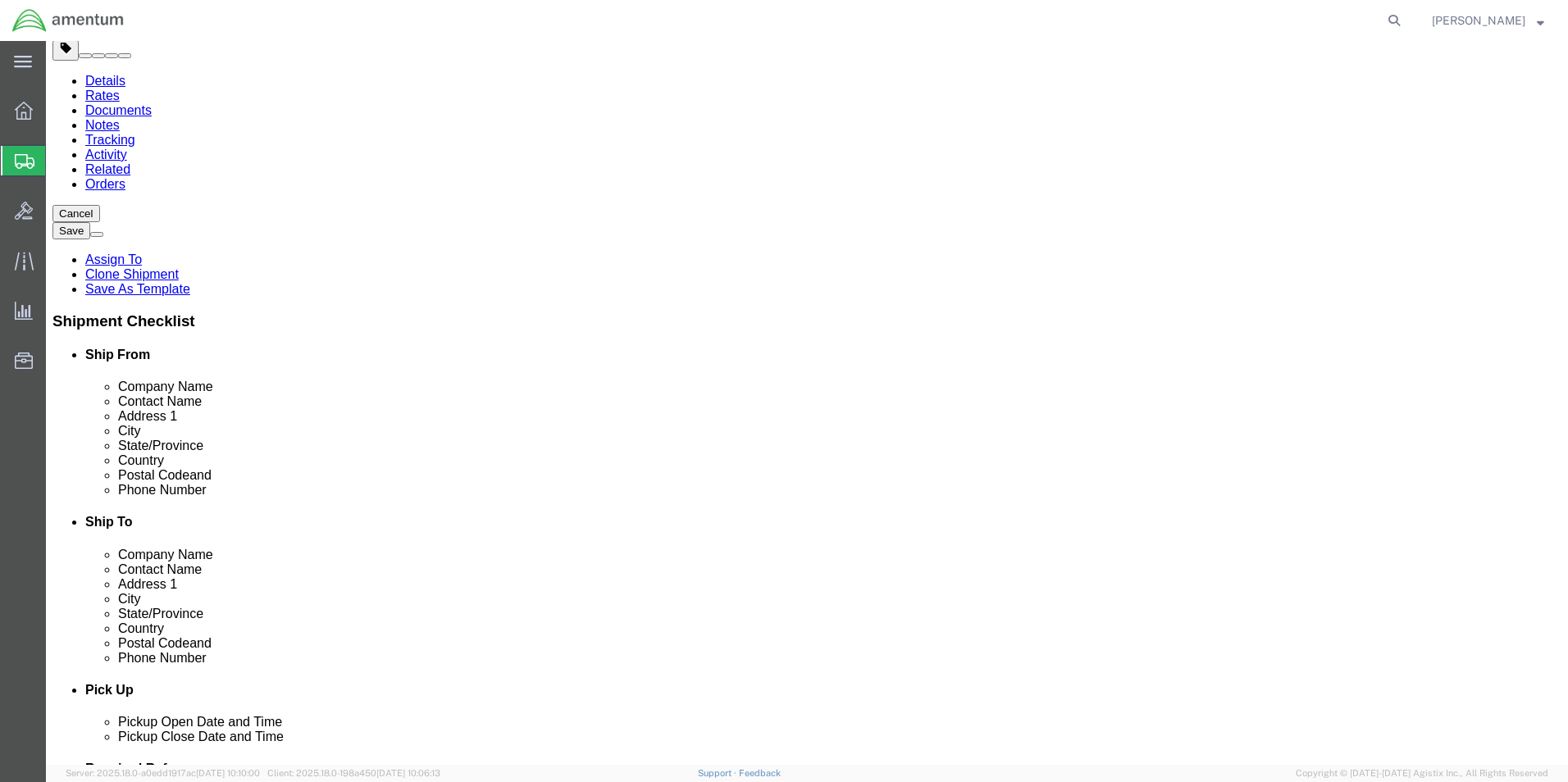
scroll to position [328, 0]
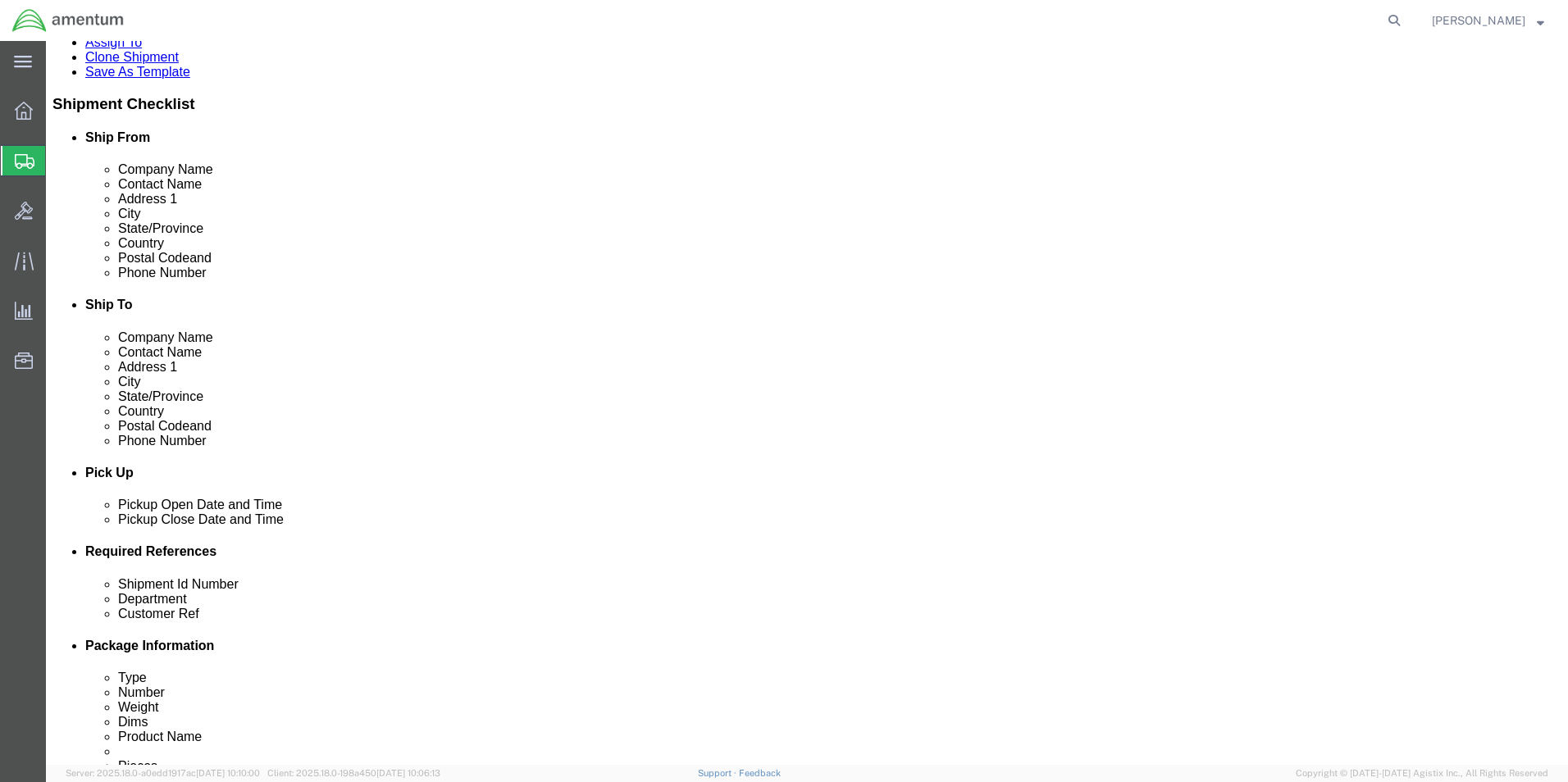
click button "Rate Shipment"
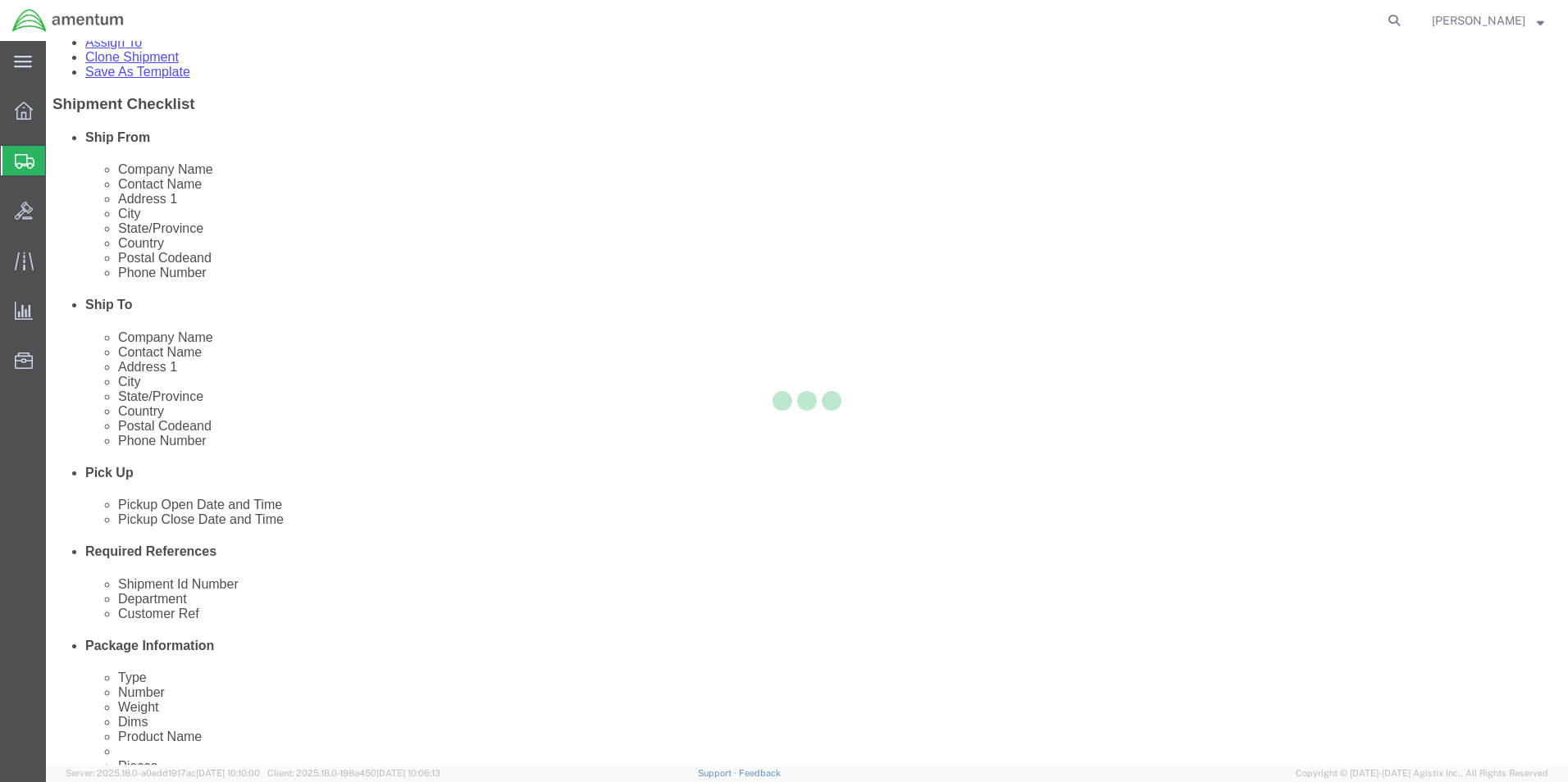
scroll to position [35, 0]
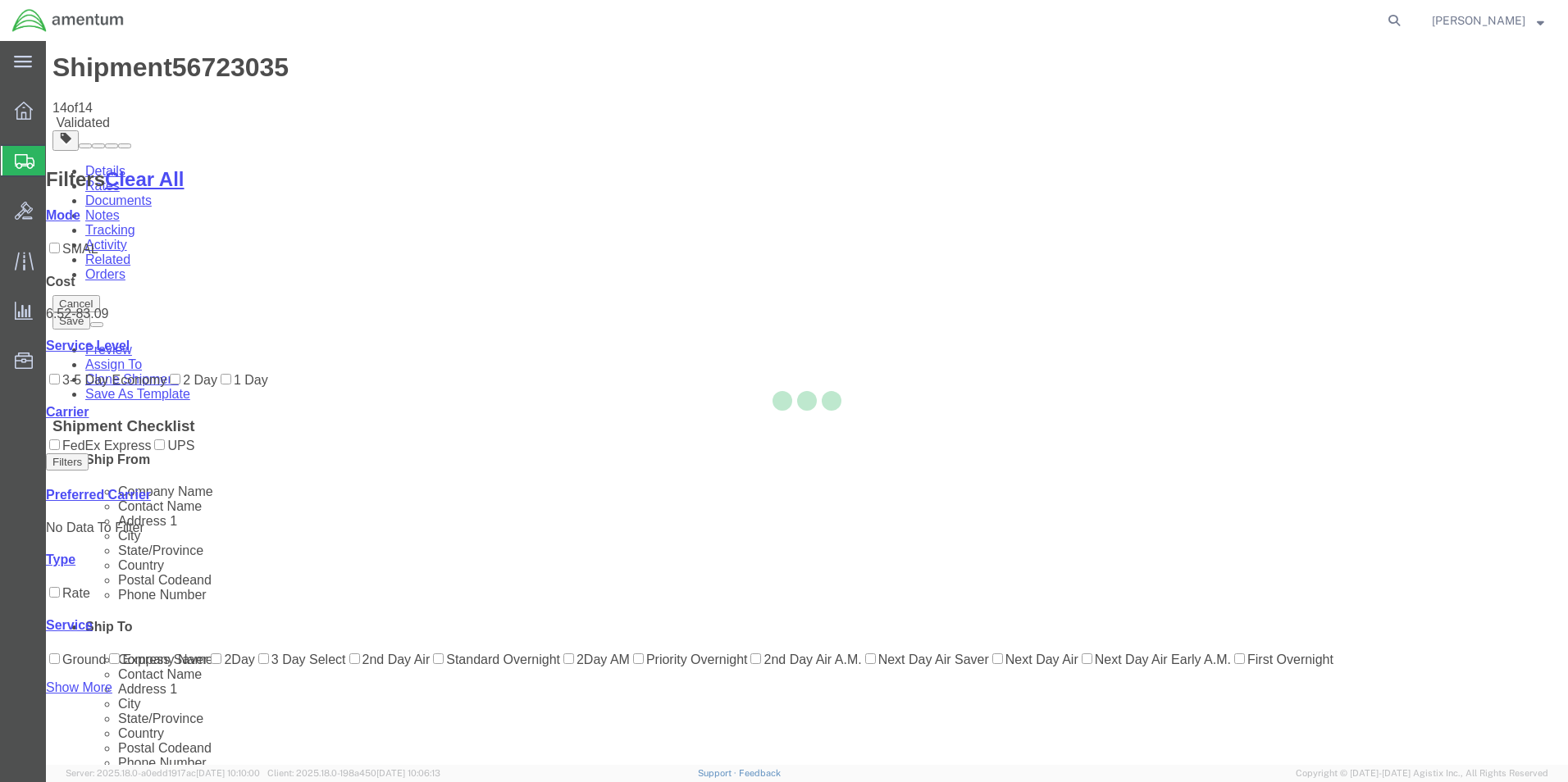
scroll to position [0, 0]
